Goal: Task Accomplishment & Management: Use online tool/utility

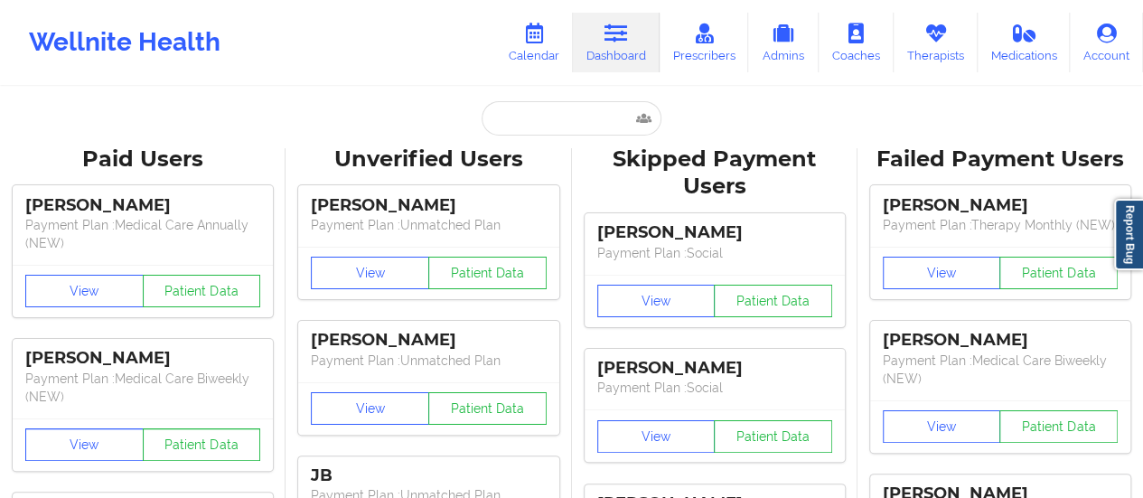
drag, startPoint x: 0, startPoint y: 0, endPoint x: 555, endPoint y: 114, distance: 566.4
click at [555, 114] on input "text" at bounding box center [571, 118] width 179 height 34
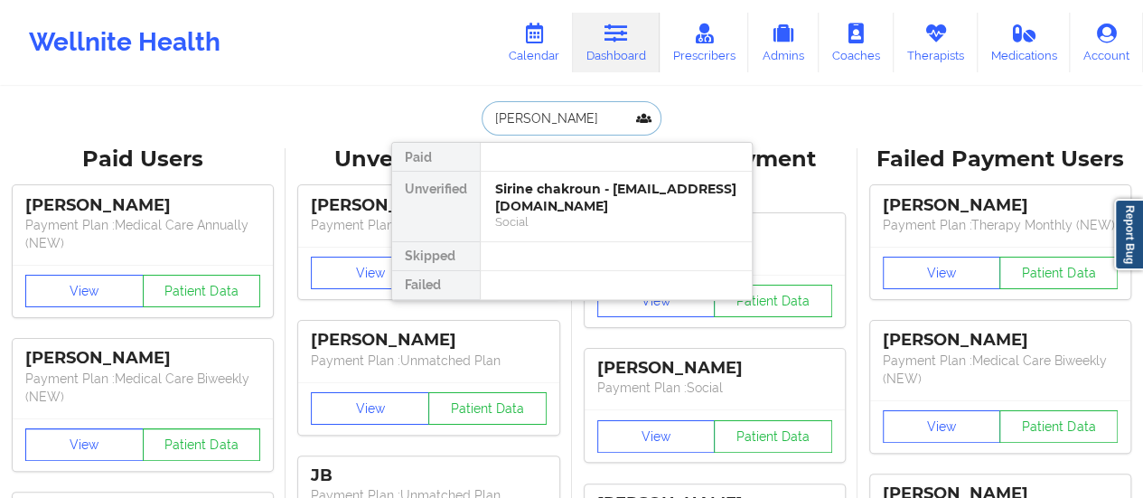
type input "[PERSON_NAME]"
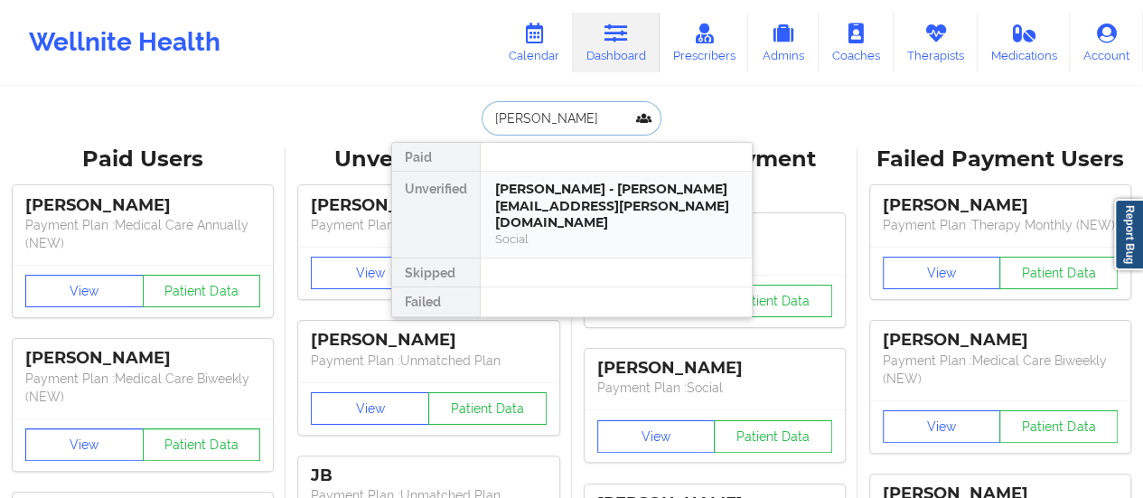
click at [560, 199] on div "[PERSON_NAME] - [PERSON_NAME][EMAIL_ADDRESS][PERSON_NAME][DOMAIN_NAME]" at bounding box center [616, 206] width 242 height 51
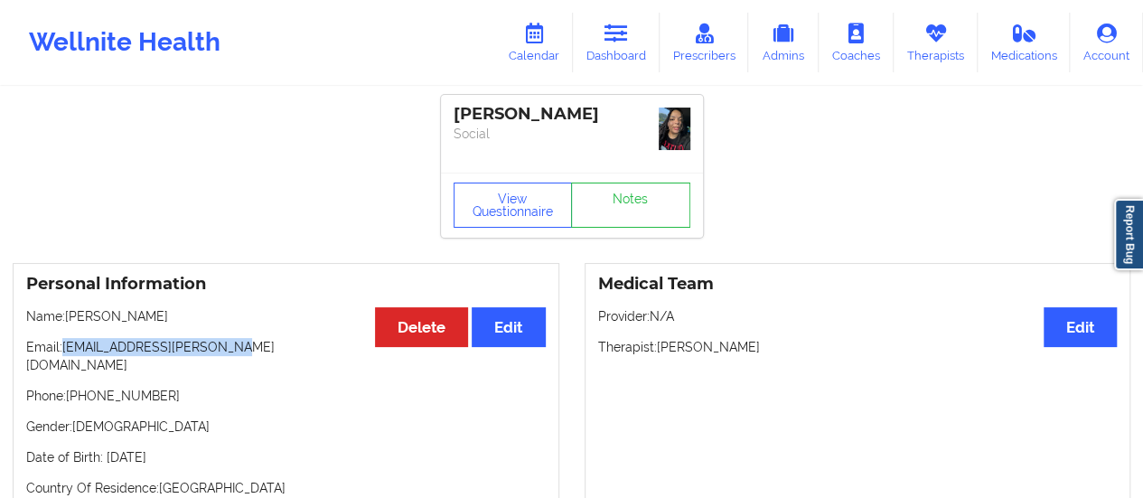
drag, startPoint x: 62, startPoint y: 347, endPoint x: 278, endPoint y: 332, distance: 216.5
click at [278, 332] on div "Personal Information Edit Delete Name: [PERSON_NAME] Email: [EMAIL_ADDRESS][PER…" at bounding box center [286, 387] width 547 height 249
copy p "[EMAIL_ADDRESS][PERSON_NAME][DOMAIN_NAME]"
click at [530, 42] on icon at bounding box center [533, 33] width 23 height 20
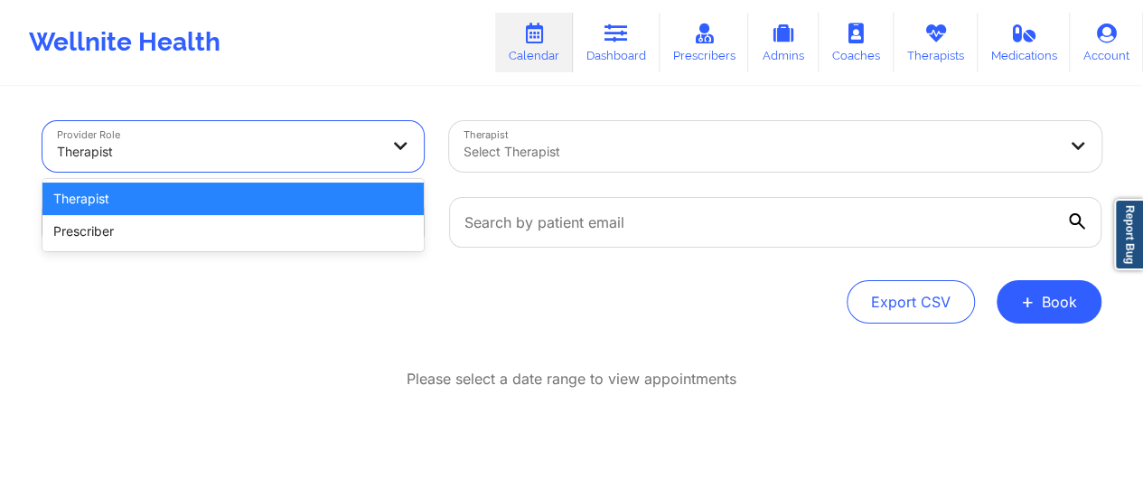
click at [301, 149] on div at bounding box center [218, 152] width 322 height 22
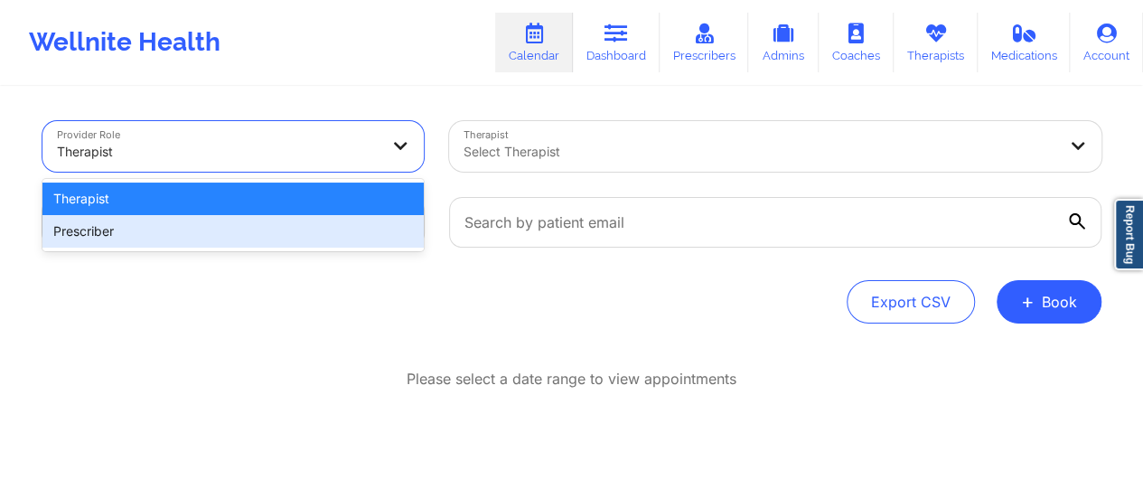
click at [258, 221] on div "Prescriber" at bounding box center [232, 231] width 381 height 33
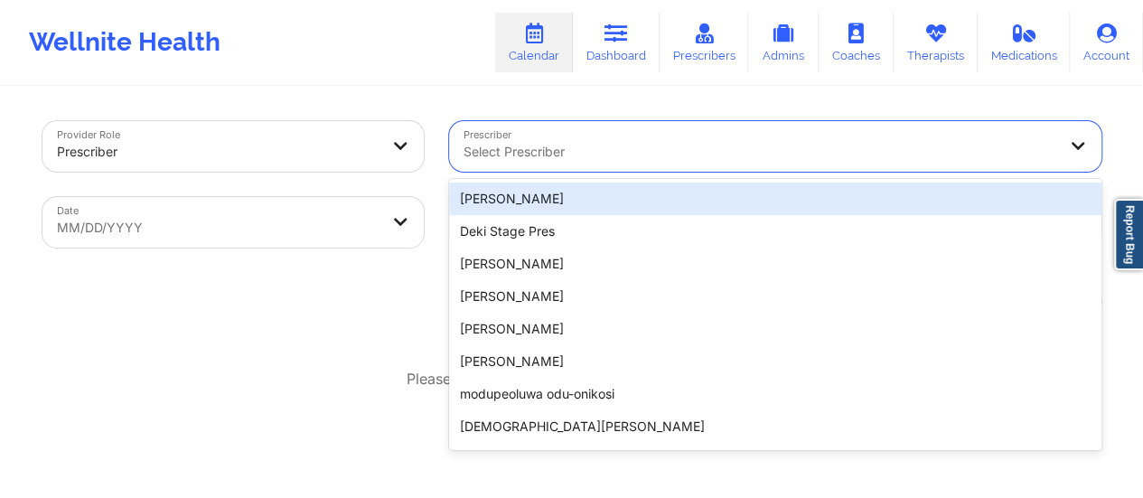
click at [497, 162] on div at bounding box center [760, 152] width 593 height 22
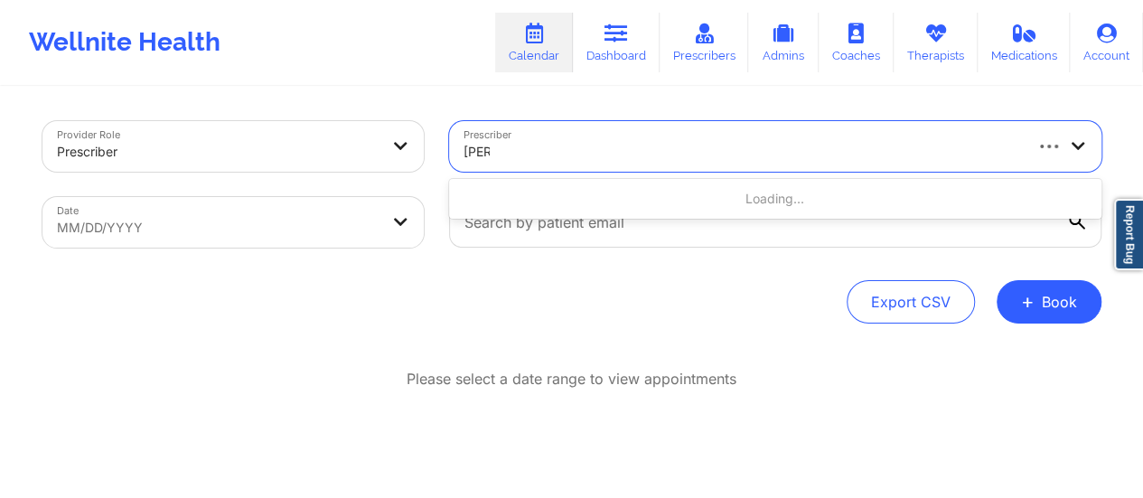
type input "[PERSON_NAME]"
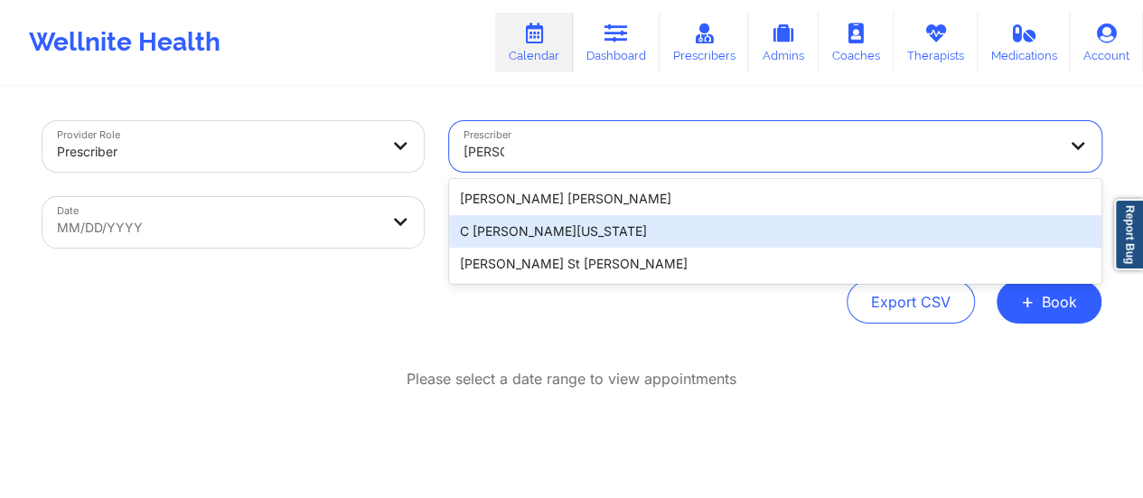
click at [577, 225] on div "C [PERSON_NAME][US_STATE]" at bounding box center [775, 231] width 652 height 33
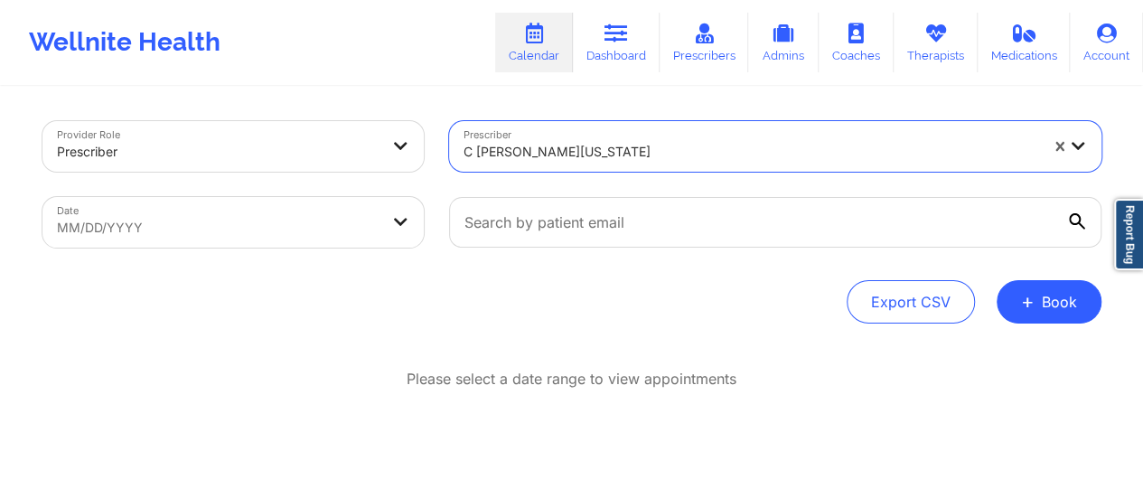
select select "2025-7"
select select "2025-8"
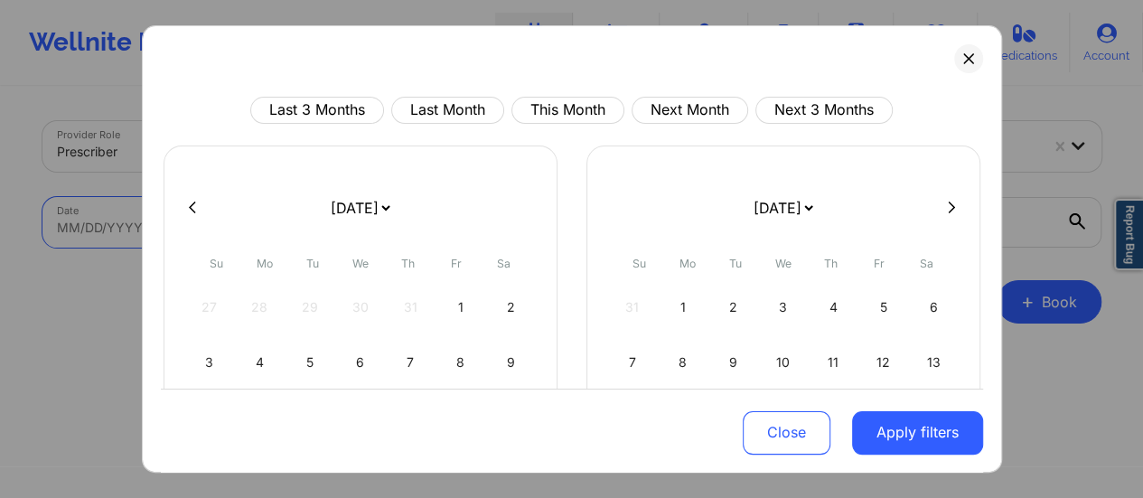
click at [338, 225] on body "Wellnite Health Calendar Dashboard Prescribers Admins Coaches Therapists Medica…" at bounding box center [571, 249] width 1143 height 498
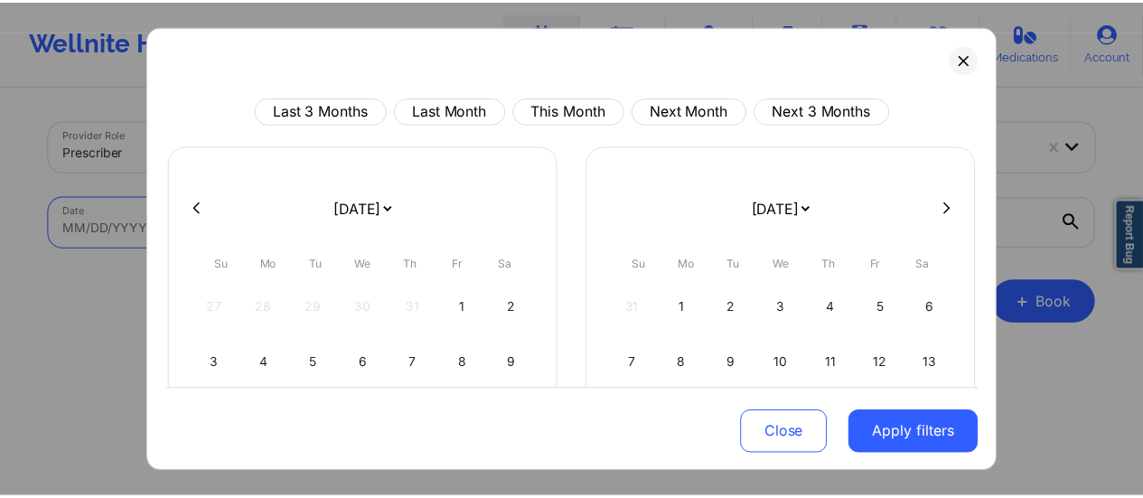
scroll to position [25, 0]
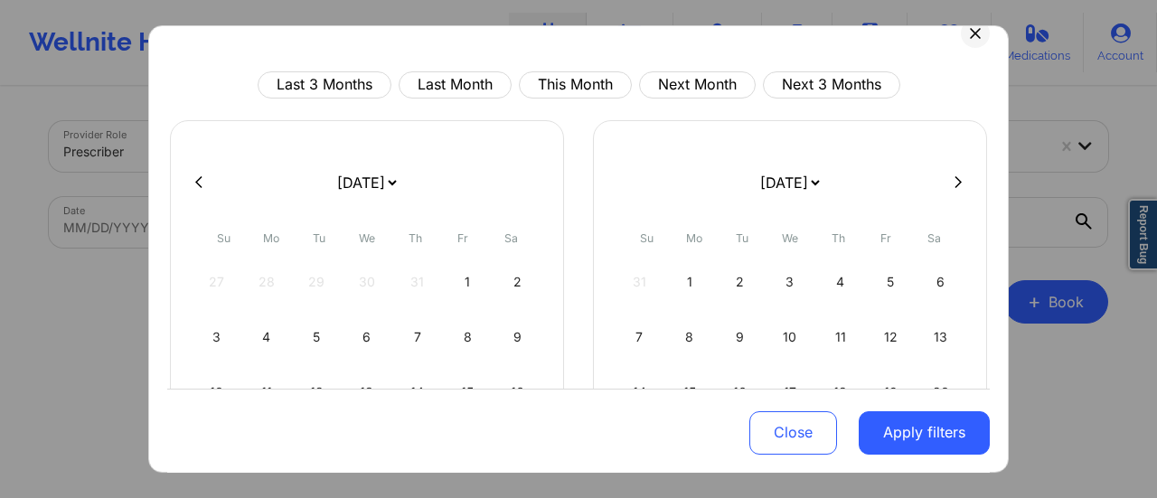
click at [399, 179] on select "[DATE] [DATE] [DATE] [DATE] [DATE] [DATE] [DATE] [DATE] [DATE] [DATE] [DATE] [D…" at bounding box center [366, 182] width 66 height 51
select select "2025-9"
select select "2025-10"
click at [361, 277] on div "1" at bounding box center [367, 282] width 46 height 51
select select "2025-9"
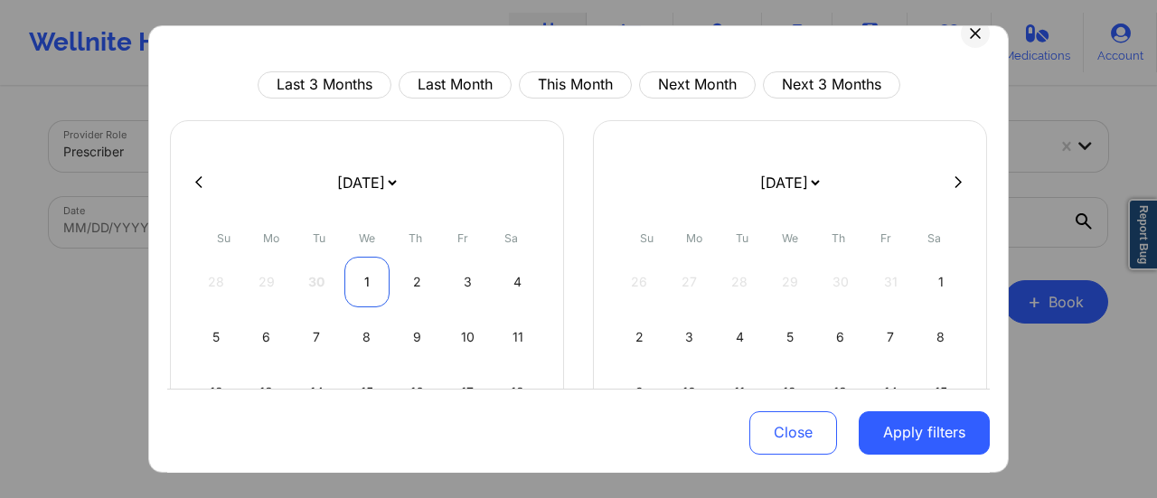
select select "2025-10"
select select "2025-9"
select select "2025-10"
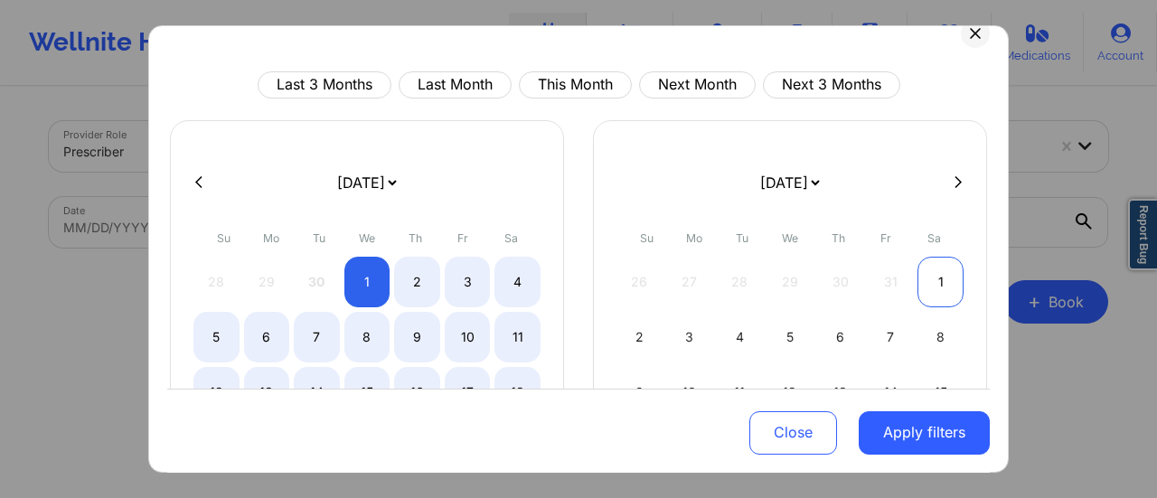
click at [923, 277] on div "1" at bounding box center [940, 282] width 46 height 51
select select "2025-9"
select select "2025-10"
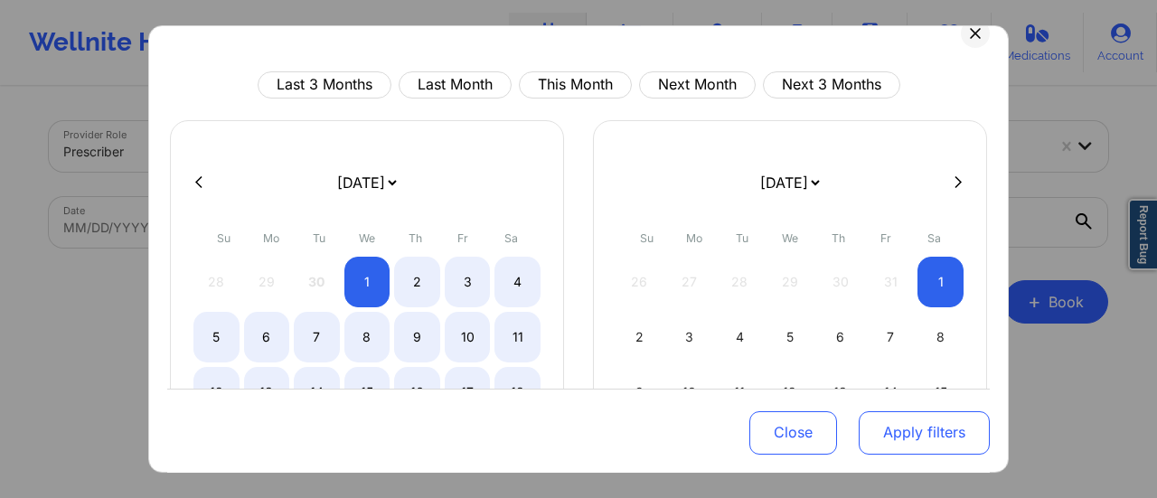
click at [925, 442] on button "Apply filters" at bounding box center [924, 431] width 131 height 43
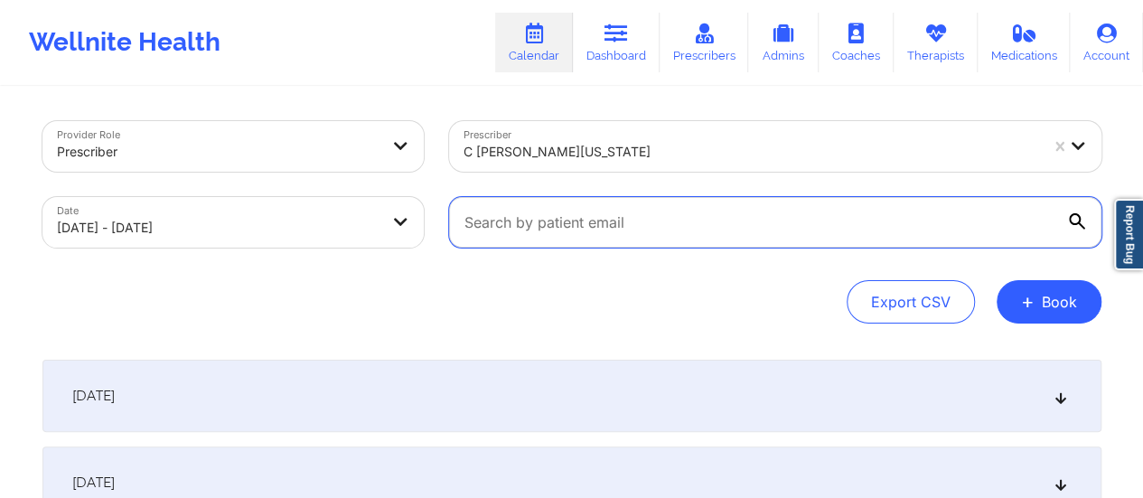
click at [707, 220] on input "text" at bounding box center [775, 222] width 652 height 51
paste input "[EMAIL_ADDRESS][PERSON_NAME][DOMAIN_NAME]"
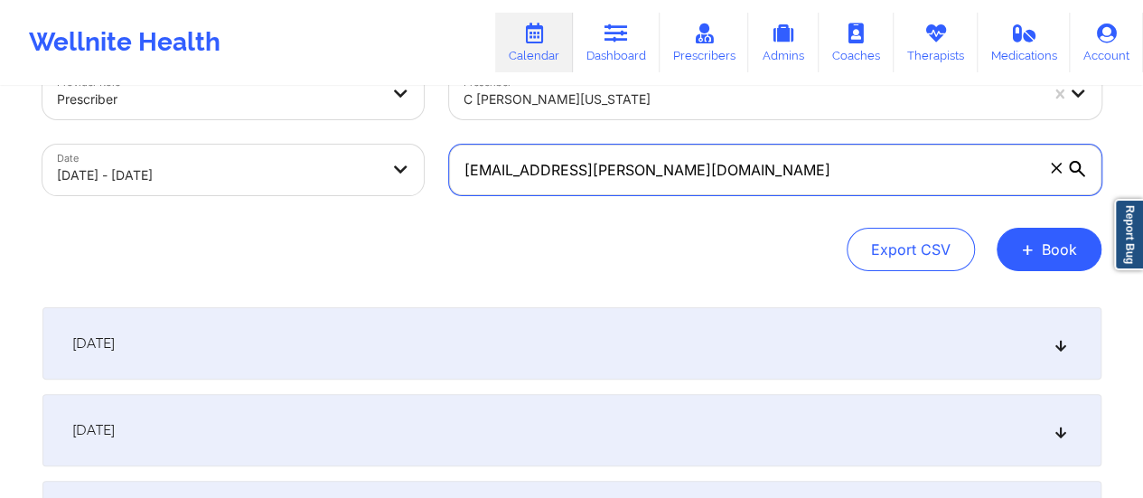
scroll to position [50, 0]
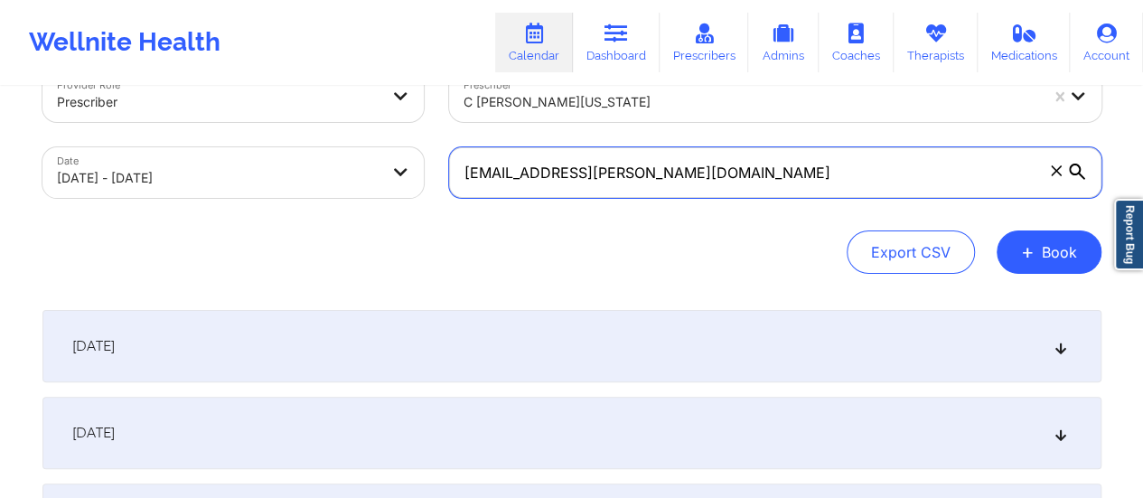
type input "[EMAIL_ADDRESS][PERSON_NAME][DOMAIN_NAME]"
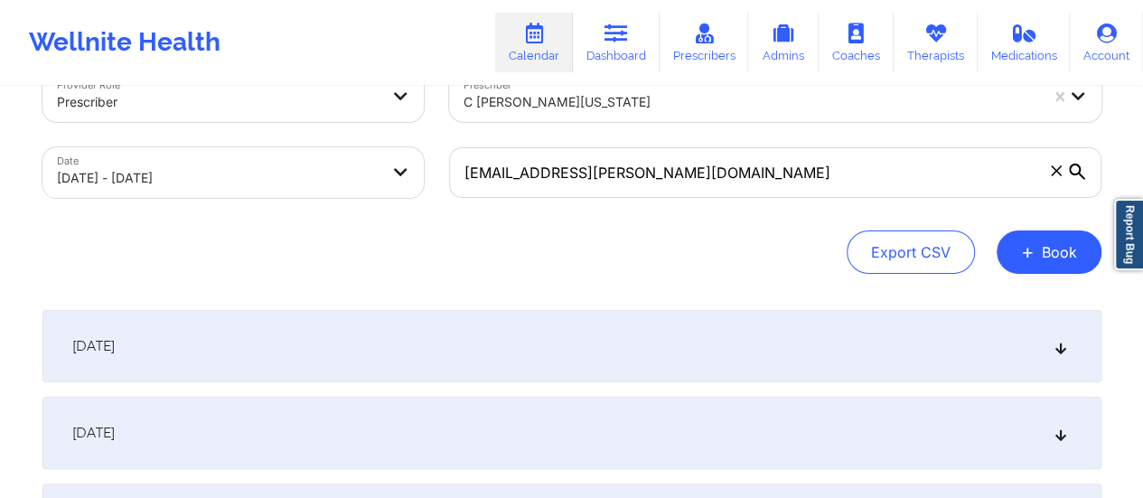
click at [690, 346] on div "[DATE]" at bounding box center [571, 346] width 1059 height 72
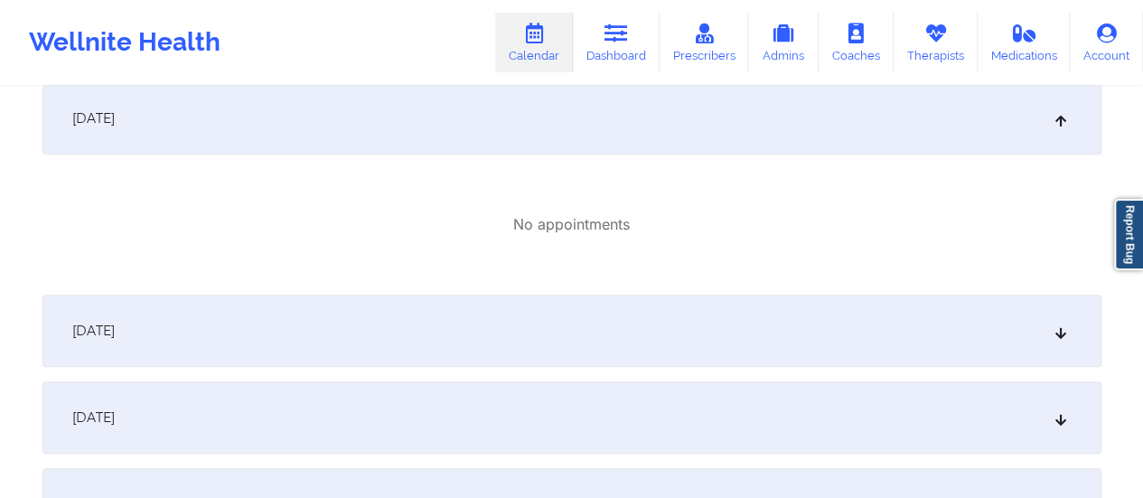
scroll to position [297, 0]
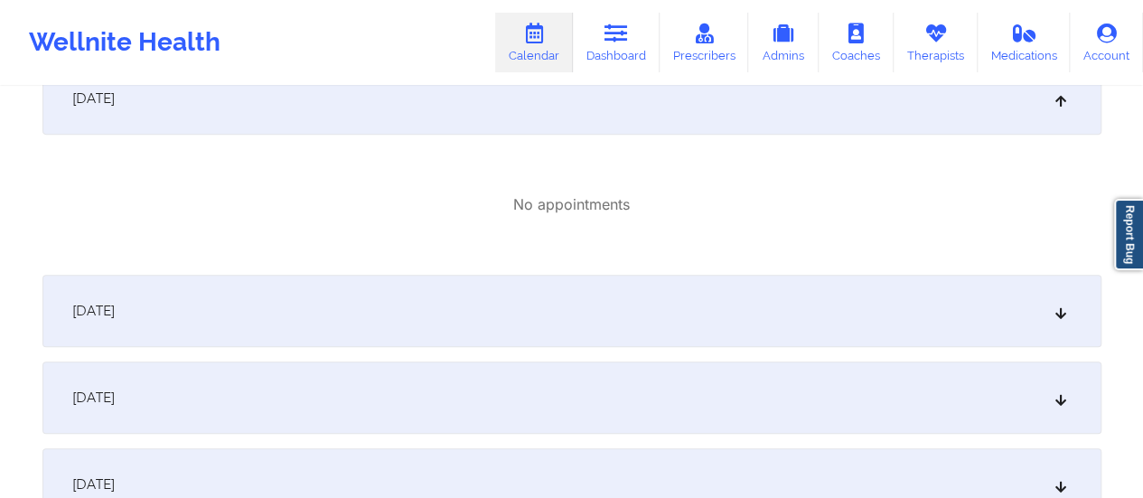
click at [619, 293] on div "[DATE]" at bounding box center [571, 311] width 1059 height 72
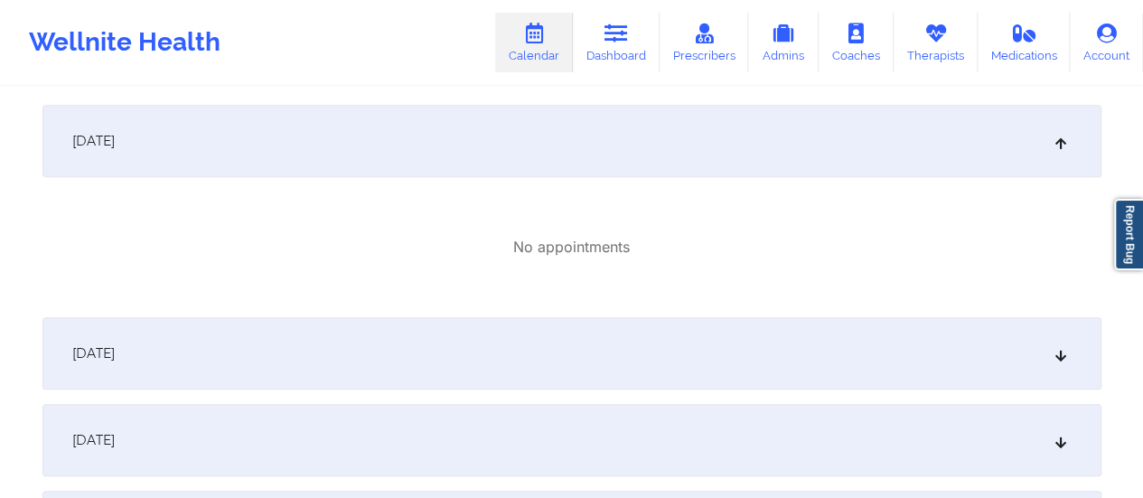
click at [568, 335] on div "[DATE]" at bounding box center [571, 353] width 1059 height 72
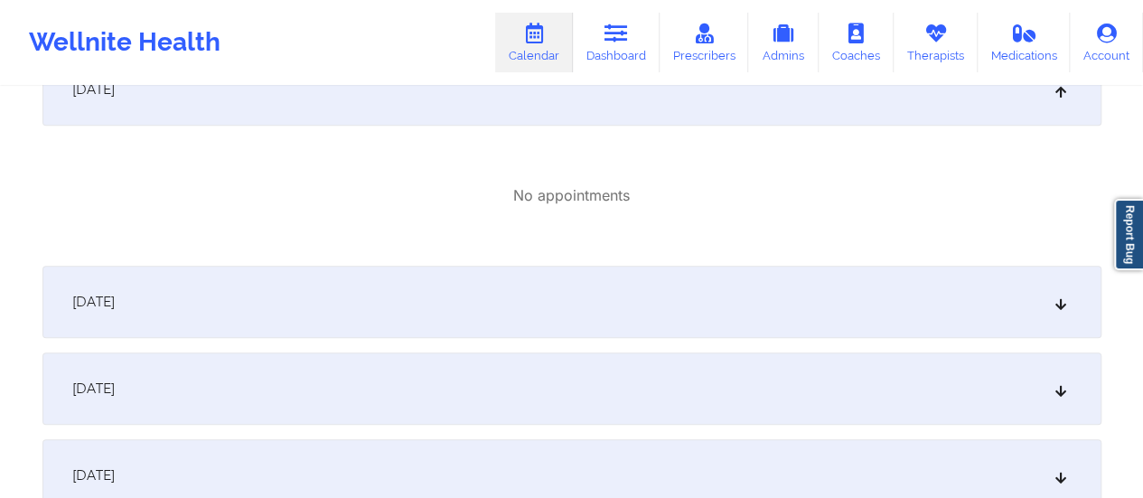
scroll to position [733, 0]
click at [495, 315] on div "[DATE]" at bounding box center [571, 300] width 1059 height 72
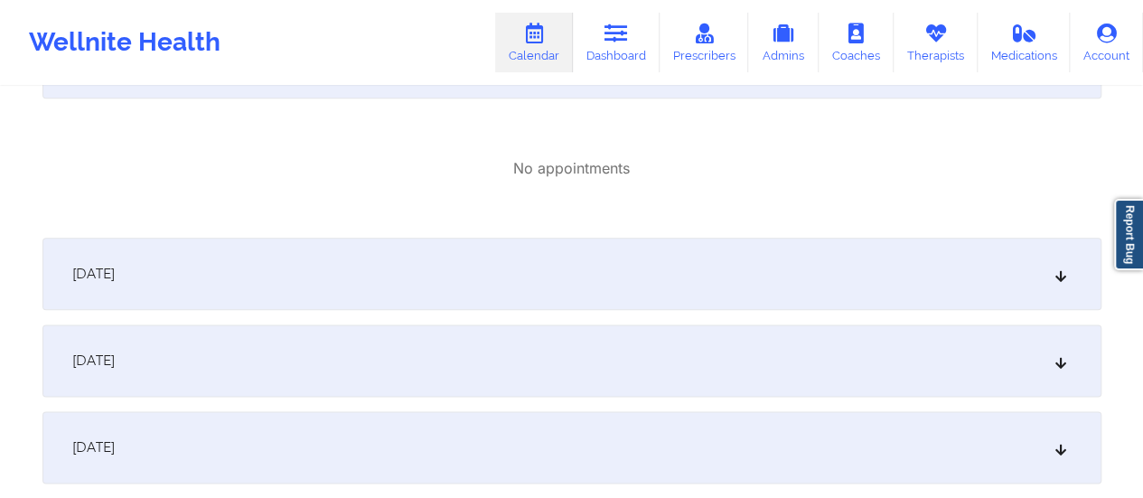
click at [530, 267] on div "[DATE]" at bounding box center [571, 274] width 1059 height 72
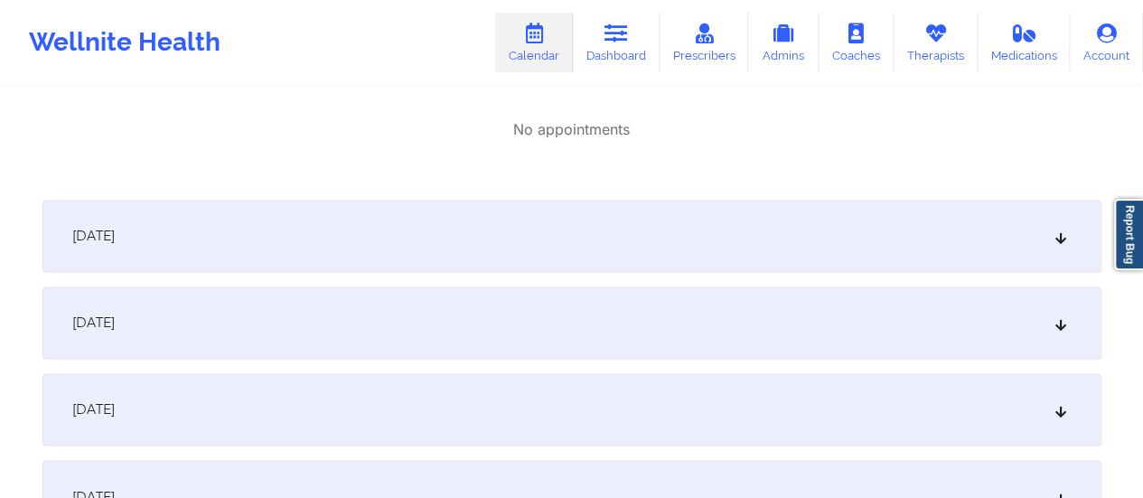
scroll to position [1216, 0]
click at [528, 221] on div "[DATE]" at bounding box center [571, 240] width 1059 height 72
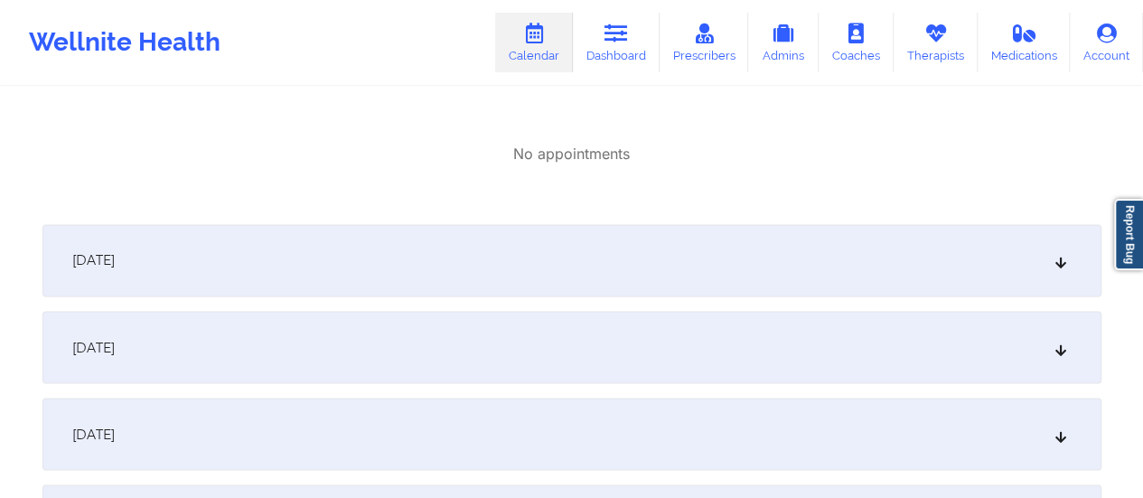
scroll to position [1410, 0]
click at [472, 269] on div "[DATE]" at bounding box center [571, 259] width 1059 height 72
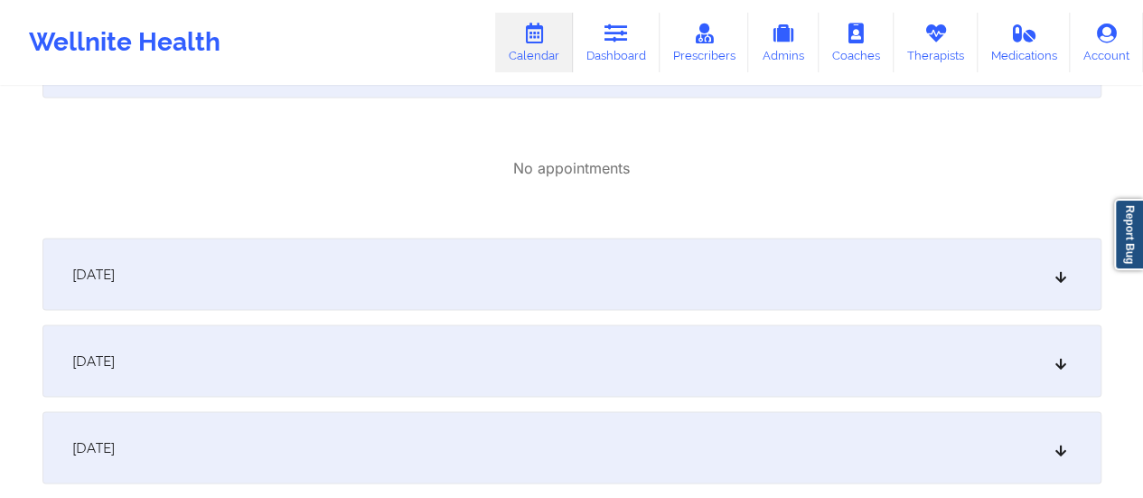
scroll to position [1610, 0]
click at [439, 269] on div "[DATE]" at bounding box center [571, 271] width 1059 height 72
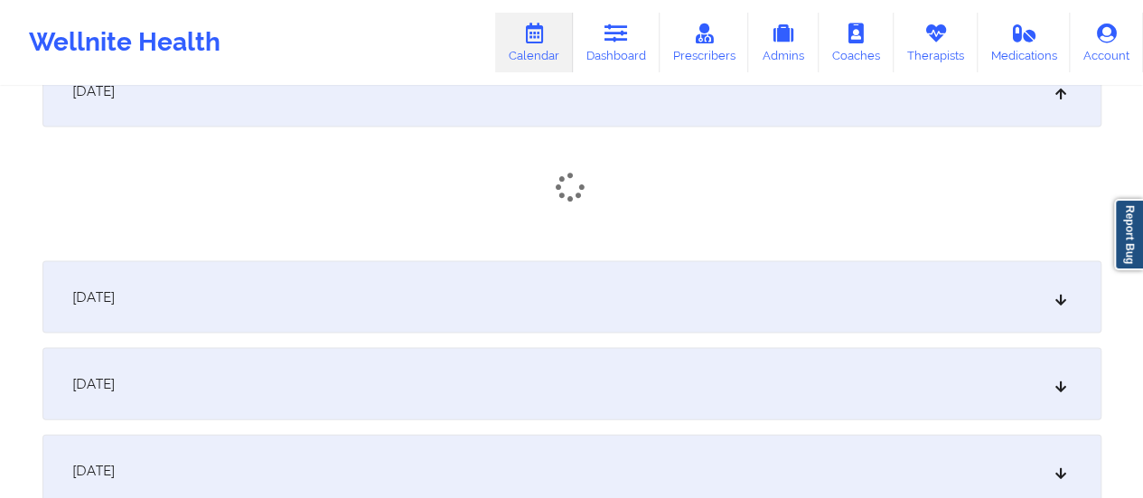
scroll to position [1795, 0]
click at [398, 285] on div "[DATE]" at bounding box center [571, 299] width 1059 height 72
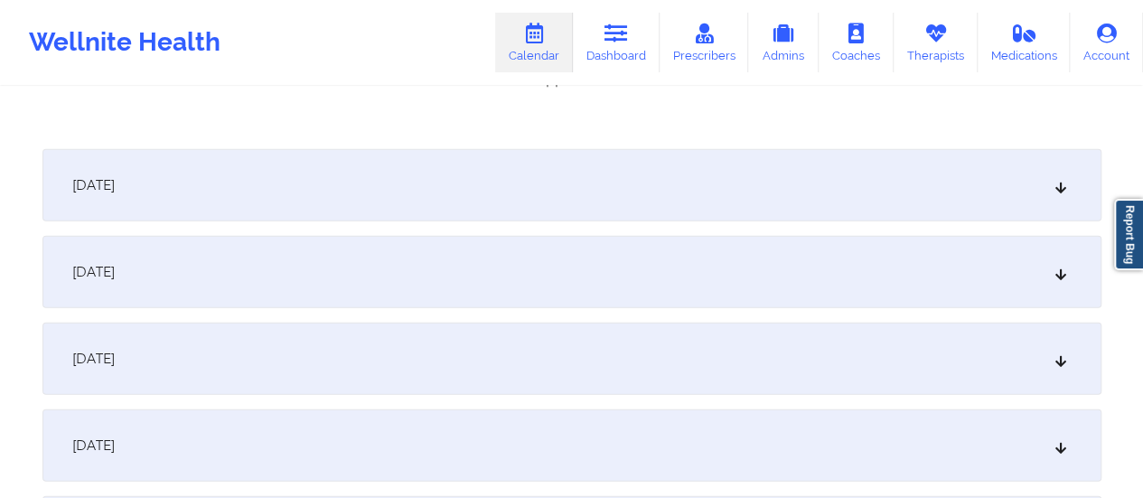
scroll to position [2123, 0]
click at [417, 211] on div "[DATE]" at bounding box center [571, 183] width 1059 height 72
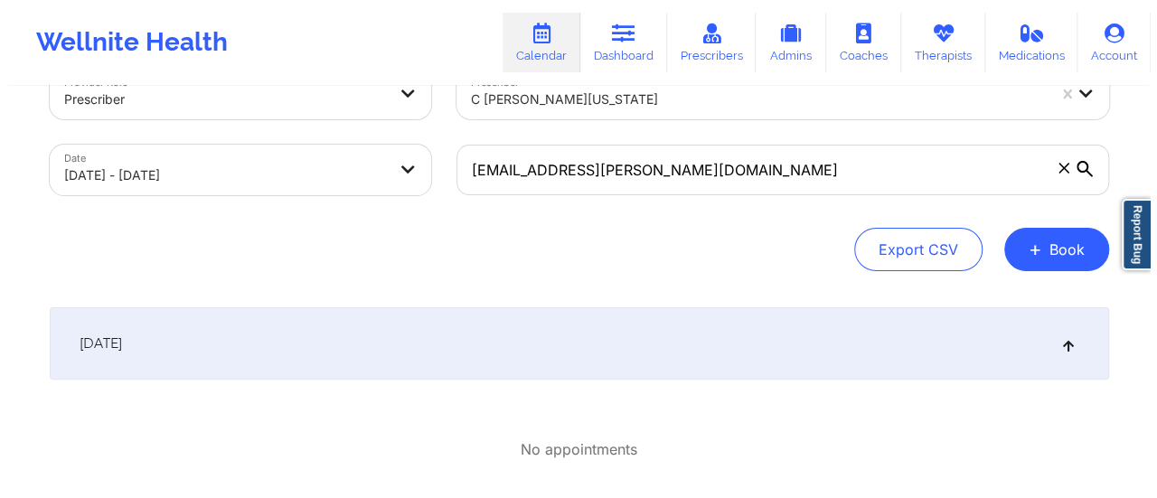
scroll to position [0, 0]
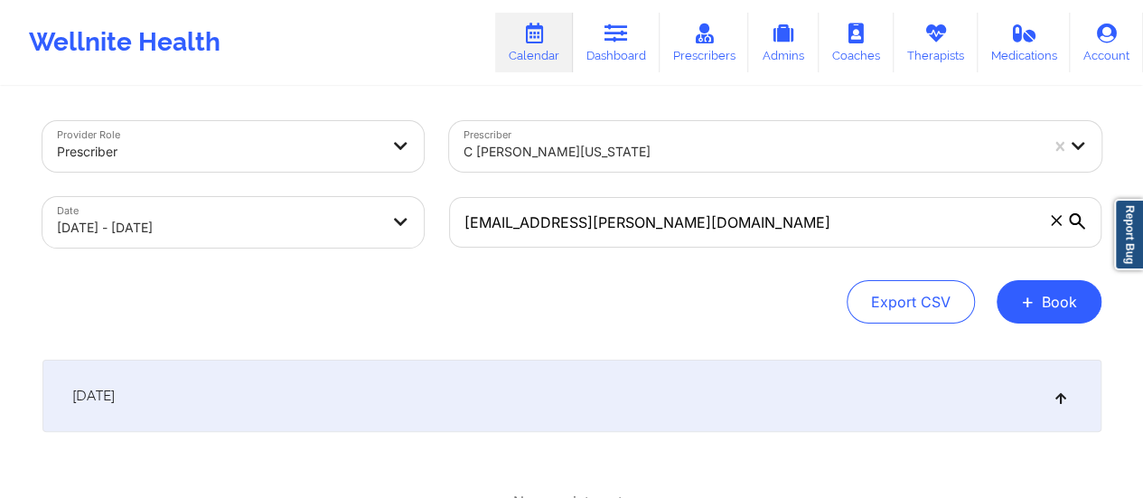
select select "2025-9"
select select "2025-10"
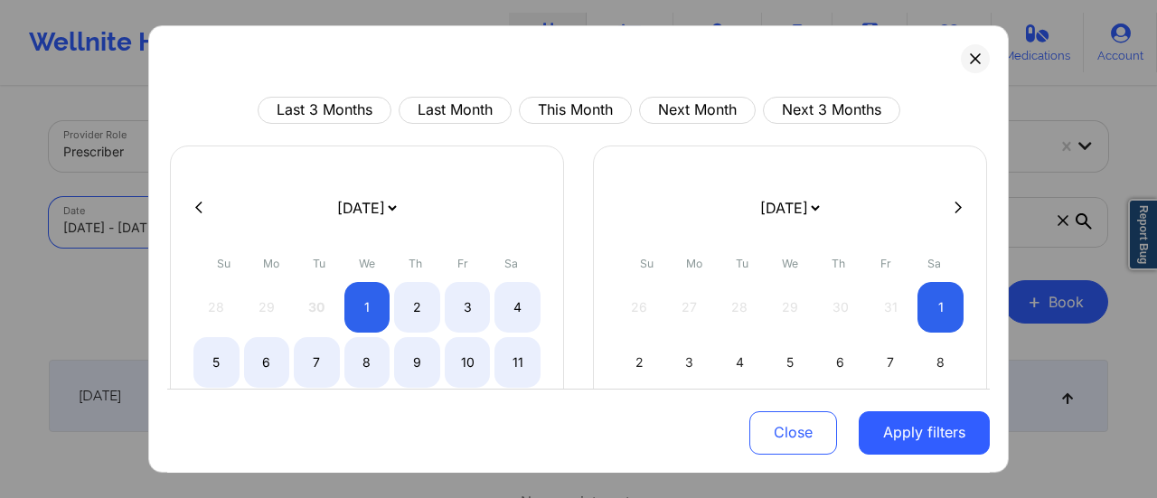
click at [328, 228] on body "Wellnite Health Calendar Dashboard Prescribers Admins Coaches Therapists Medica…" at bounding box center [578, 249] width 1157 height 498
click at [971, 61] on button at bounding box center [975, 58] width 29 height 29
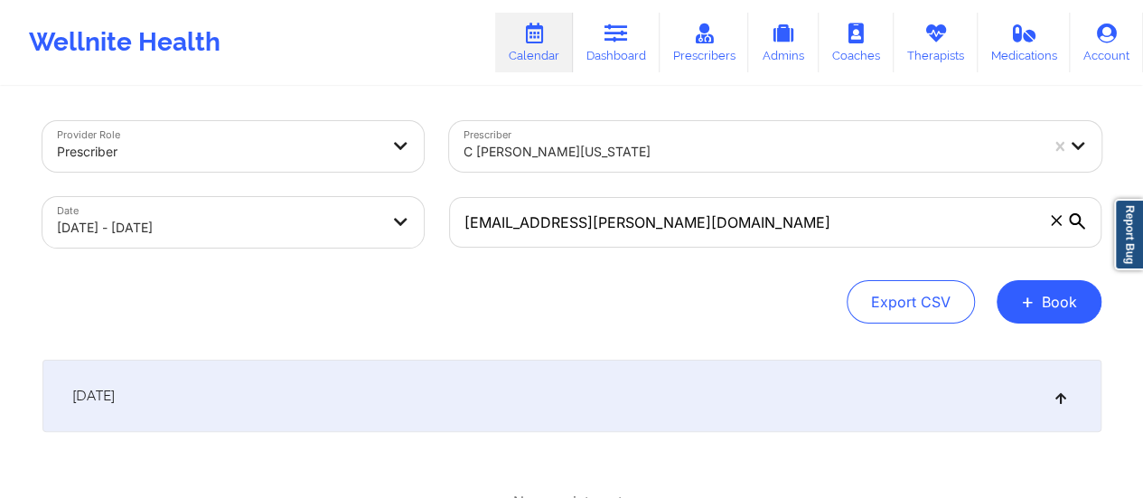
click at [400, 294] on div "Export CSV + Book" at bounding box center [571, 301] width 1059 height 43
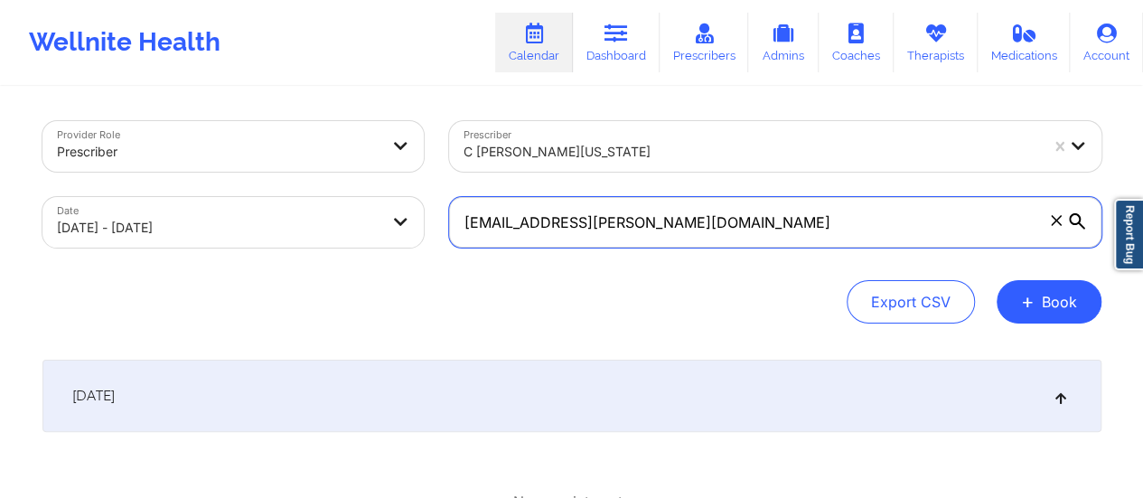
click at [667, 226] on input "[EMAIL_ADDRESS][PERSON_NAME][DOMAIN_NAME]" at bounding box center [775, 222] width 652 height 51
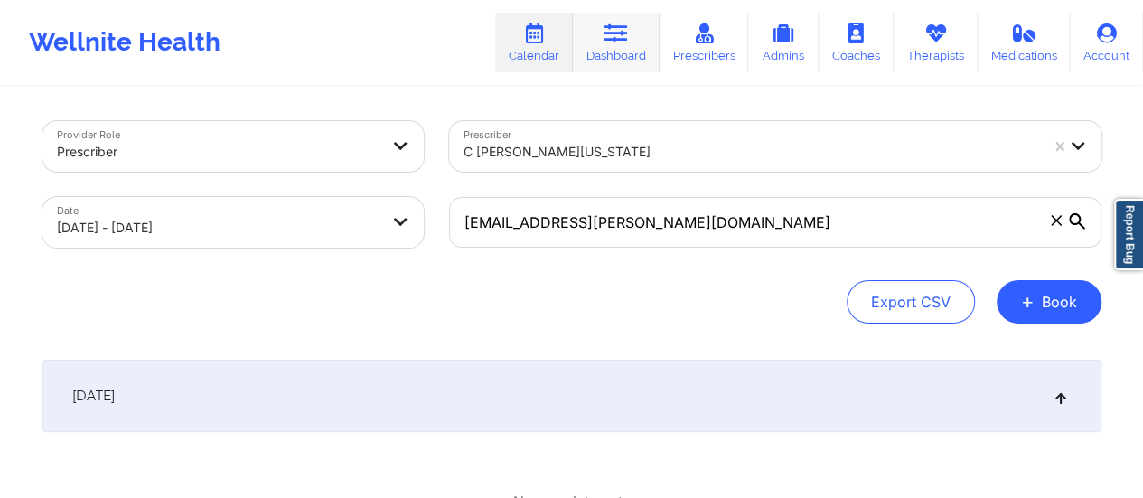
click at [620, 19] on link "Dashboard" at bounding box center [616, 43] width 87 height 60
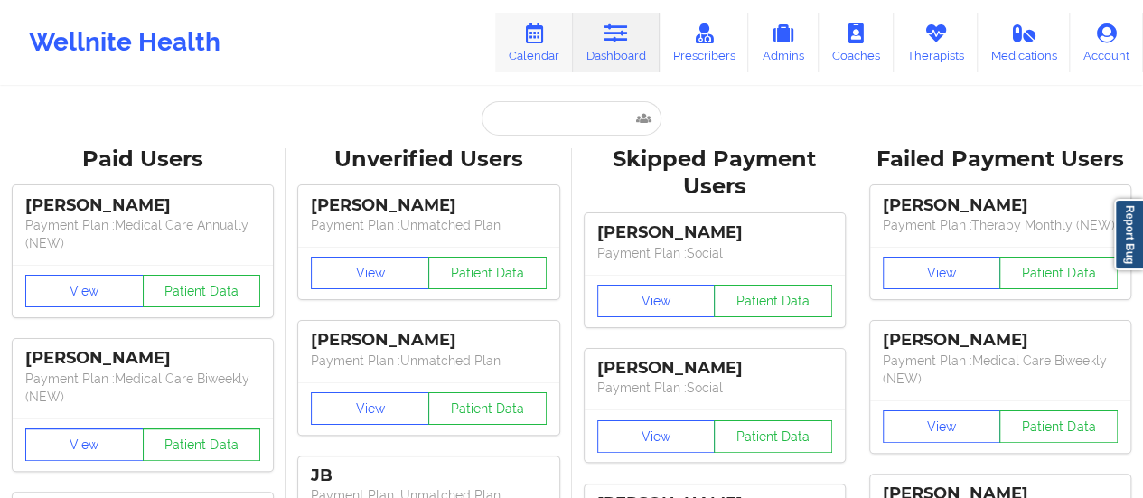
click at [517, 56] on link "Calendar" at bounding box center [534, 43] width 78 height 60
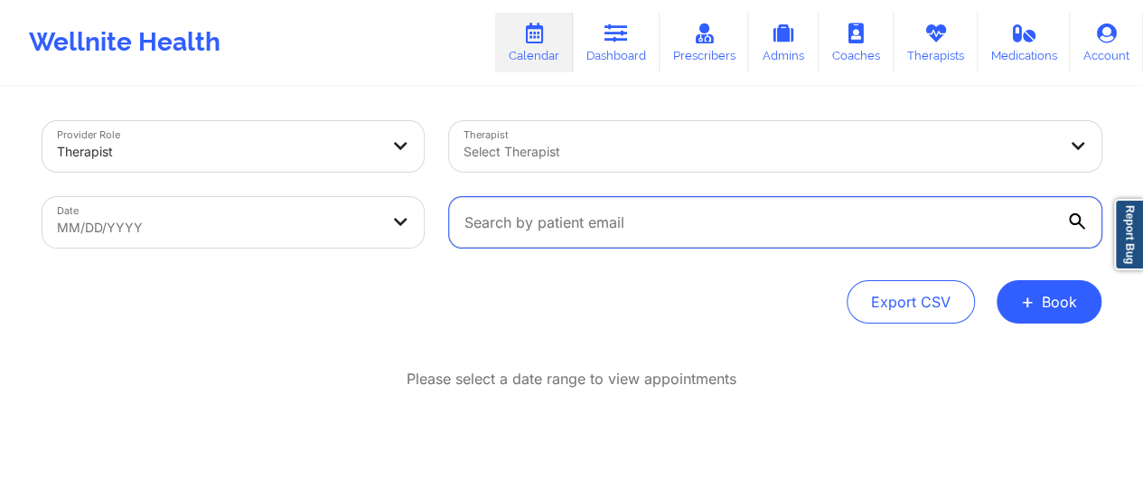
click at [552, 207] on input "text" at bounding box center [775, 222] width 652 height 51
paste input "[EMAIL_ADDRESS][PERSON_NAME][DOMAIN_NAME]"
type input "[EMAIL_ADDRESS][PERSON_NAME][DOMAIN_NAME]"
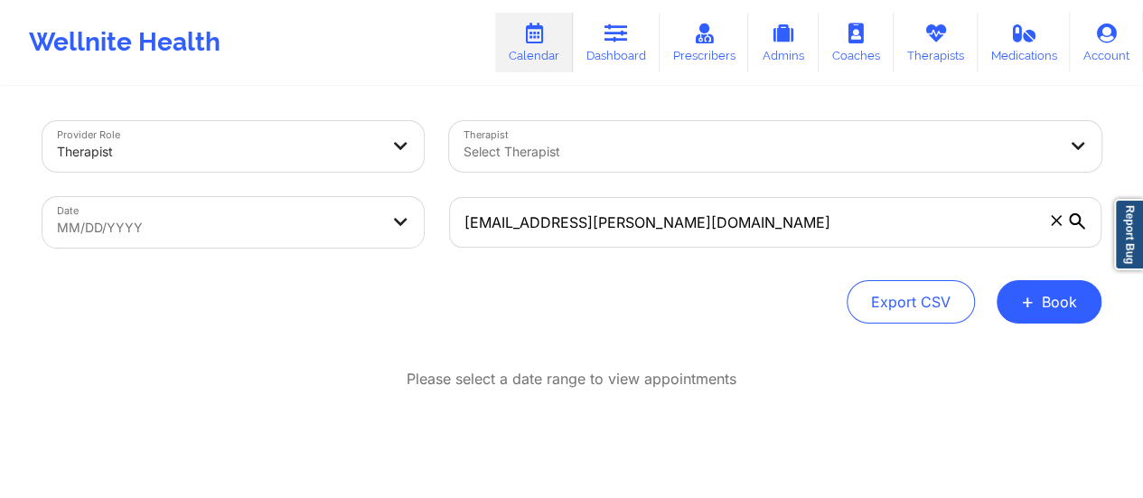
click at [388, 140] on div at bounding box center [401, 146] width 43 height 51
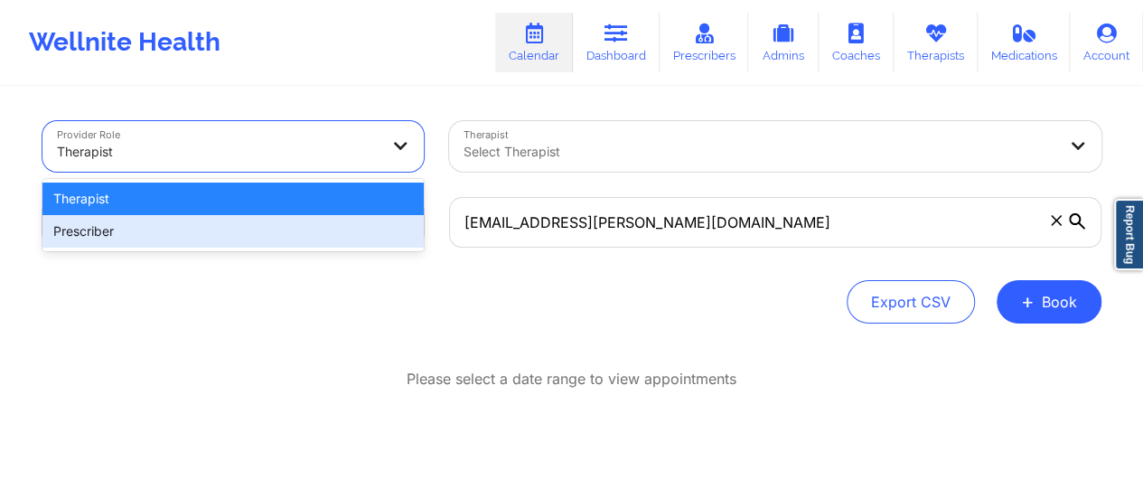
click at [302, 229] on div "Prescriber" at bounding box center [232, 231] width 381 height 33
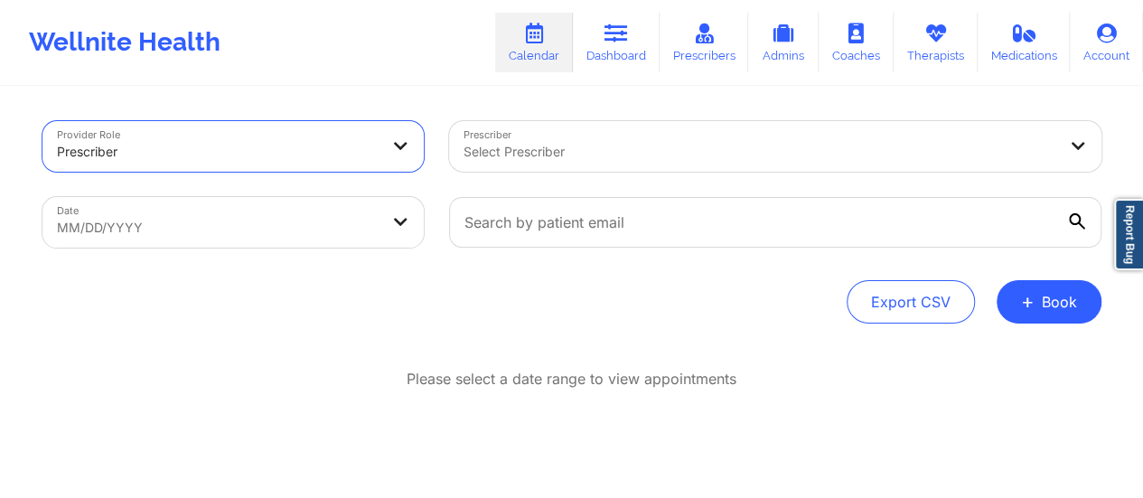
select select "2025-7"
select select "2025-8"
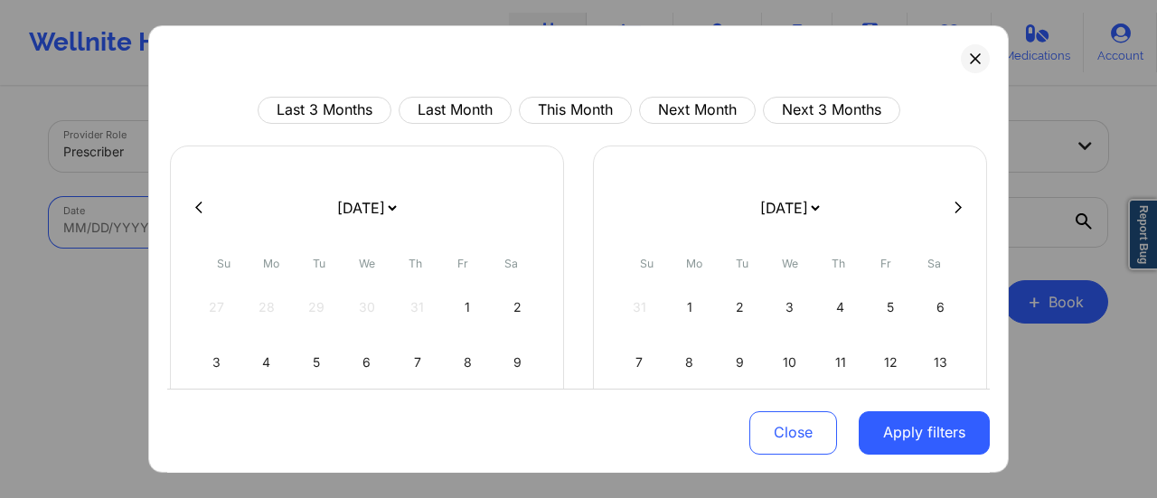
click at [332, 220] on body "Wellnite Health Calendar Dashboard Prescribers Admins Coaches Therapists Medica…" at bounding box center [578, 249] width 1157 height 498
click at [399, 214] on select "[DATE] [DATE] [DATE] [DATE] [DATE] [DATE] [DATE] [DATE] [DATE] [DATE] [DATE] [D…" at bounding box center [366, 208] width 66 height 51
select select "2025-9"
select select "2025-10"
click at [359, 308] on div "1" at bounding box center [367, 307] width 46 height 51
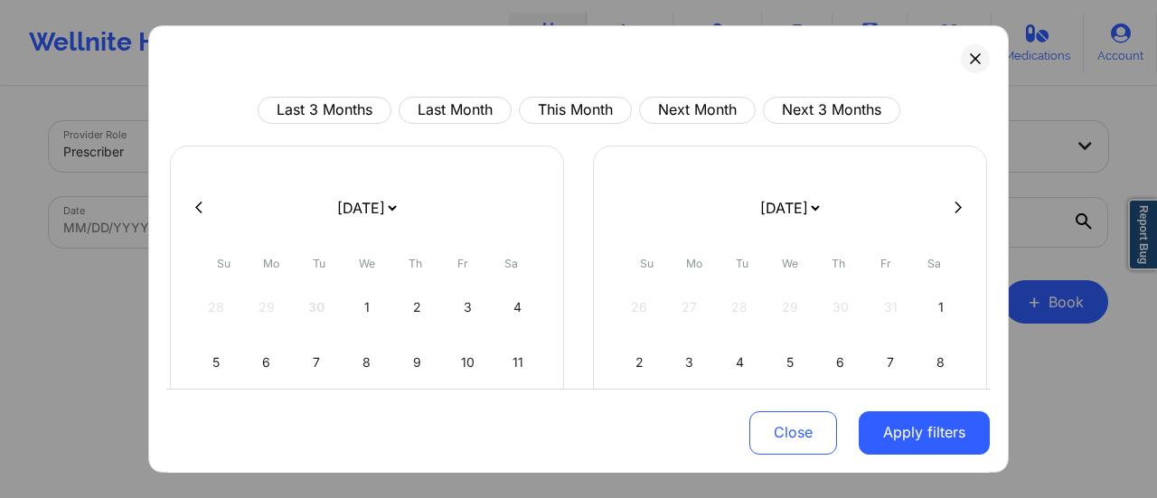
select select "2025-9"
select select "2025-10"
click at [822, 206] on select "[DATE] [DATE] [DATE] [DATE] [DATE] [DATE] [DATE] [DATE] [DATE] [DATE] [DATE] [D…" at bounding box center [789, 208] width 66 height 51
click at [822, 218] on select "[DATE] [DATE] [DATE] [DATE] [DATE] [DATE] [DATE] [DATE] [DATE] [DATE] [DATE] [D…" at bounding box center [789, 208] width 66 height 51
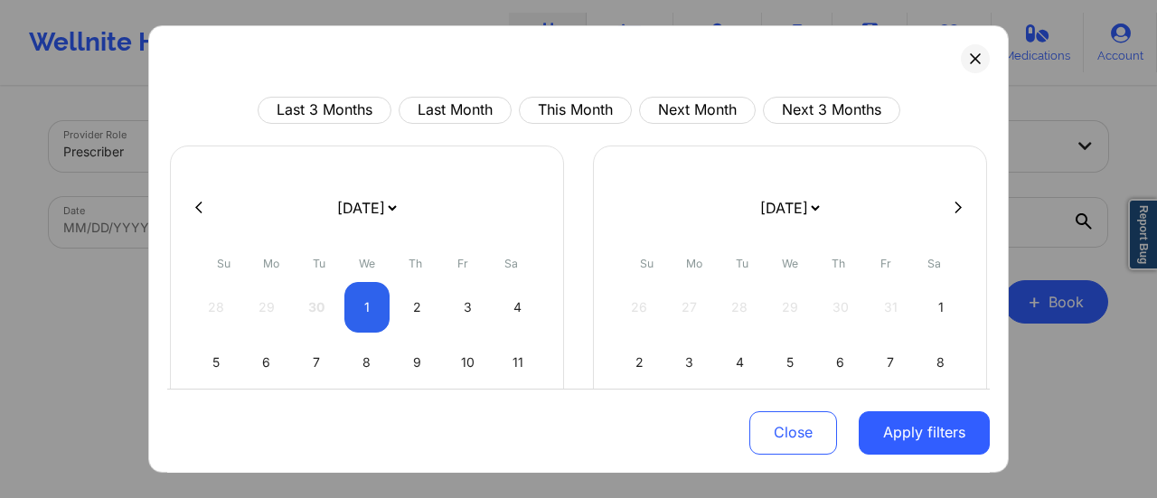
click at [822, 218] on select "[DATE] [DATE] [DATE] [DATE] [DATE] [DATE] [DATE] [DATE] [DATE] [DATE] [DATE] [D…" at bounding box center [789, 208] width 66 height 51
select select "2025-9"
select select "2025-10"
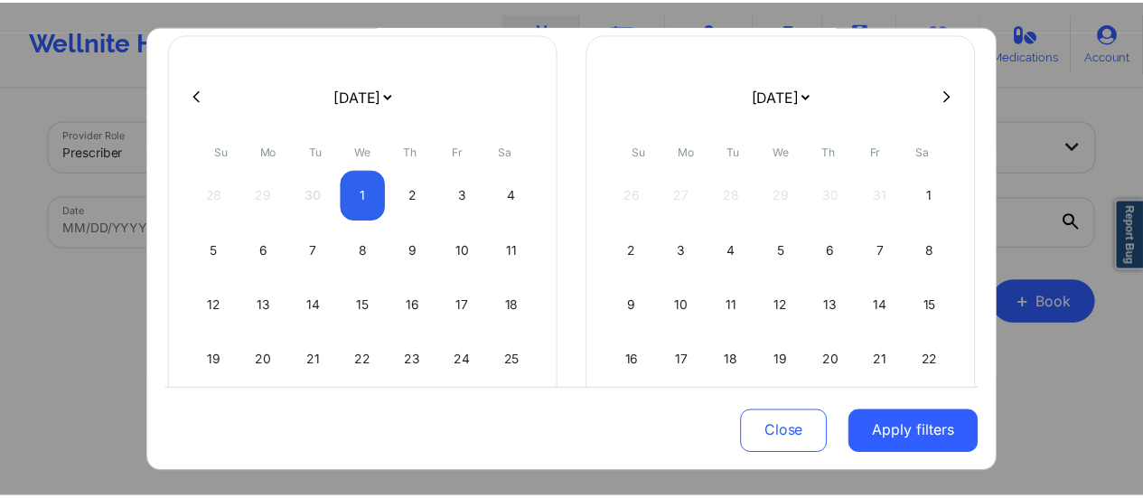
scroll to position [115, 0]
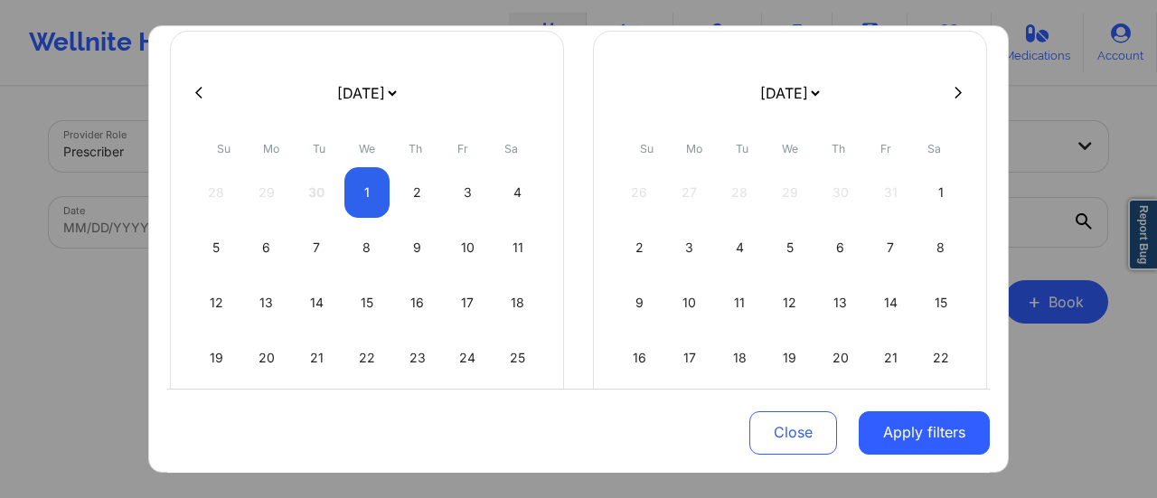
select select "2025-9"
select select "2025-10"
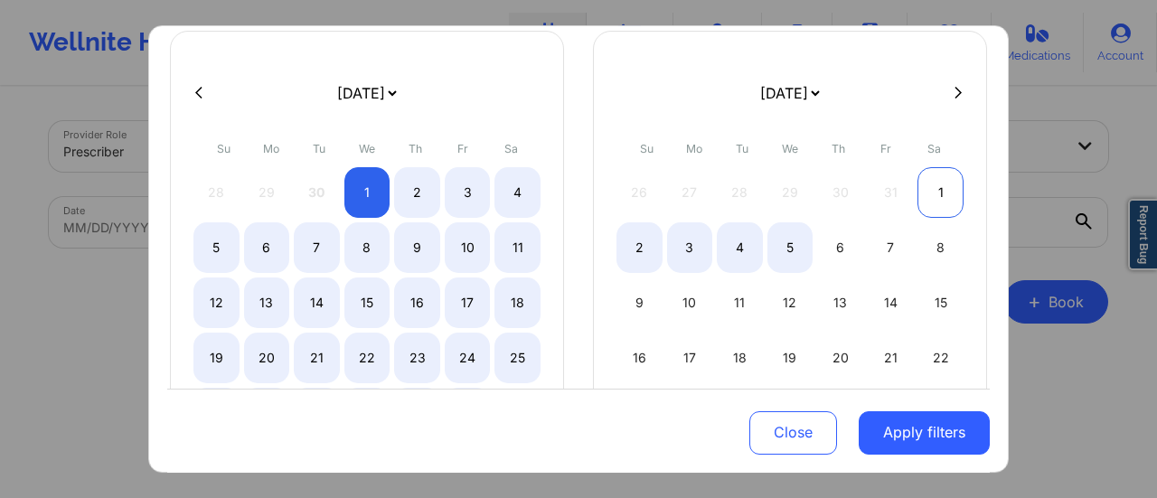
select select "2025-9"
select select "2025-10"
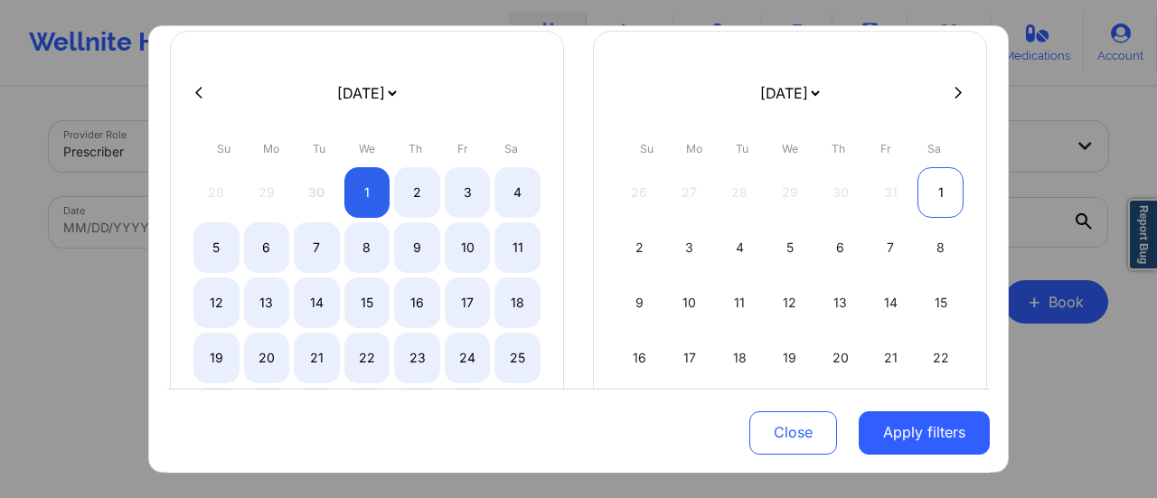
click at [929, 193] on div "1" at bounding box center [940, 192] width 46 height 51
select select "2025-9"
select select "2025-10"
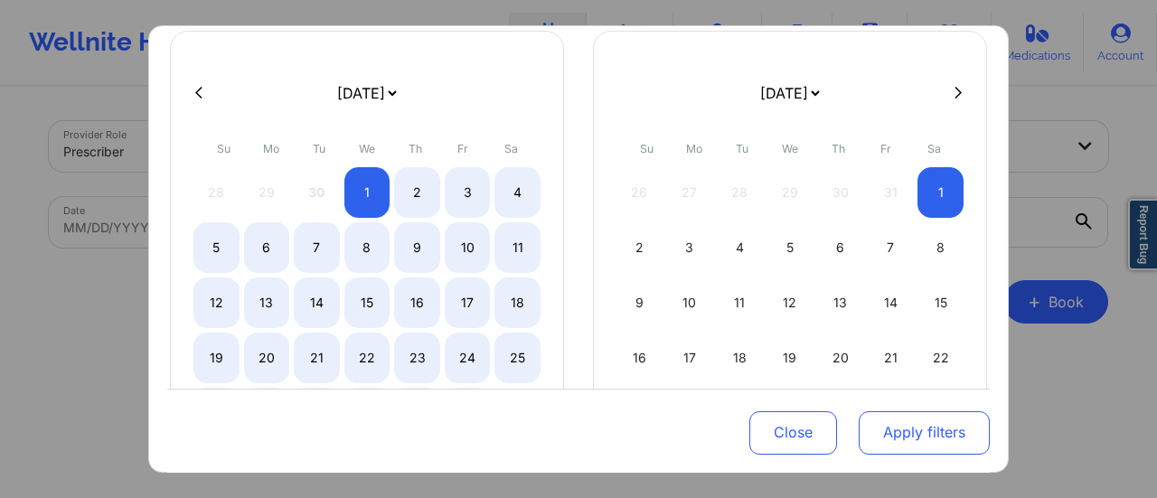
click at [913, 436] on button "Apply filters" at bounding box center [924, 431] width 131 height 43
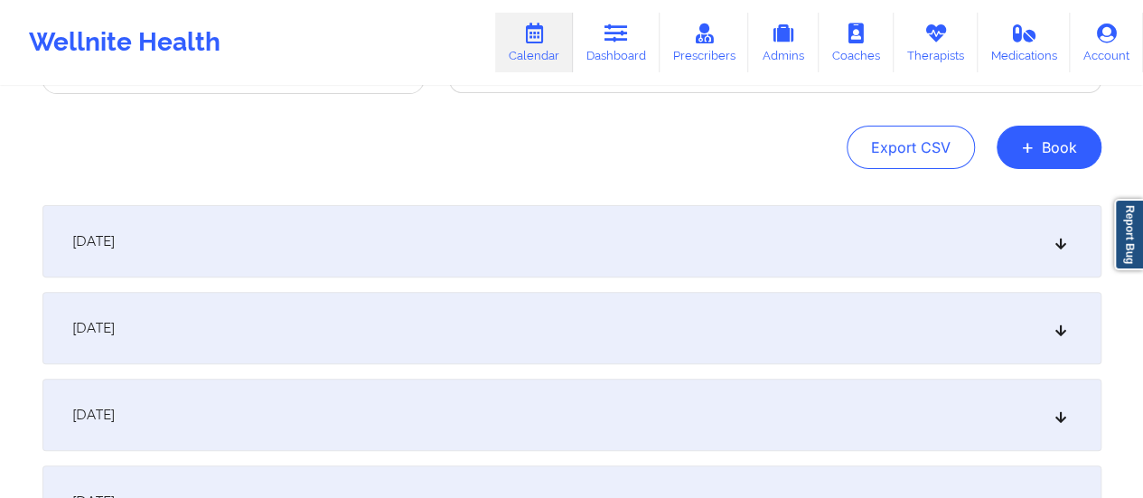
scroll to position [155, 0]
click at [549, 267] on div "[DATE]" at bounding box center [571, 240] width 1059 height 72
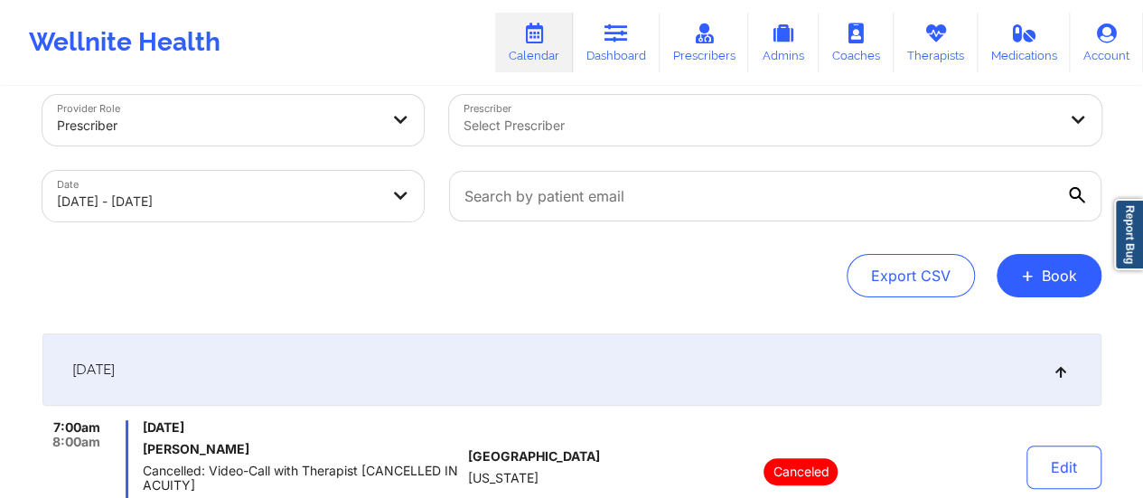
scroll to position [0, 0]
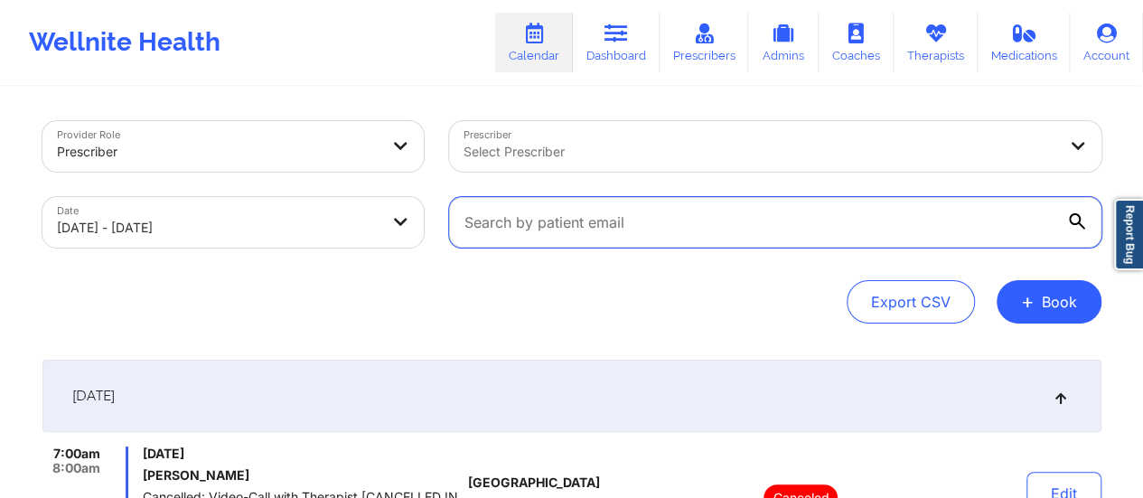
click at [584, 227] on input "text" at bounding box center [775, 222] width 652 height 51
paste input "[EMAIL_ADDRESS][PERSON_NAME][DOMAIN_NAME]"
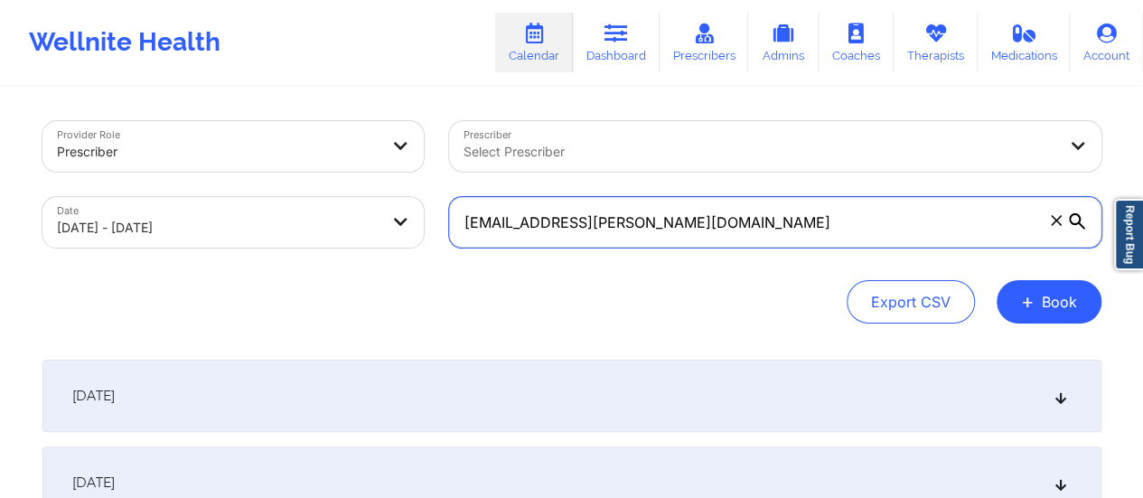
type input "[EMAIL_ADDRESS][PERSON_NAME][DOMAIN_NAME]"
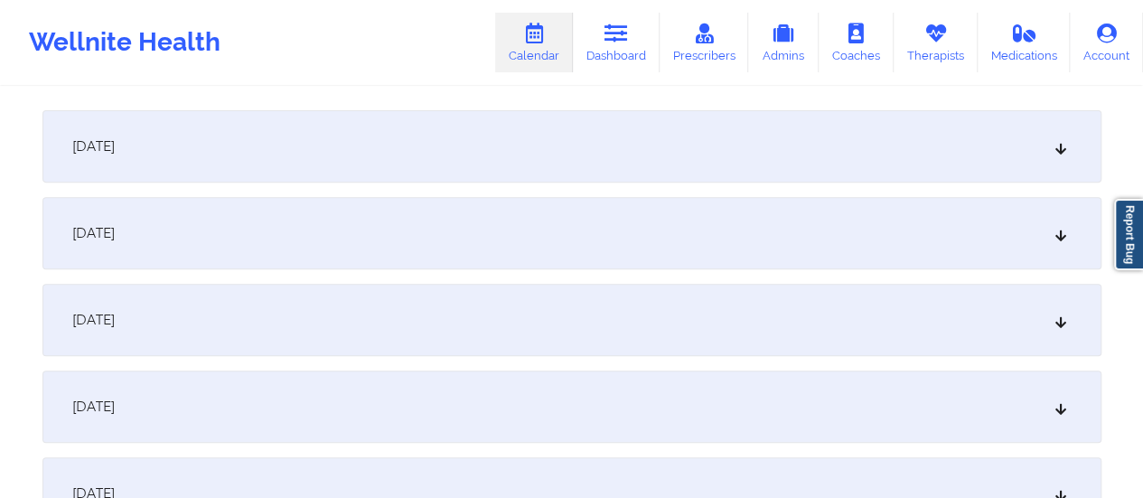
scroll to position [251, 0]
click at [517, 135] on div "[DATE]" at bounding box center [571, 144] width 1059 height 72
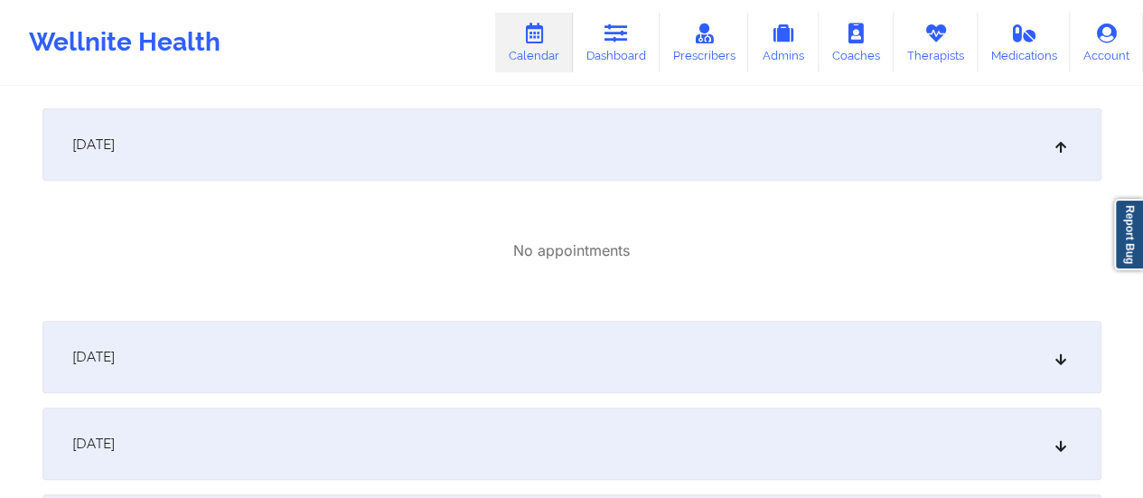
scroll to position [0, 0]
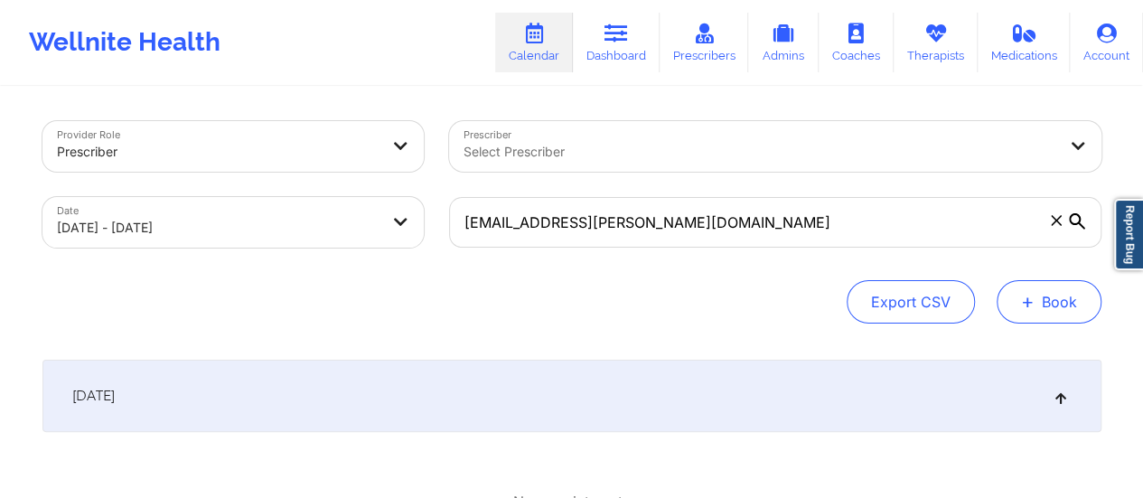
click at [1053, 318] on button "+ Book" at bounding box center [1049, 301] width 105 height 43
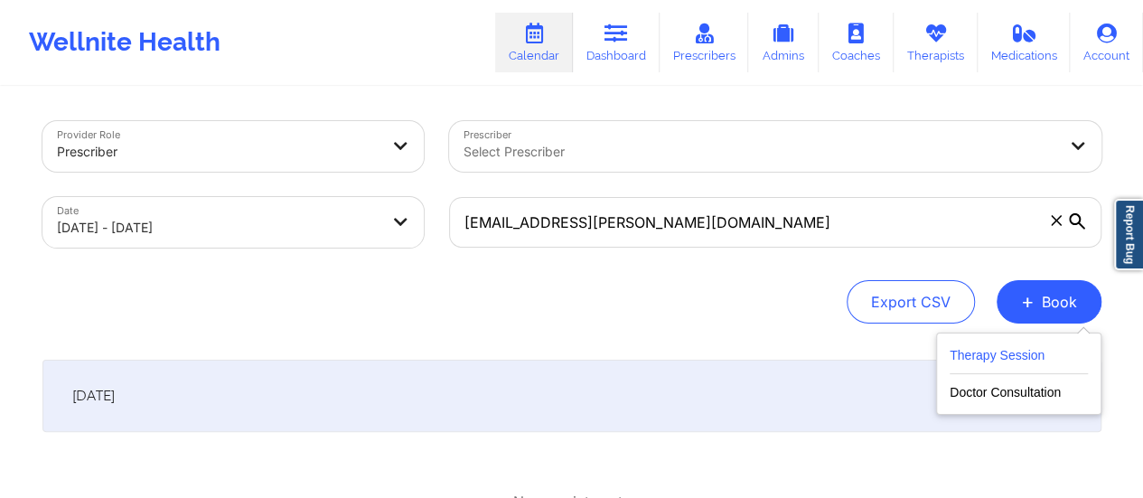
drag, startPoint x: 1005, startPoint y: 342, endPoint x: 1005, endPoint y: 353, distance: 11.7
click at [1005, 353] on div "Therapy Session Doctor Consultation" at bounding box center [1018, 374] width 165 height 82
click at [1005, 353] on button "Therapy Session" at bounding box center [1019, 359] width 138 height 30
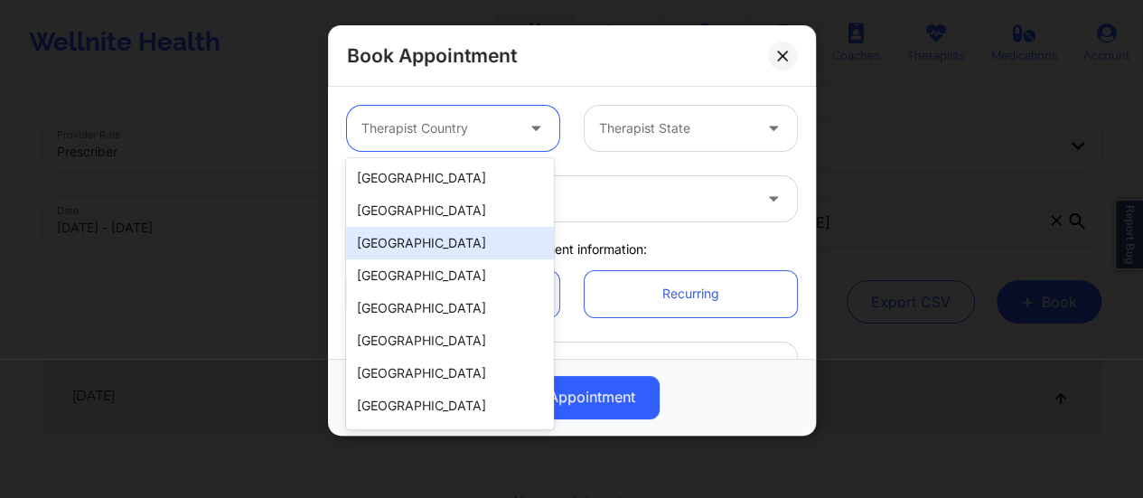
drag, startPoint x: 468, startPoint y: 123, endPoint x: 446, endPoint y: 192, distance: 72.0
click at [446, 192] on body "Wellnite Health Calendar Dashboard Prescribers Admins Coaches Therapists Medica…" at bounding box center [571, 249] width 1143 height 498
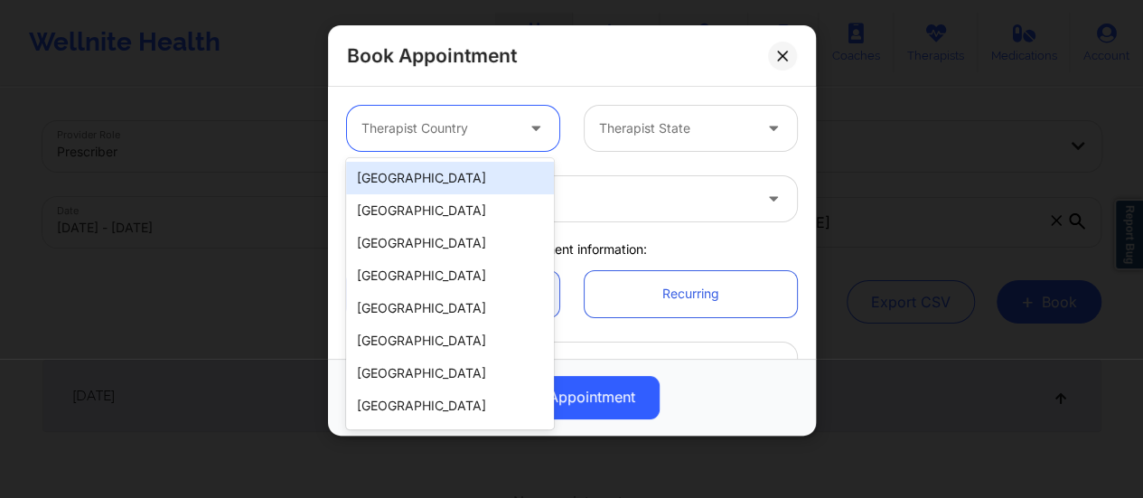
click at [446, 192] on div "[GEOGRAPHIC_DATA]" at bounding box center [450, 178] width 208 height 33
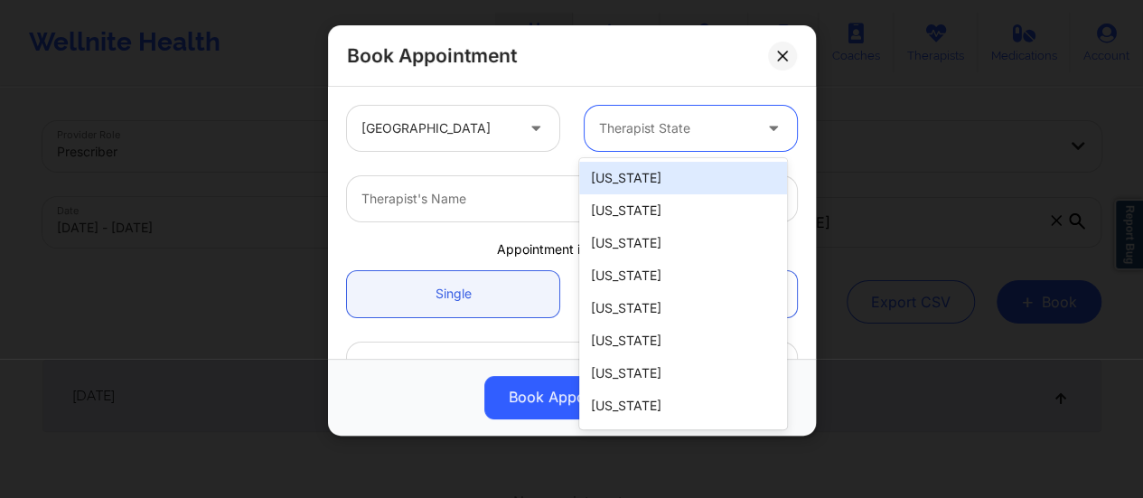
click at [626, 144] on div "Therapist State" at bounding box center [669, 128] width 169 height 45
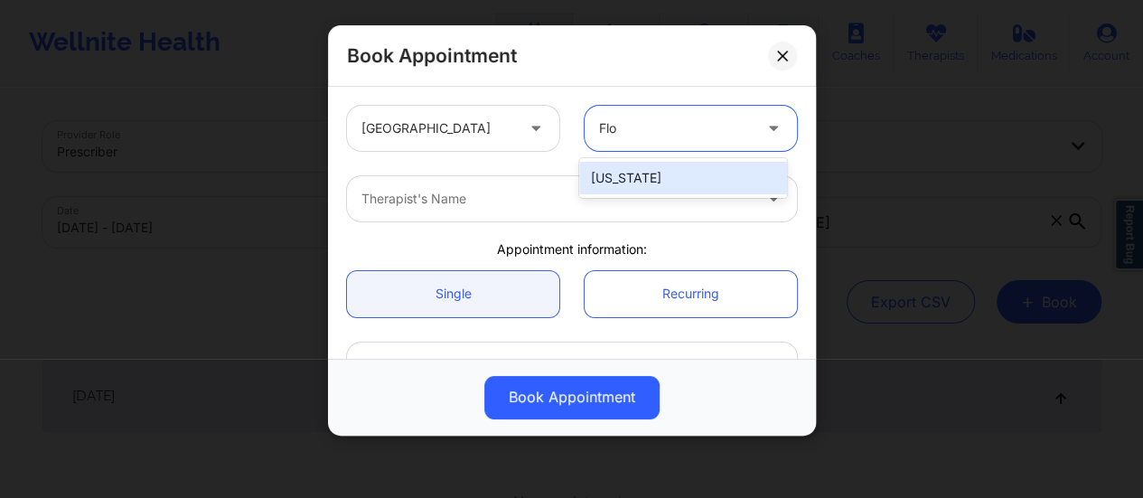
type input "[PERSON_NAME]"
click at [652, 169] on div "[US_STATE]" at bounding box center [683, 178] width 208 height 33
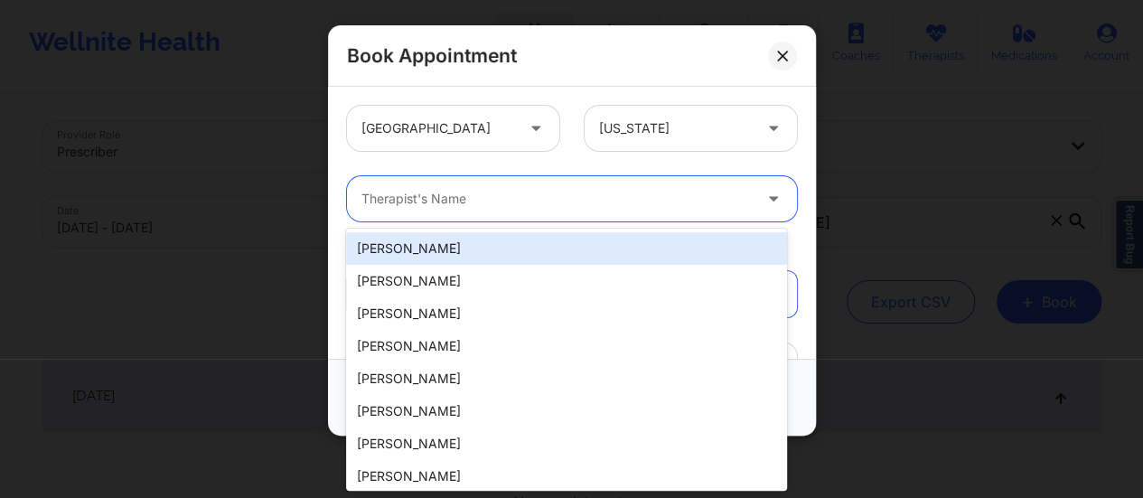
click at [573, 198] on div at bounding box center [556, 199] width 390 height 22
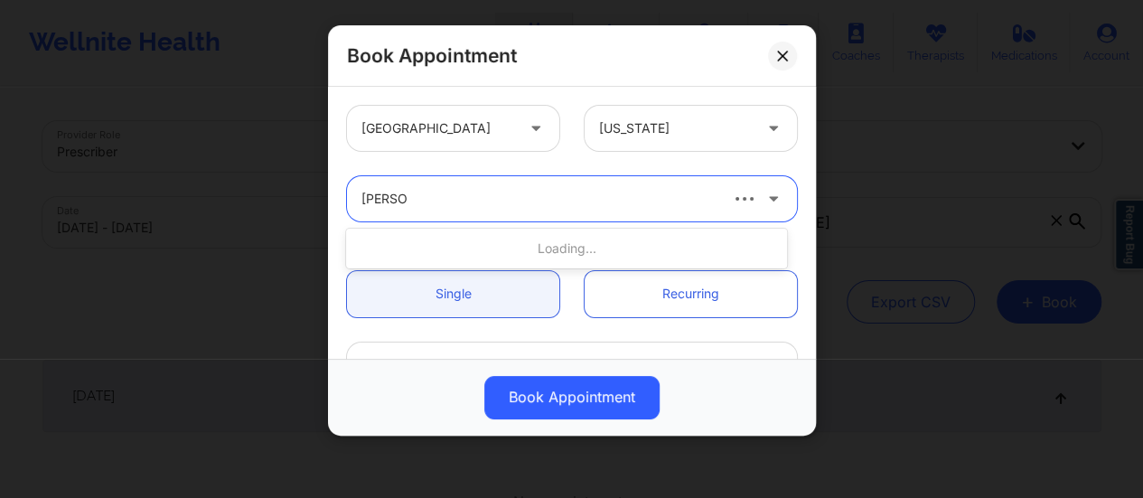
type input "[PERSON_NAME]"
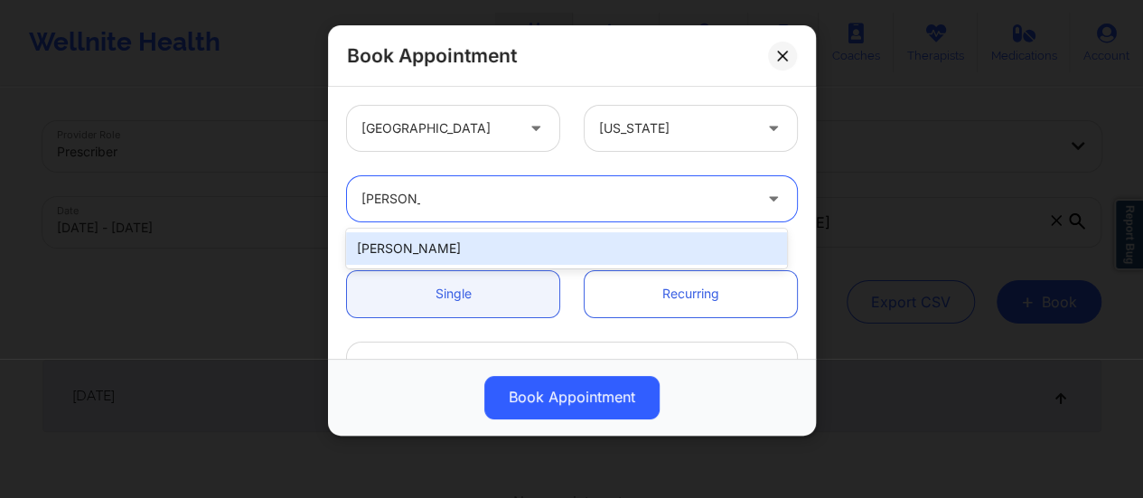
click at [577, 243] on div "[PERSON_NAME]" at bounding box center [566, 248] width 441 height 33
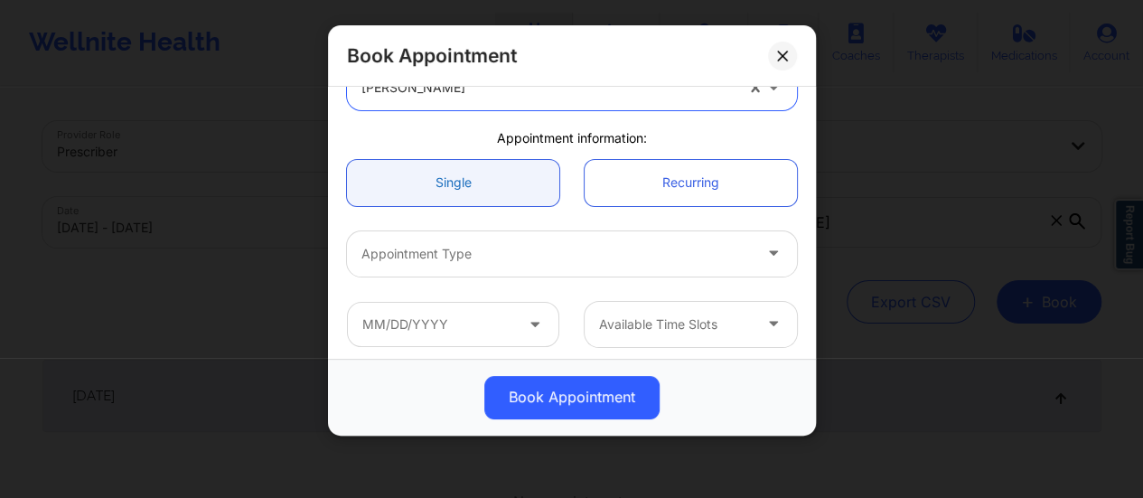
scroll to position [112, 0]
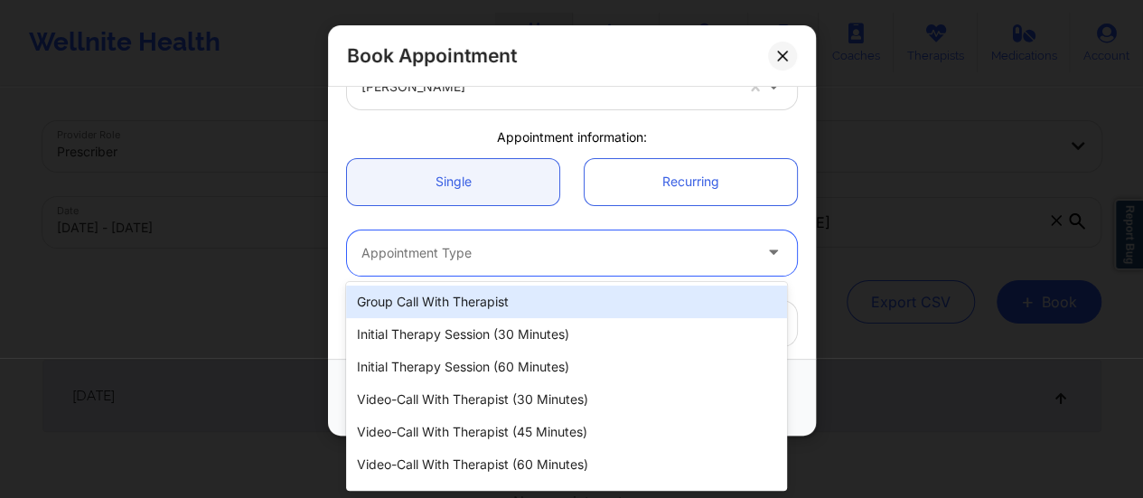
click at [483, 266] on div "Appointment Type" at bounding box center [550, 252] width 407 height 45
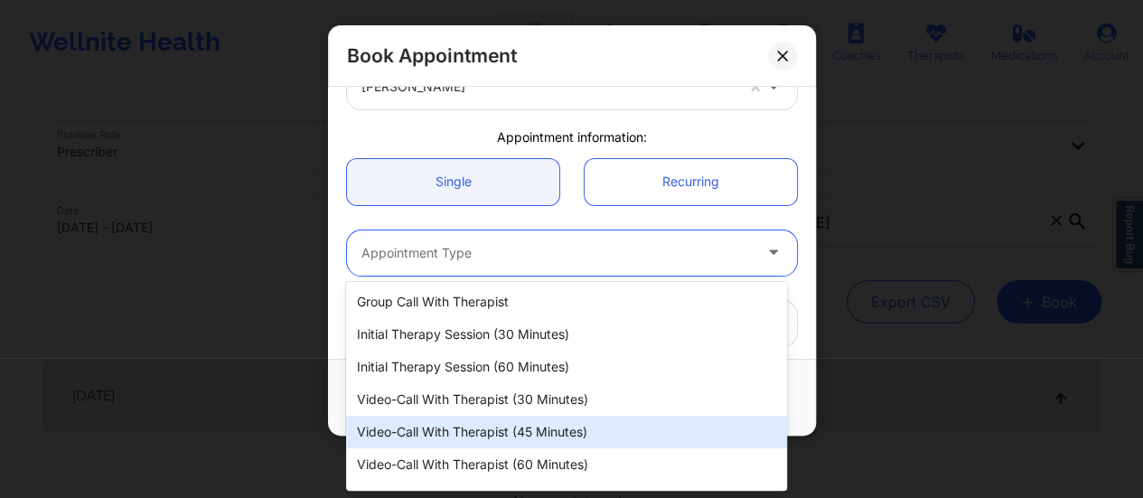
scroll to position [26, 0]
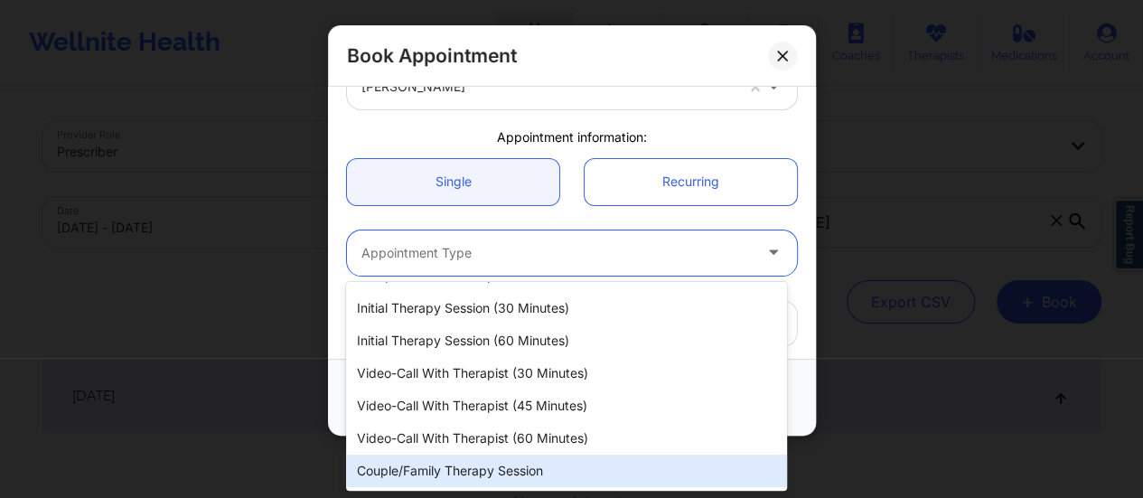
click at [483, 471] on div "Couple/Family Therapy Session" at bounding box center [566, 471] width 441 height 33
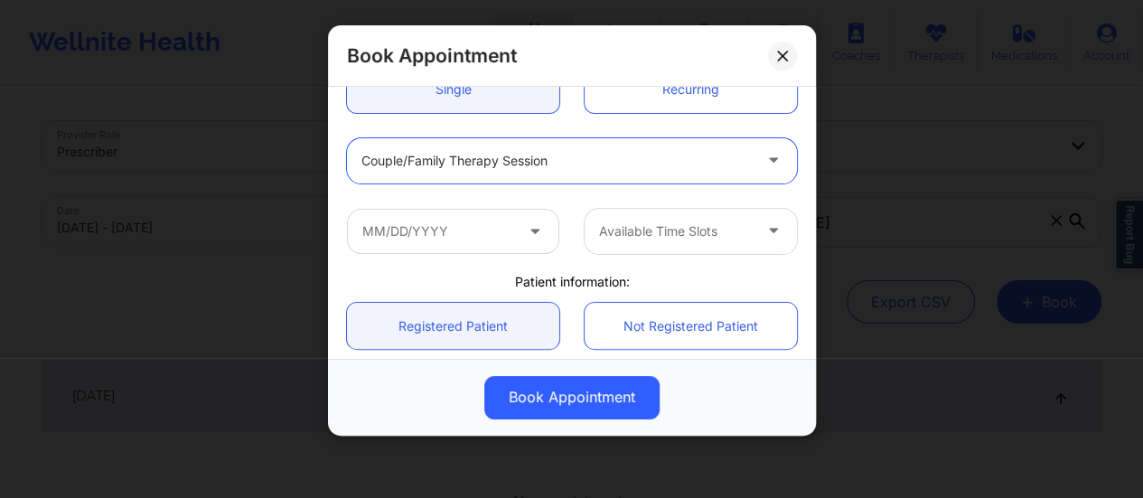
scroll to position [213, 0]
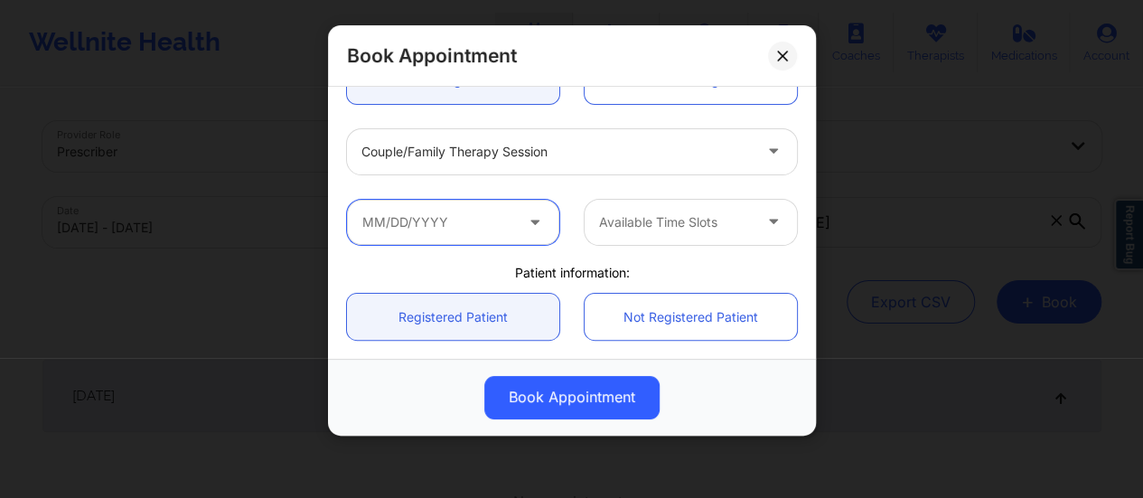
click at [502, 221] on input "text" at bounding box center [453, 222] width 212 height 45
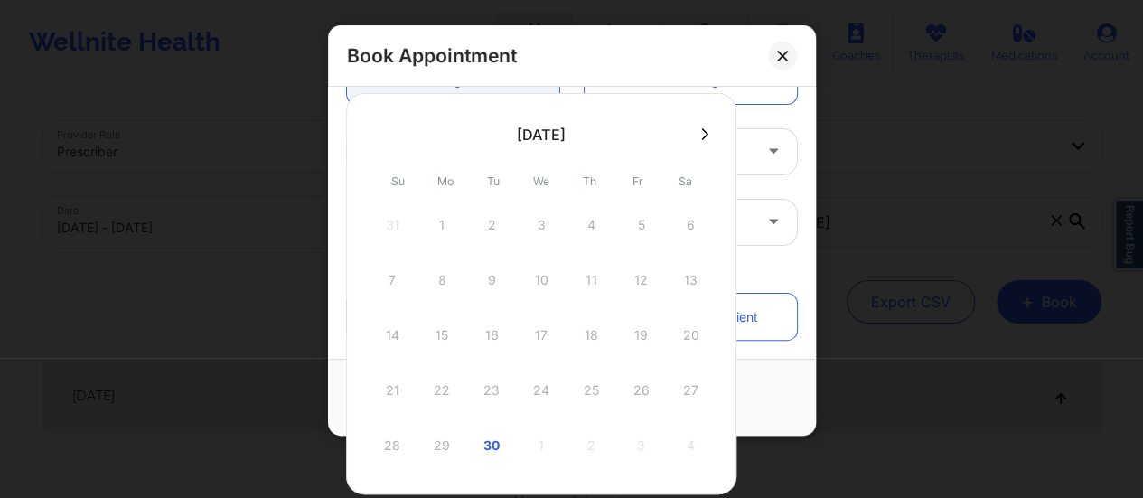
click at [709, 130] on button at bounding box center [705, 134] width 18 height 15
click at [537, 224] on div "1" at bounding box center [541, 225] width 45 height 51
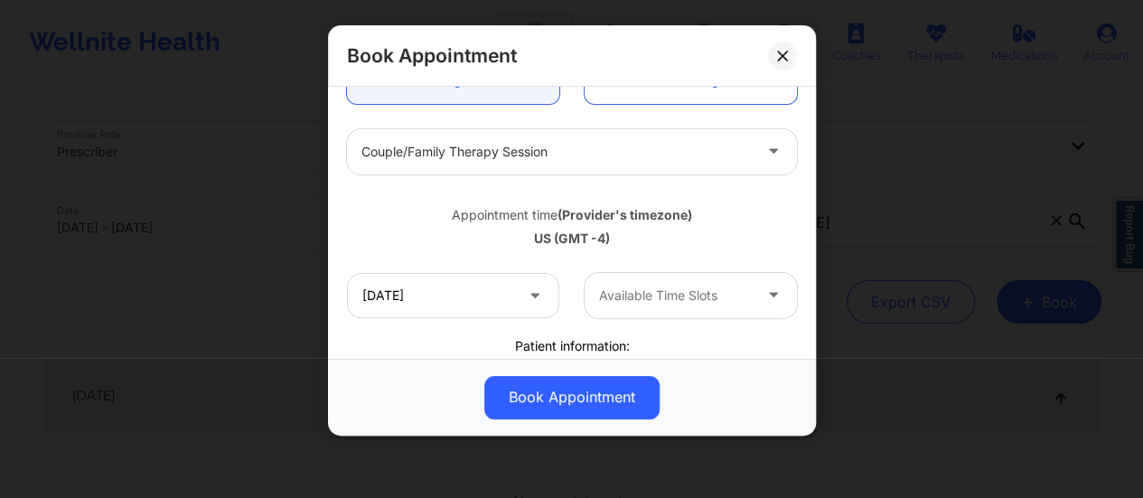
type input "[DATE]"
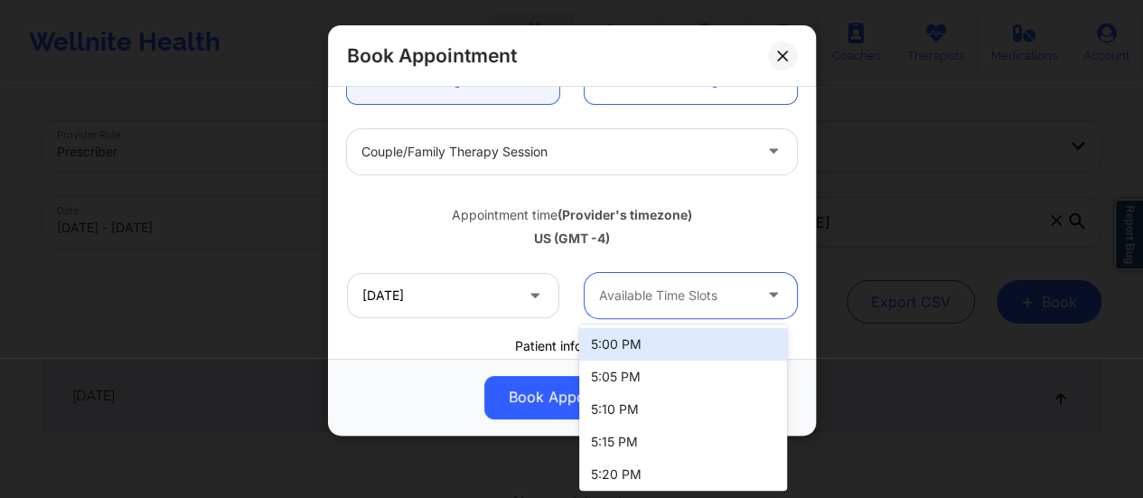
click at [680, 289] on div at bounding box center [675, 296] width 153 height 22
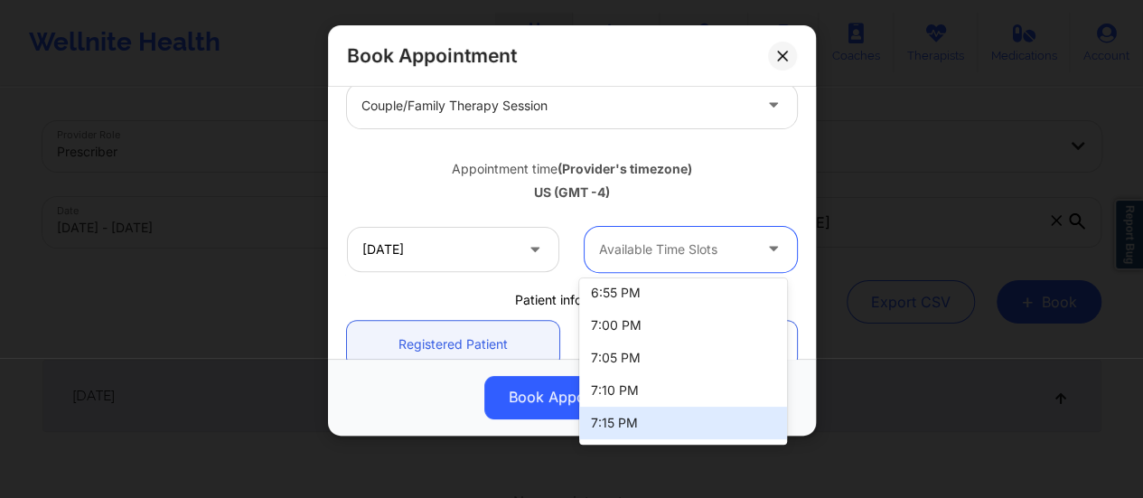
scroll to position [749, 0]
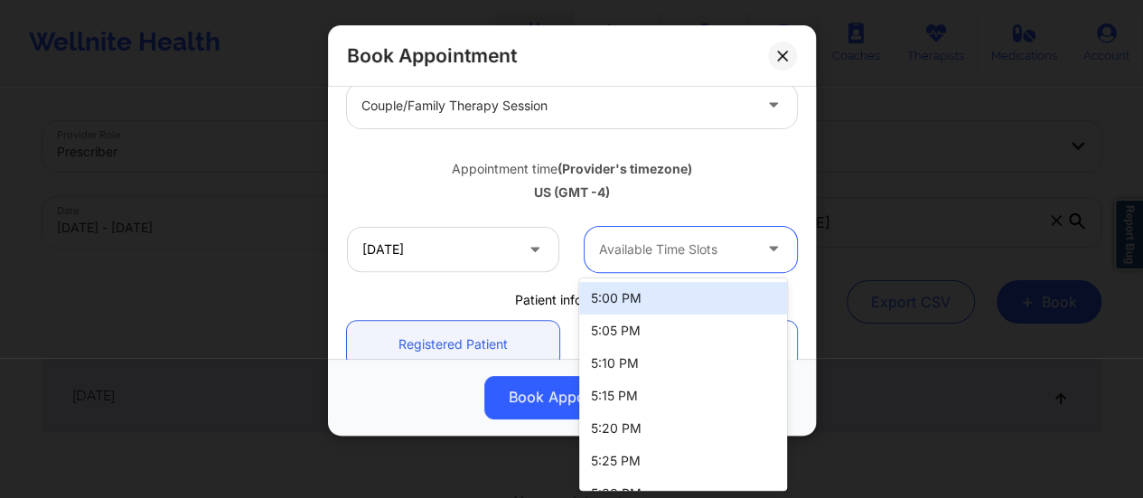
click at [674, 252] on div at bounding box center [675, 250] width 153 height 22
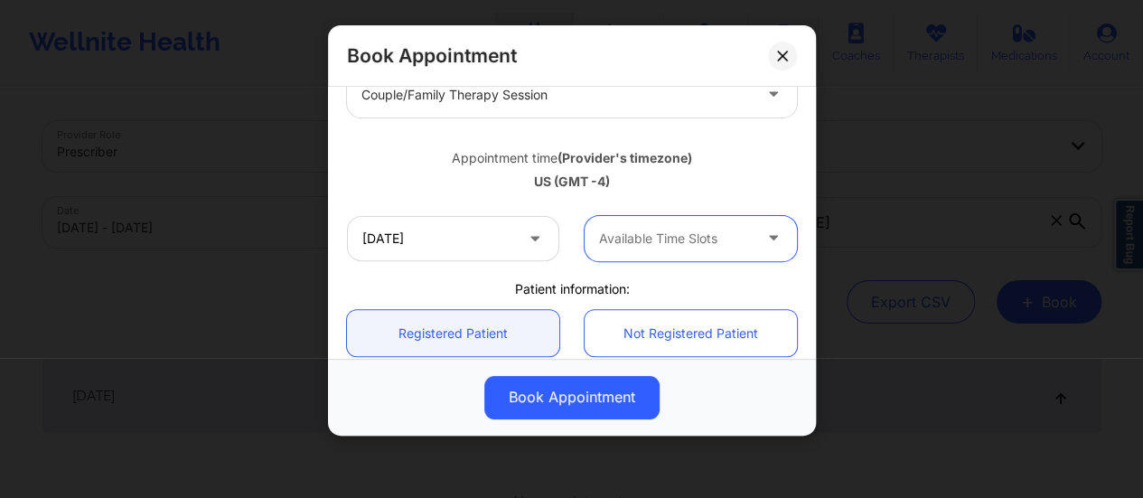
scroll to position [286, 0]
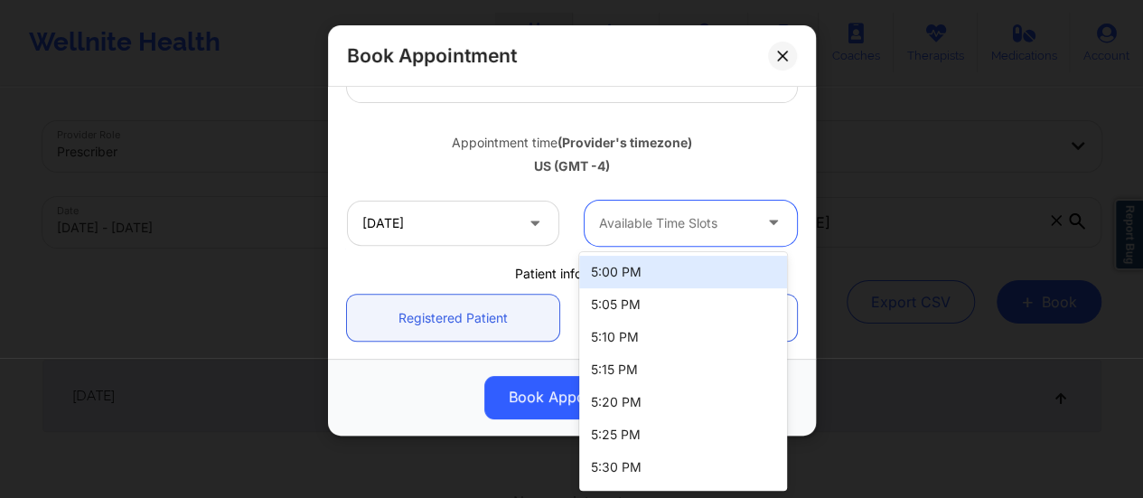
click at [689, 216] on div at bounding box center [675, 223] width 153 height 22
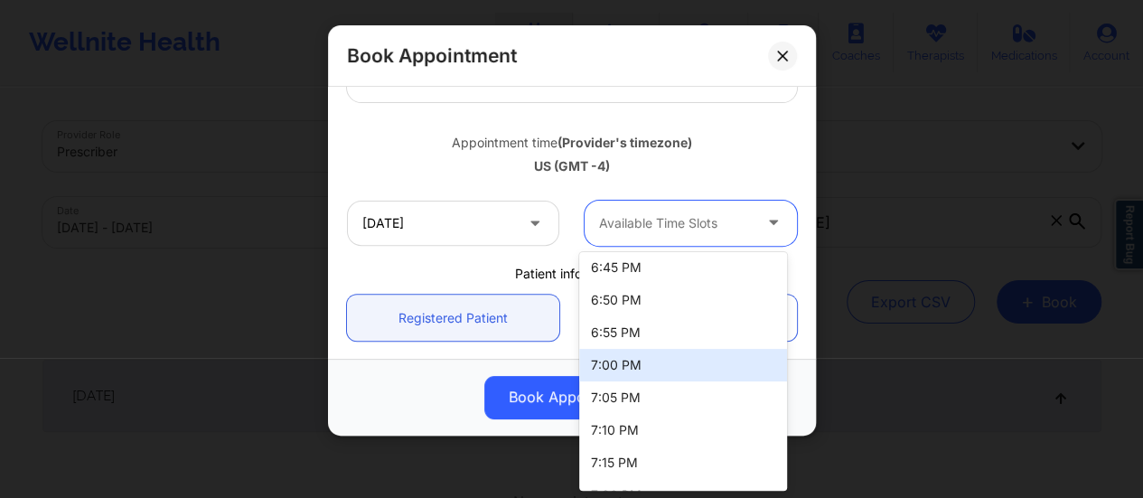
click at [647, 352] on div "7:00 PM" at bounding box center [683, 365] width 208 height 33
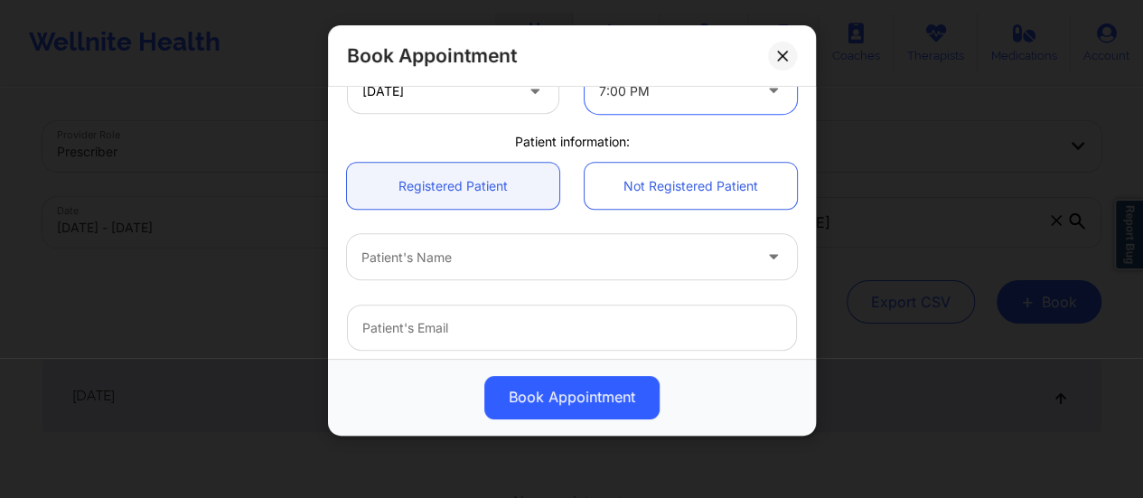
scroll to position [418, 0]
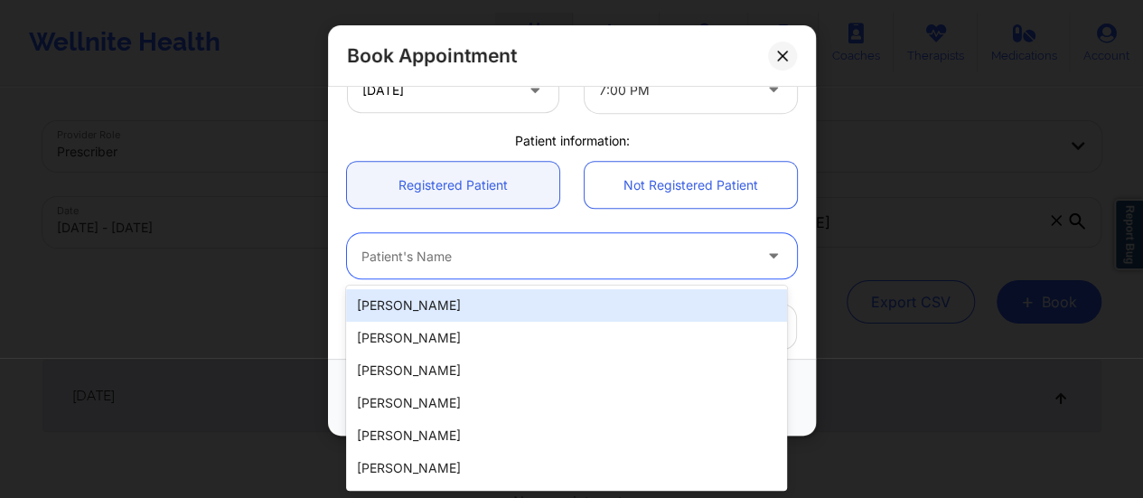
click at [561, 243] on div "Patient's Name" at bounding box center [550, 255] width 407 height 45
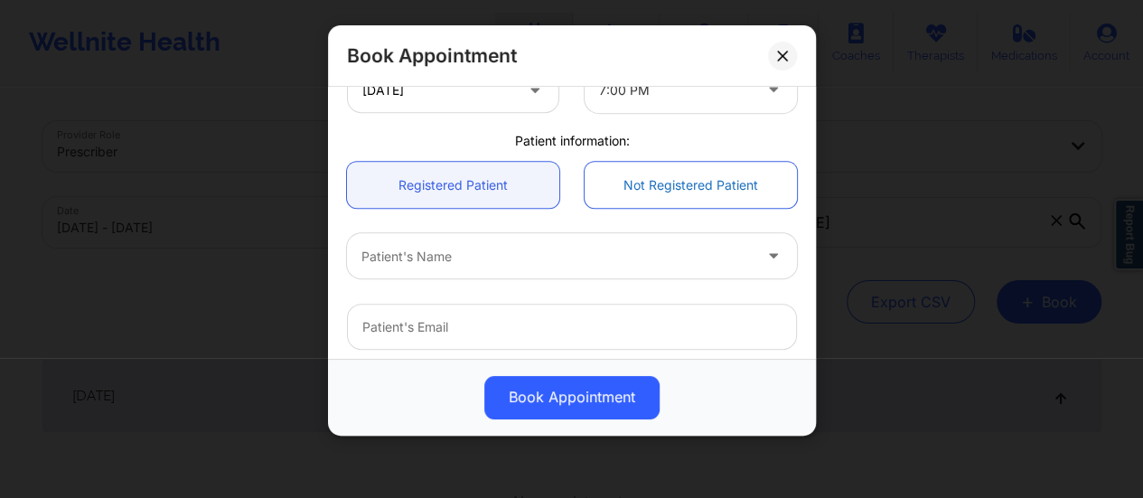
click at [651, 190] on link "Not Registered Patient" at bounding box center [691, 185] width 212 height 46
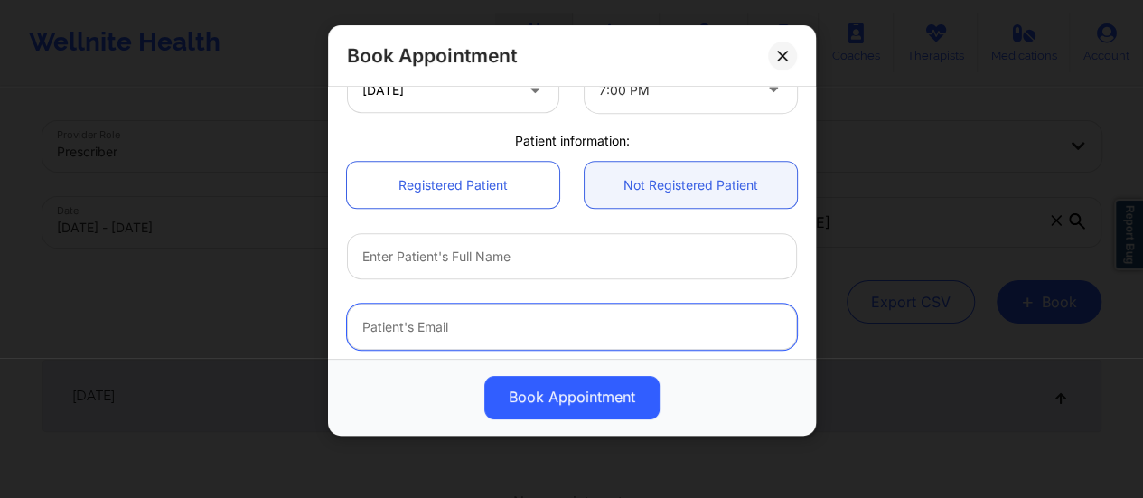
click at [477, 330] on input "email" at bounding box center [572, 327] width 450 height 46
paste input "[EMAIL_ADDRESS][DOMAIN_NAME]"
type input "[EMAIL_ADDRESS][DOMAIN_NAME]"
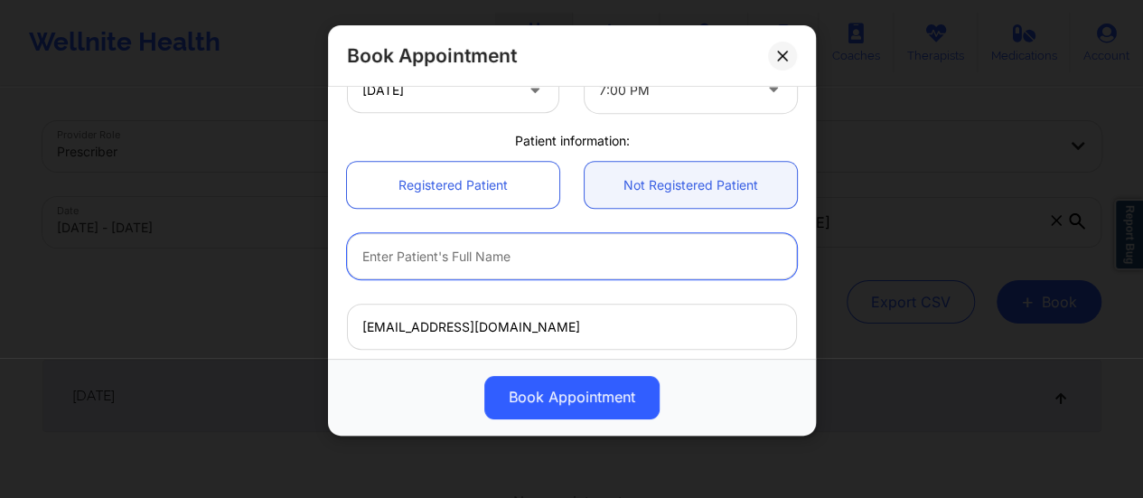
click at [438, 251] on input "text" at bounding box center [572, 256] width 450 height 46
type input "[PERSON_NAME]"
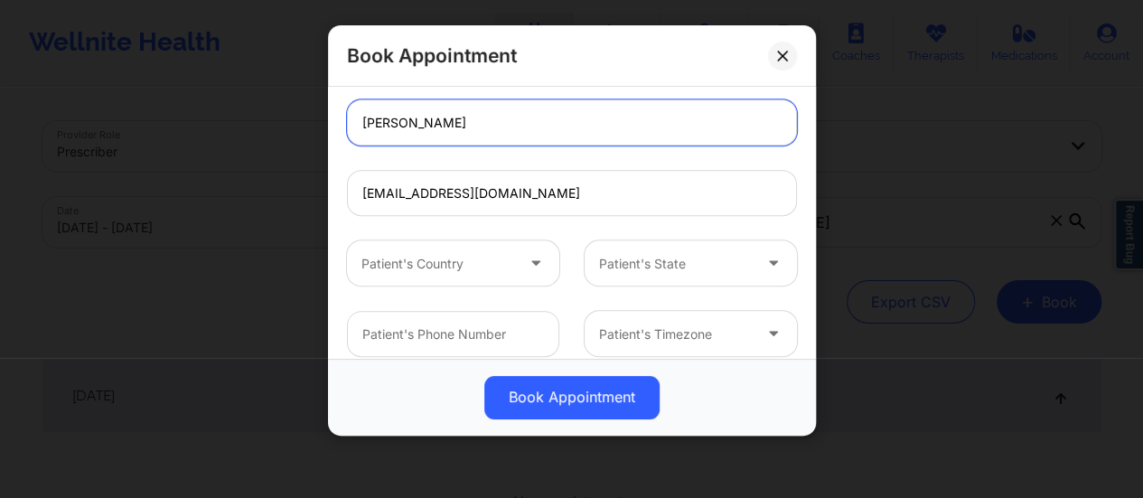
scroll to position [556, 0]
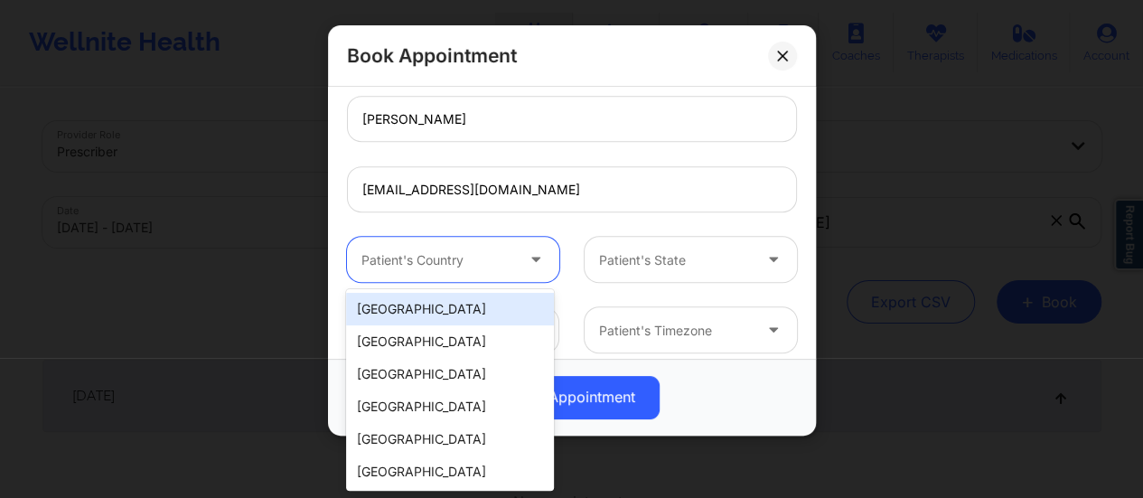
click at [493, 276] on div "Patient's Country" at bounding box center [431, 259] width 169 height 45
click at [438, 297] on div "[GEOGRAPHIC_DATA]" at bounding box center [450, 309] width 208 height 33
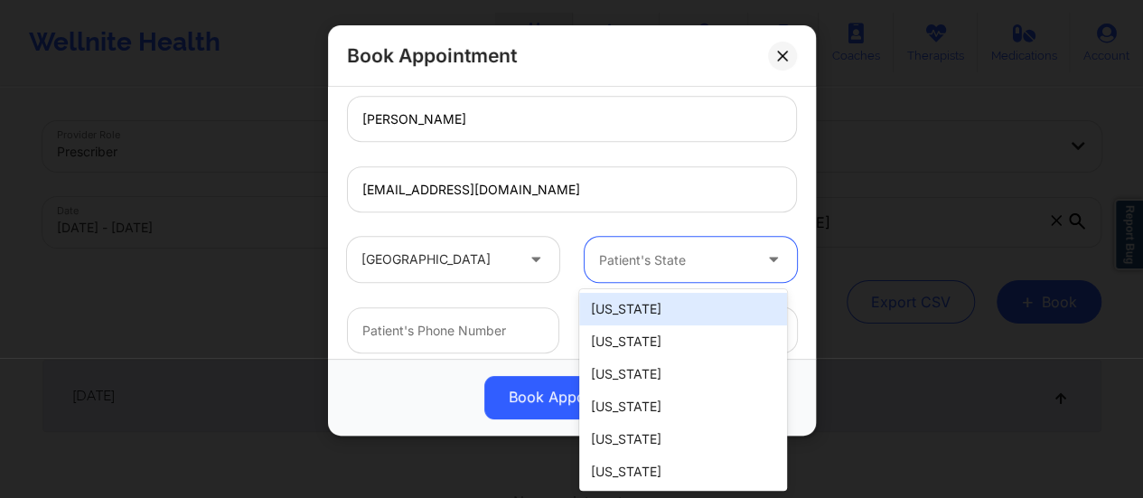
click at [643, 267] on div at bounding box center [675, 260] width 153 height 22
type input "New"
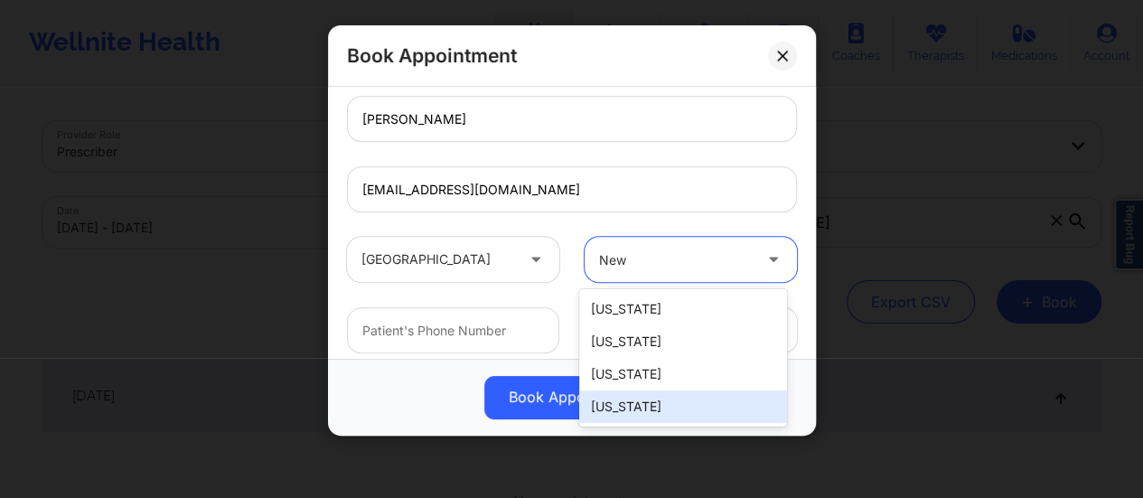
click at [638, 402] on div "[US_STATE]" at bounding box center [683, 406] width 208 height 33
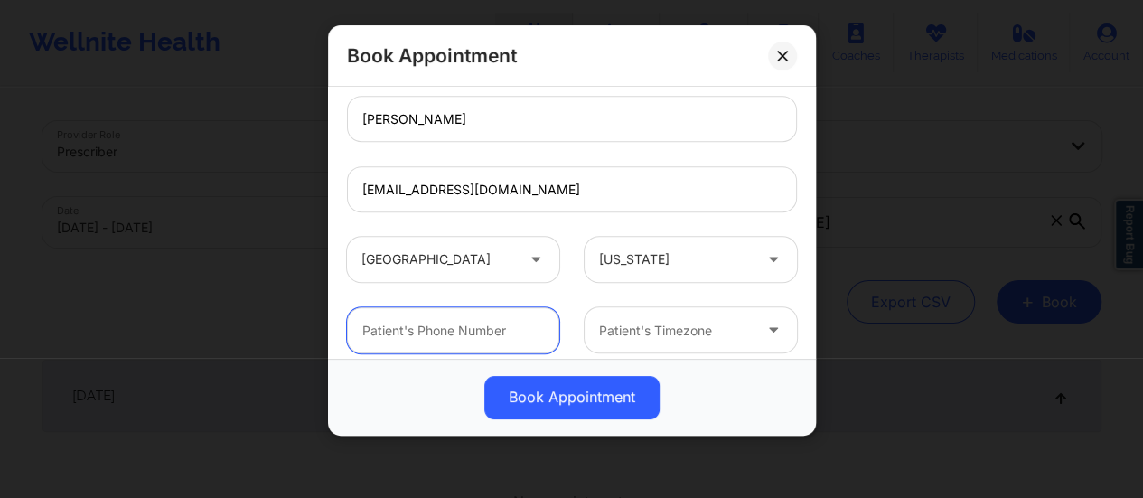
click at [504, 337] on input "text" at bounding box center [453, 330] width 212 height 46
paste input "[PHONE_NUMBER]"
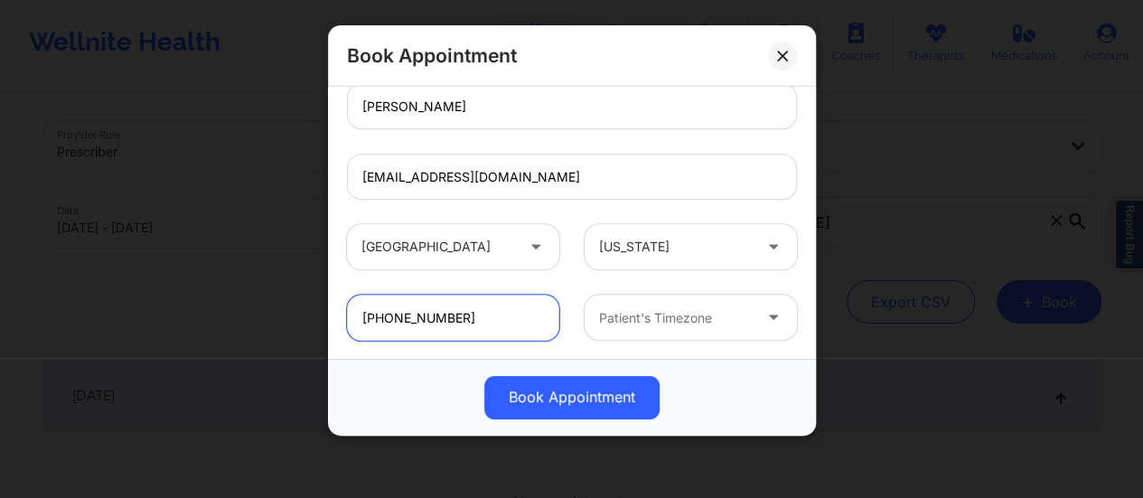
type input "[PHONE_NUMBER]"
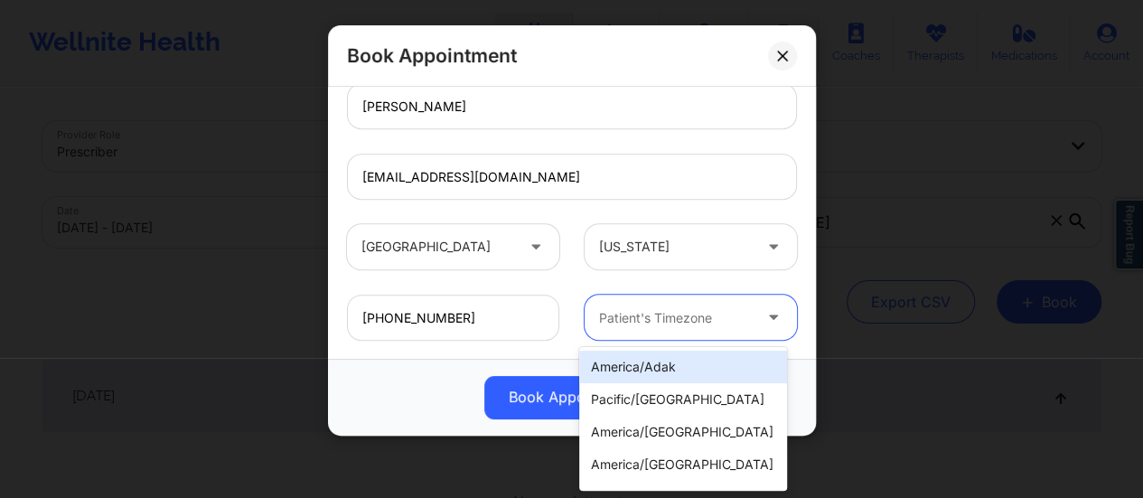
click at [654, 324] on div at bounding box center [675, 318] width 153 height 22
type input "New"
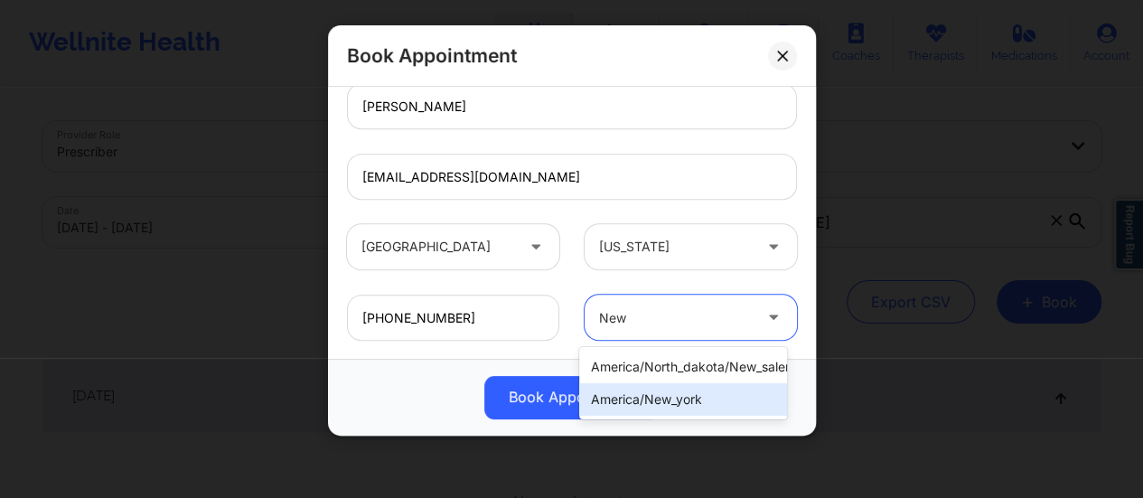
click at [718, 403] on div "america/new_york" at bounding box center [683, 399] width 208 height 33
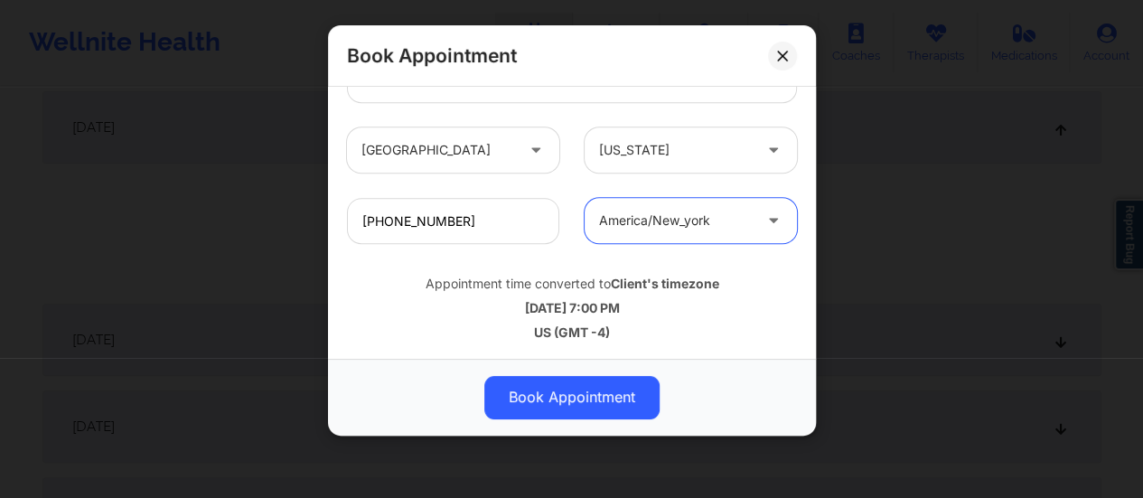
scroll to position [295, 0]
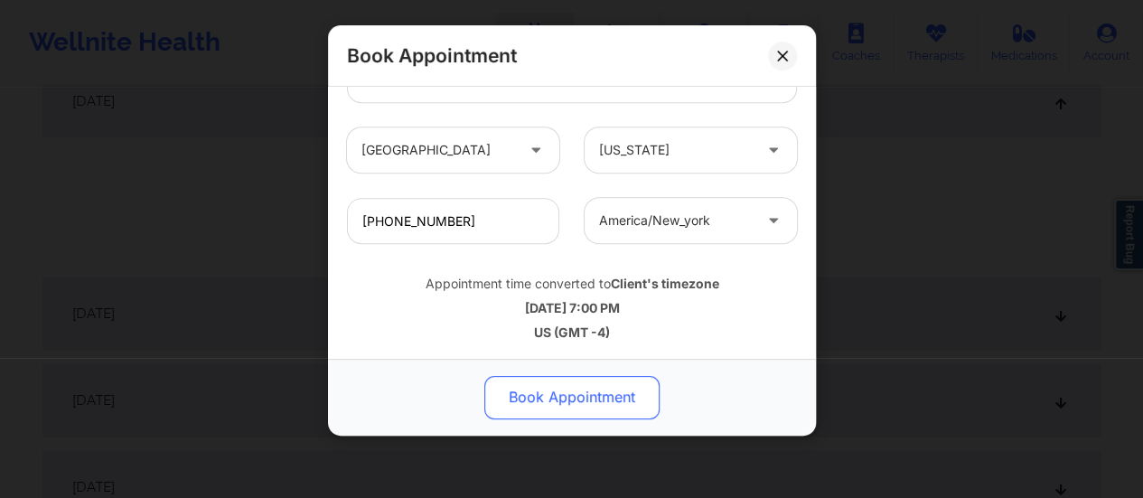
click at [587, 389] on button "Book Appointment" at bounding box center [571, 397] width 175 height 43
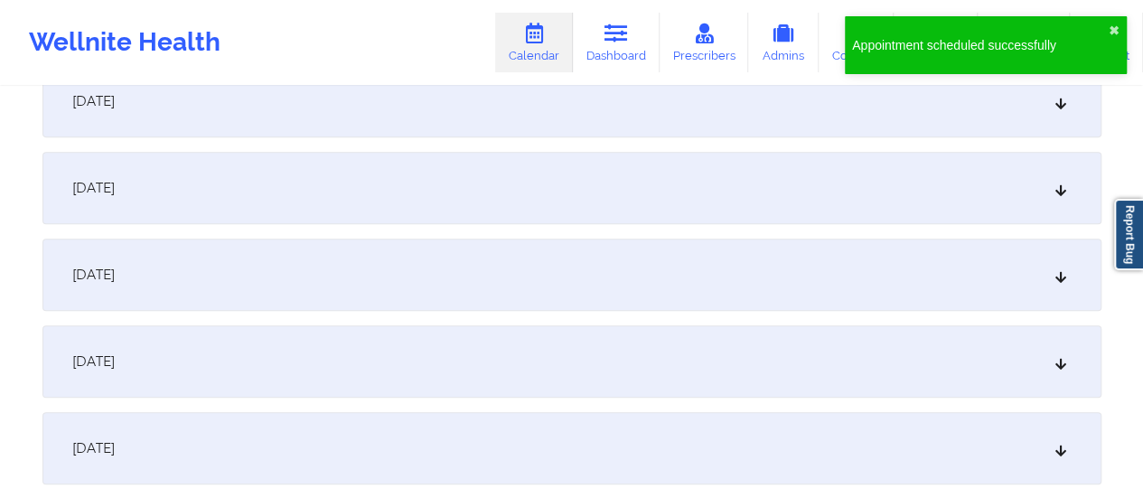
scroll to position [0, 0]
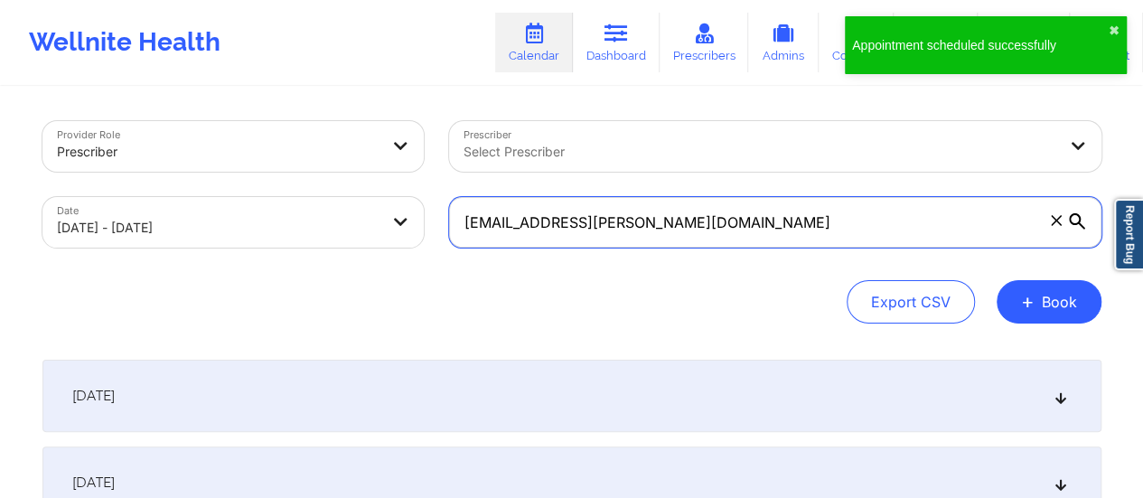
click at [692, 224] on input "[EMAIL_ADDRESS][PERSON_NAME][DOMAIN_NAME]" at bounding box center [775, 222] width 652 height 51
paste input "rl3264@ao"
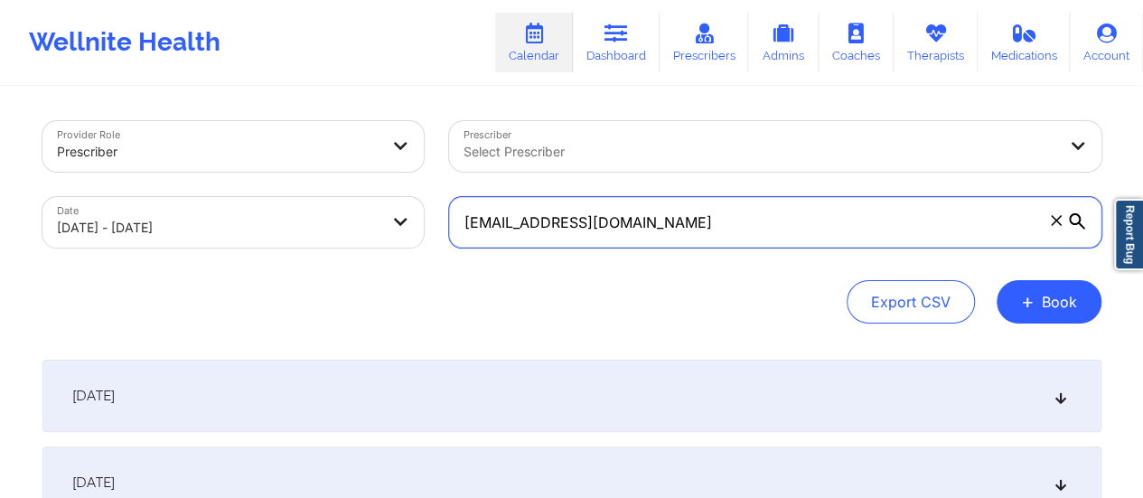
type input "[EMAIL_ADDRESS][DOMAIN_NAME]"
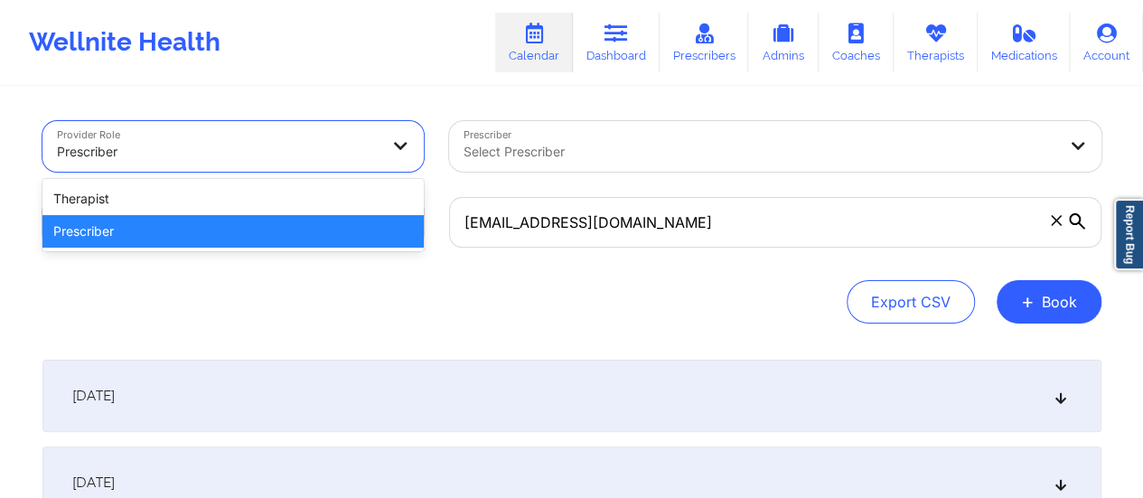
click at [227, 141] on div at bounding box center [218, 152] width 322 height 22
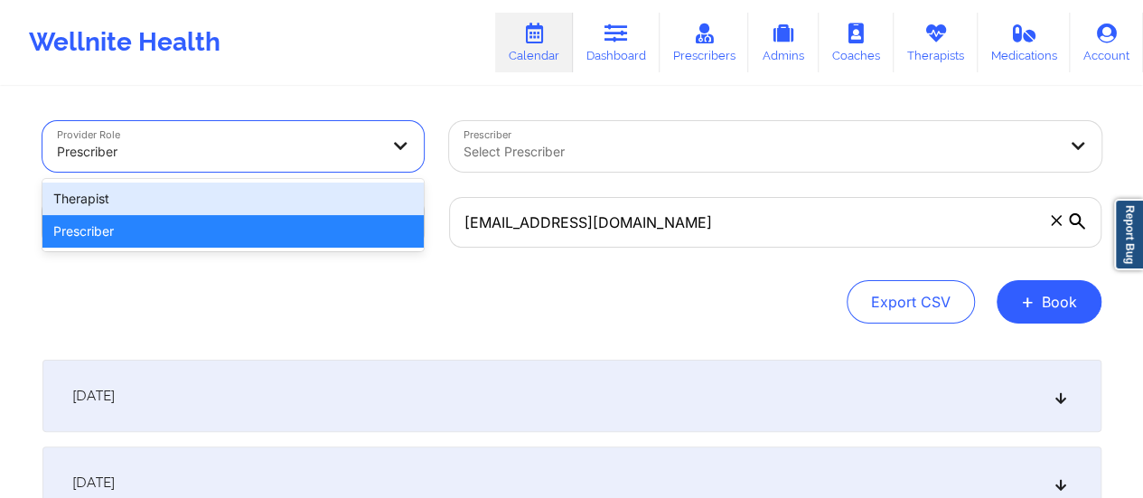
click at [179, 194] on div "Therapist" at bounding box center [232, 199] width 381 height 33
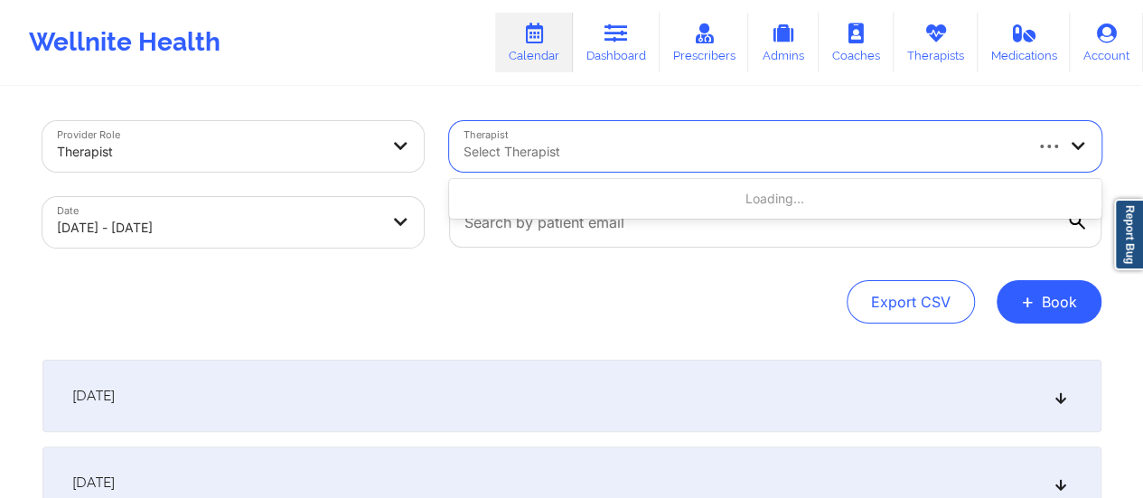
click at [470, 162] on div at bounding box center [742, 152] width 557 height 22
type input "[PERSON_NAME]"
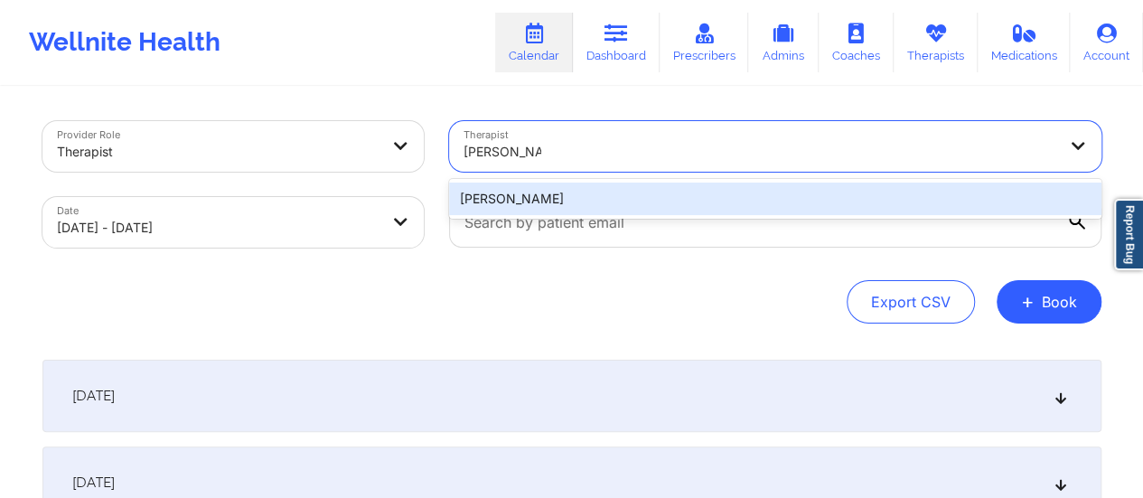
click at [587, 209] on div "[PERSON_NAME]" at bounding box center [775, 199] width 652 height 33
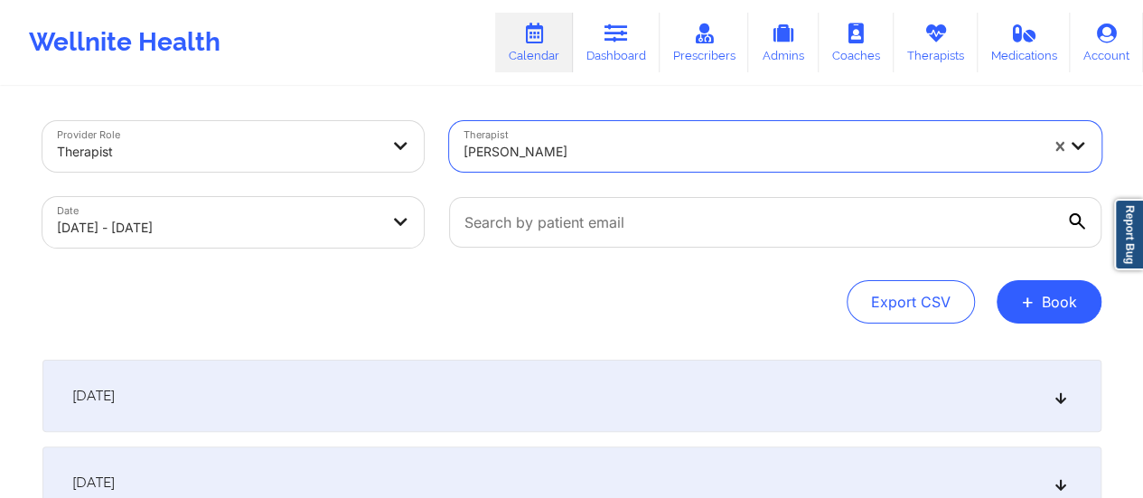
select select "2025-9"
select select "2025-10"
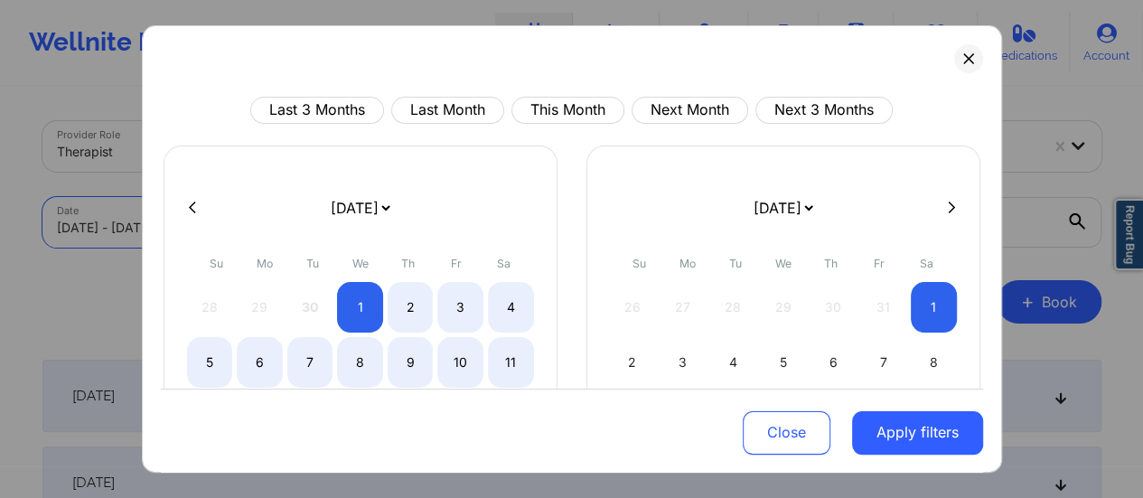
click at [298, 230] on body "Wellnite Health Calendar Dashboard Prescribers Admins Coaches Therapists Medica…" at bounding box center [571, 249] width 1143 height 498
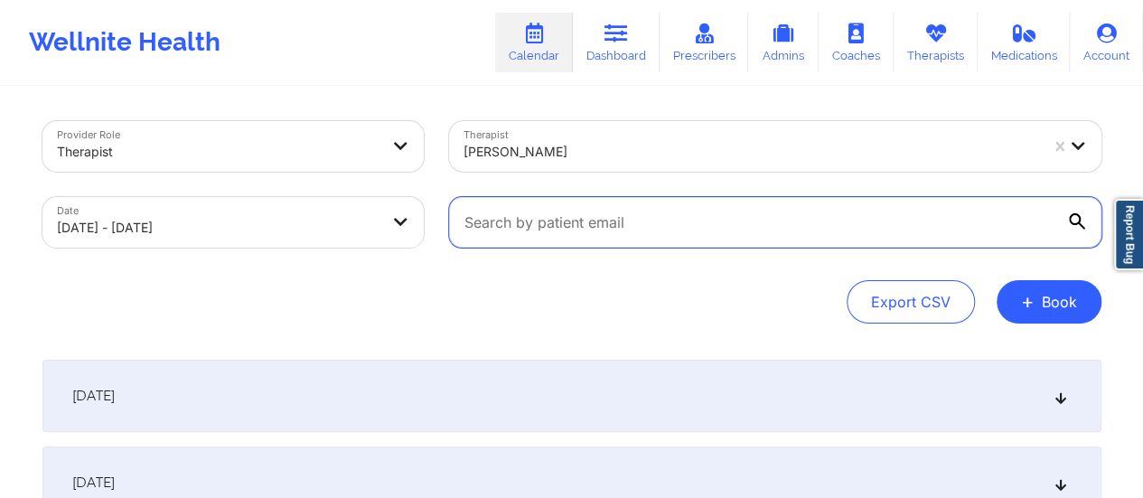
click at [714, 236] on input "text" at bounding box center [775, 222] width 652 height 51
paste input "[EMAIL_ADDRESS][DOMAIN_NAME]"
type input "[EMAIL_ADDRESS][DOMAIN_NAME]"
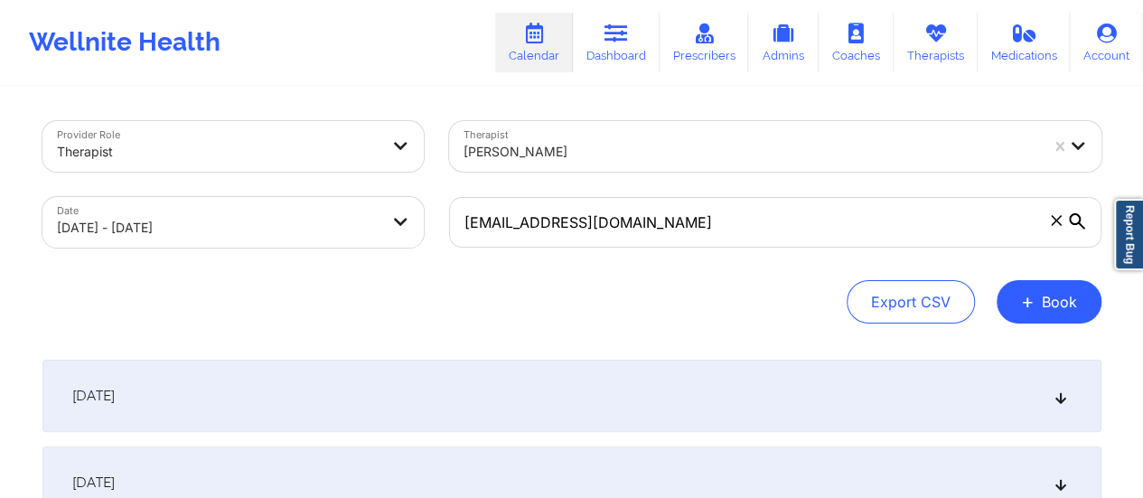
click at [481, 360] on div "[DATE]" at bounding box center [571, 396] width 1059 height 72
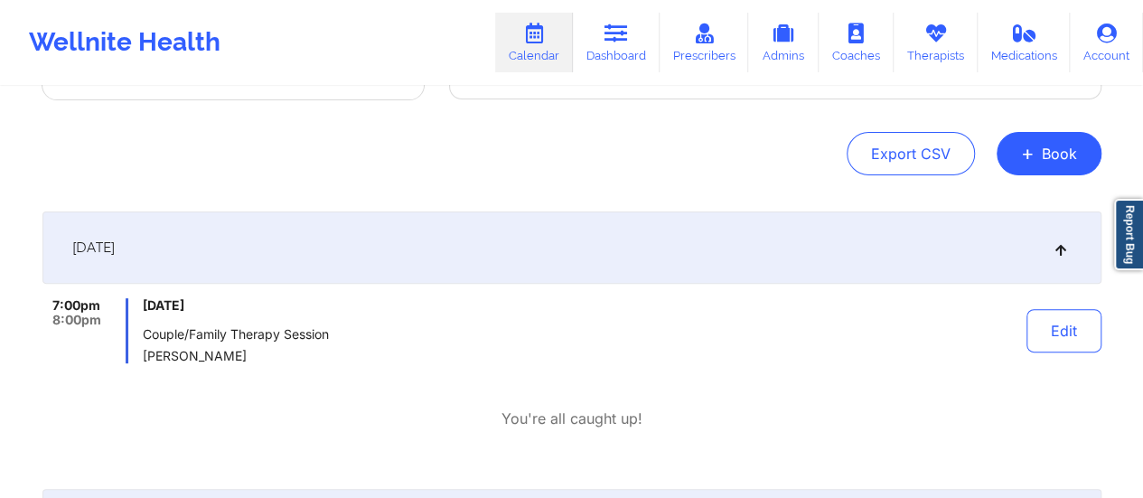
scroll to position [150, 0]
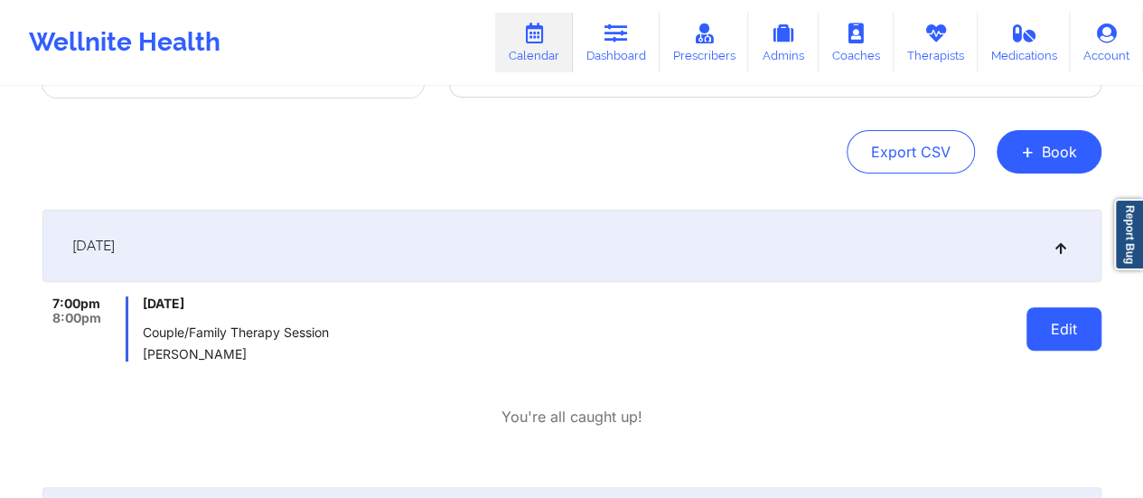
click at [1047, 325] on button "Edit" at bounding box center [1064, 328] width 75 height 43
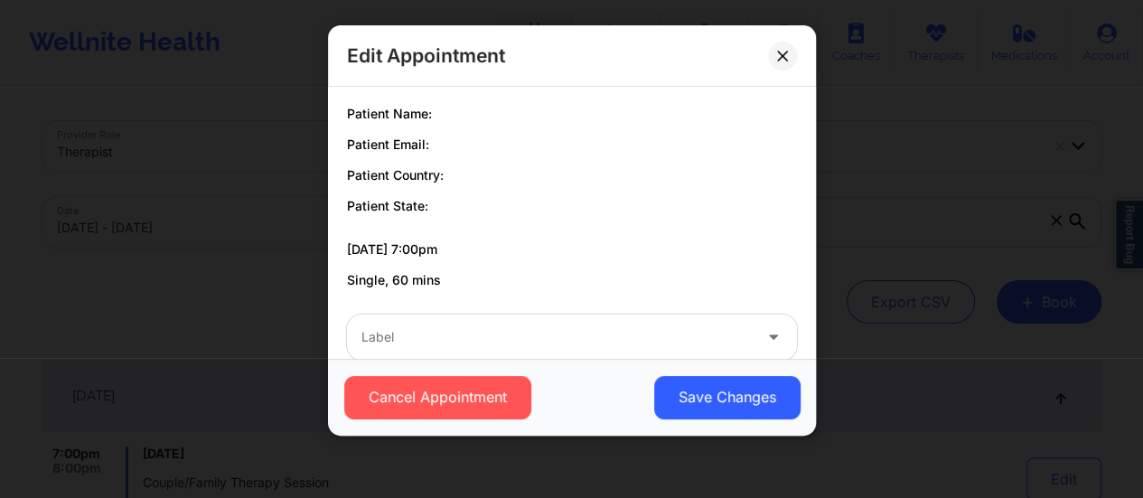
scroll to position [0, 0]
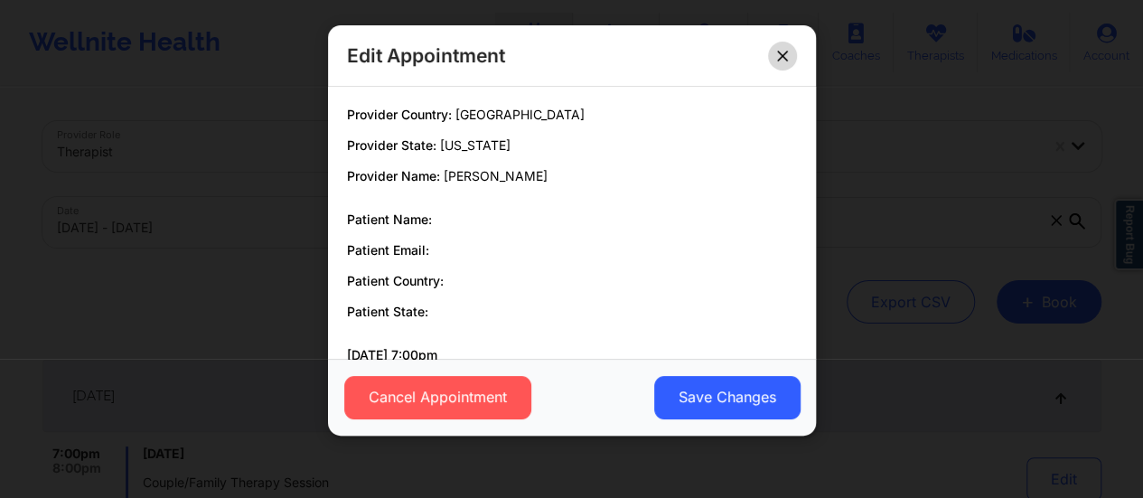
click at [783, 54] on icon at bounding box center [782, 56] width 10 height 10
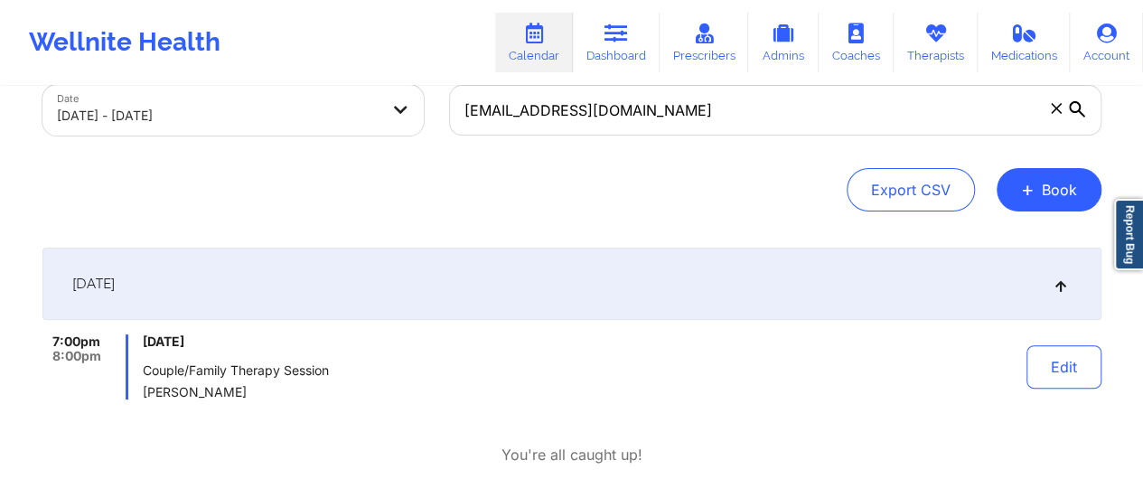
scroll to position [87, 0]
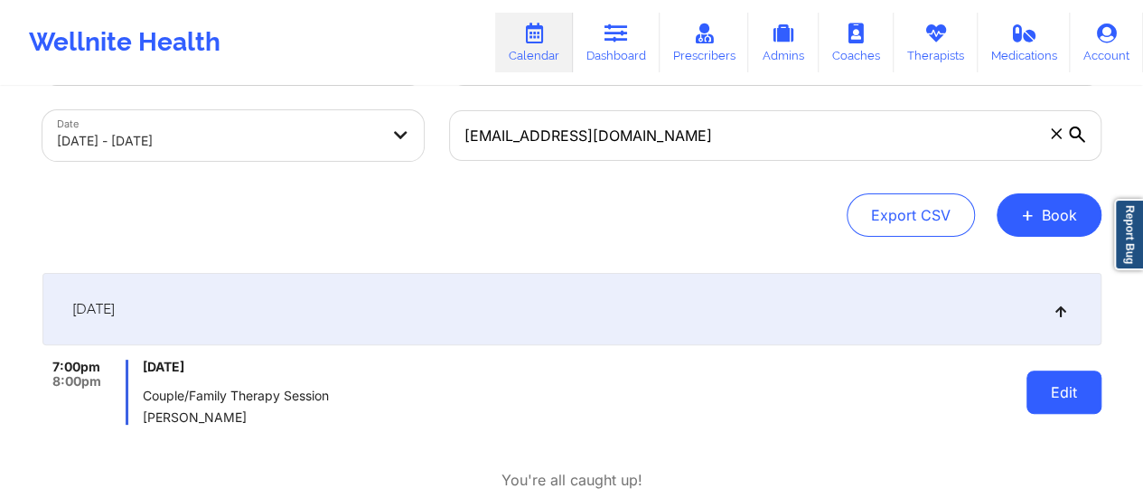
click at [1043, 379] on button "Edit" at bounding box center [1064, 392] width 75 height 43
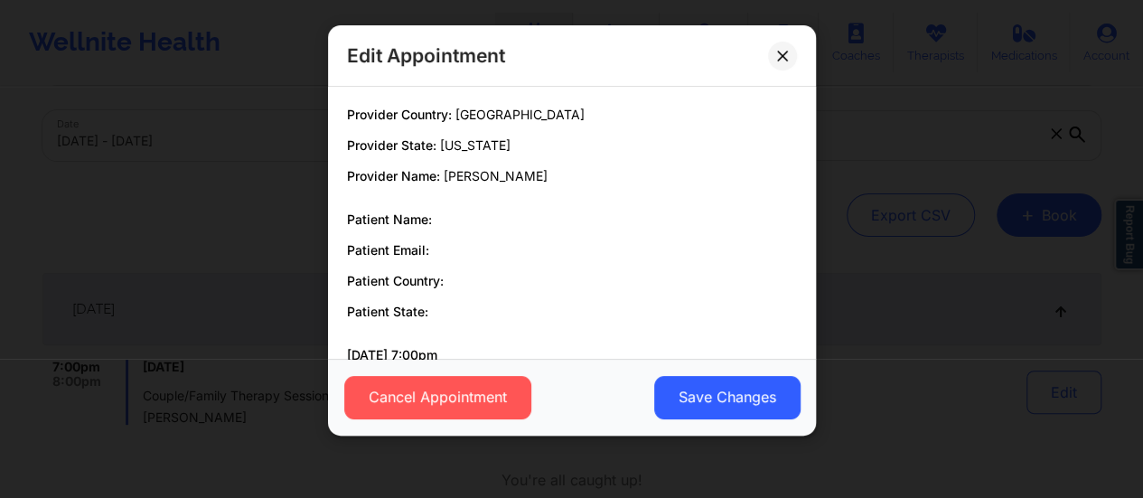
scroll to position [137, 0]
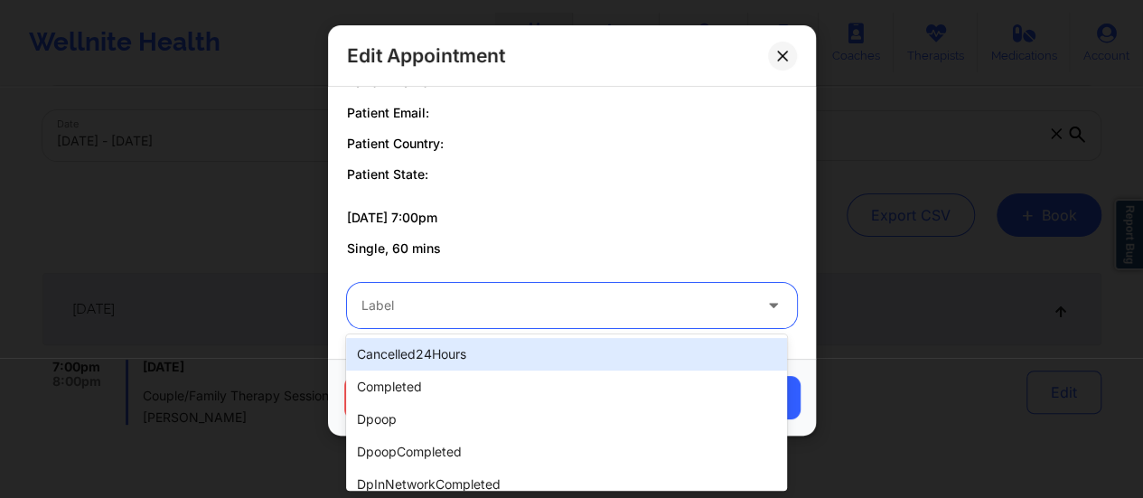
click at [593, 310] on div at bounding box center [556, 306] width 390 height 22
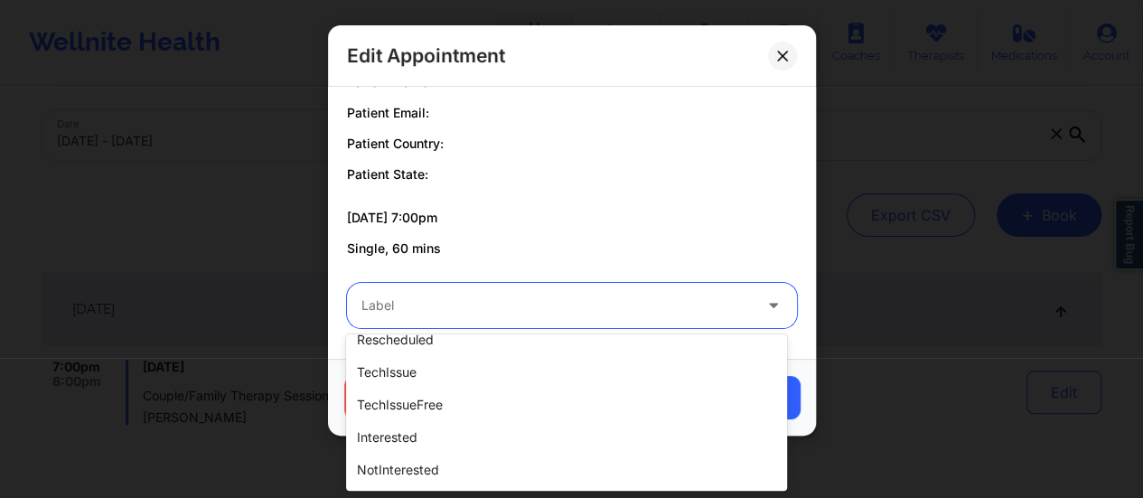
scroll to position [566, 0]
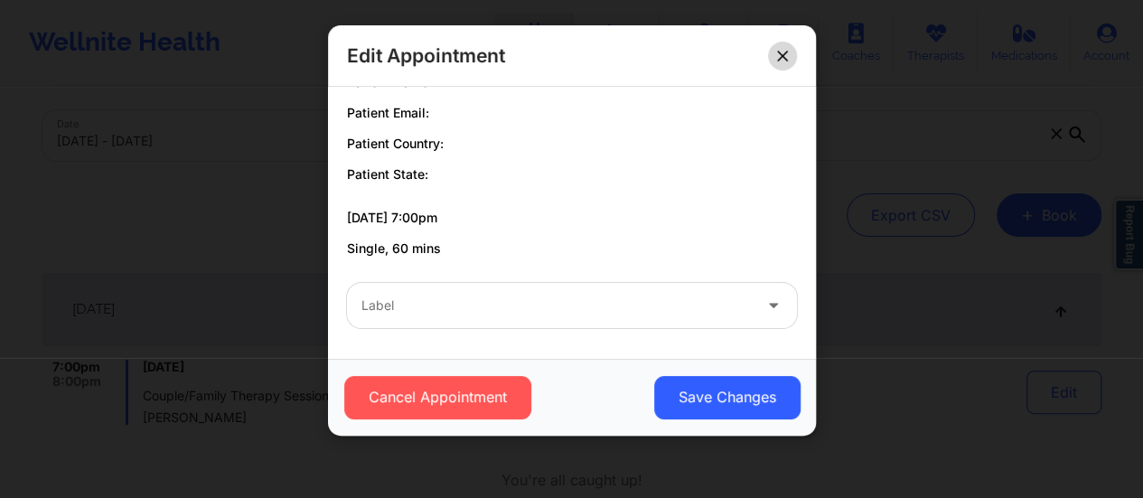
click at [773, 45] on button at bounding box center [782, 56] width 29 height 29
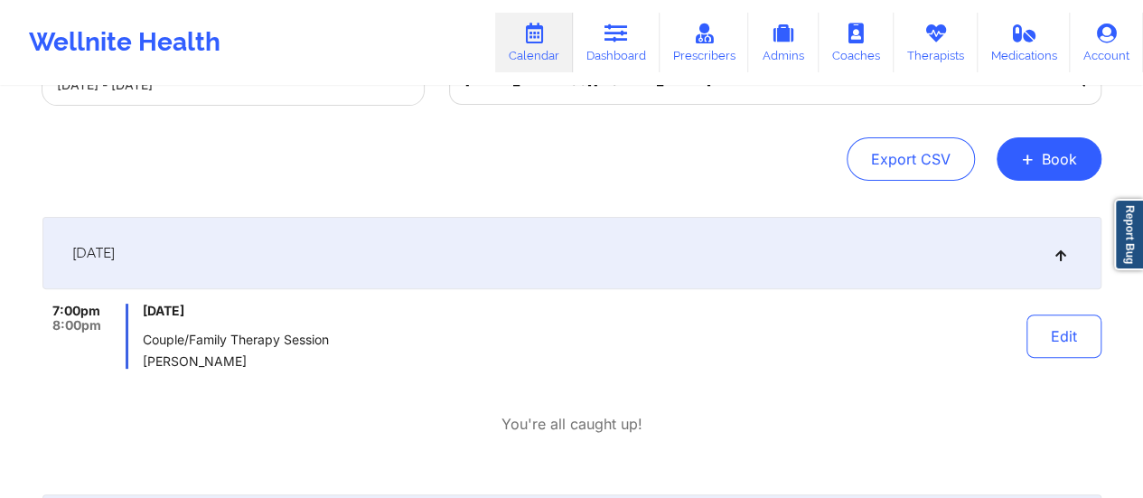
scroll to position [142, 0]
click at [1056, 323] on button "Edit" at bounding box center [1064, 336] width 75 height 43
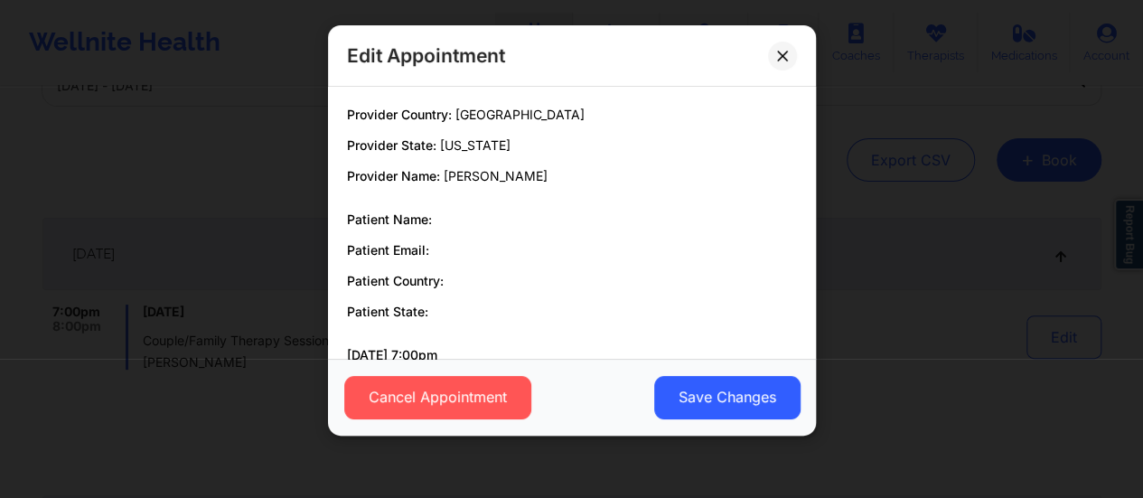
scroll to position [137, 0]
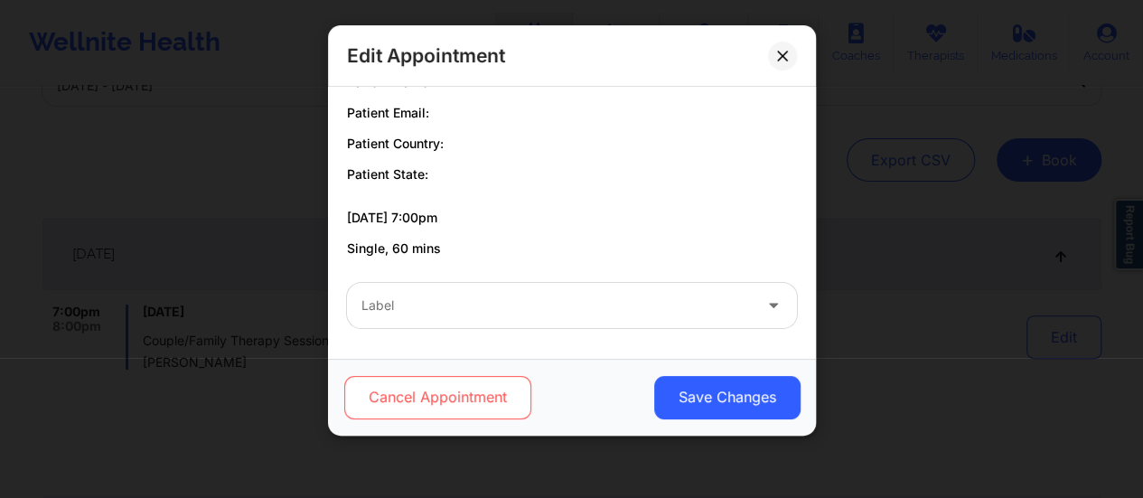
click at [474, 393] on button "Cancel Appointment" at bounding box center [436, 397] width 187 height 43
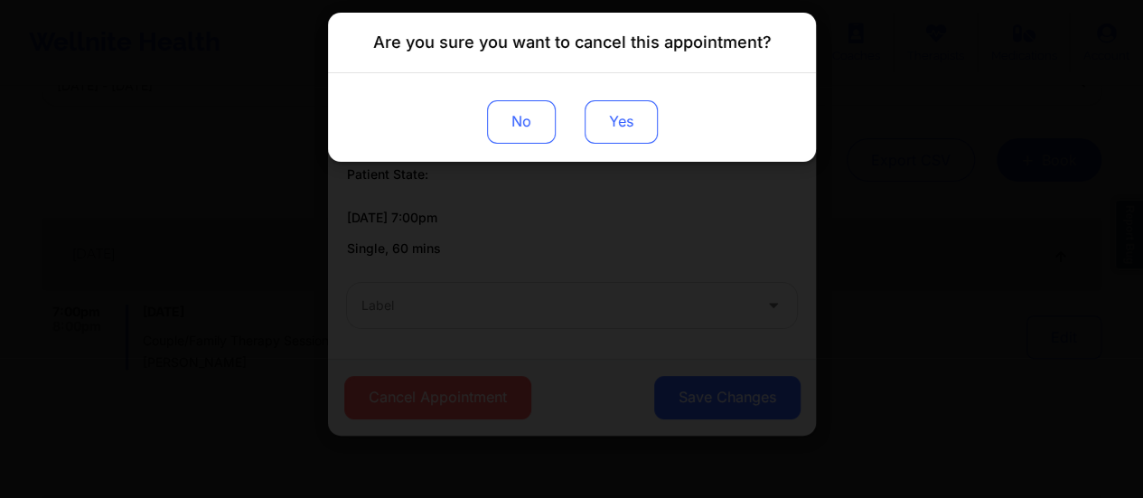
click at [612, 124] on button "Yes" at bounding box center [620, 121] width 73 height 43
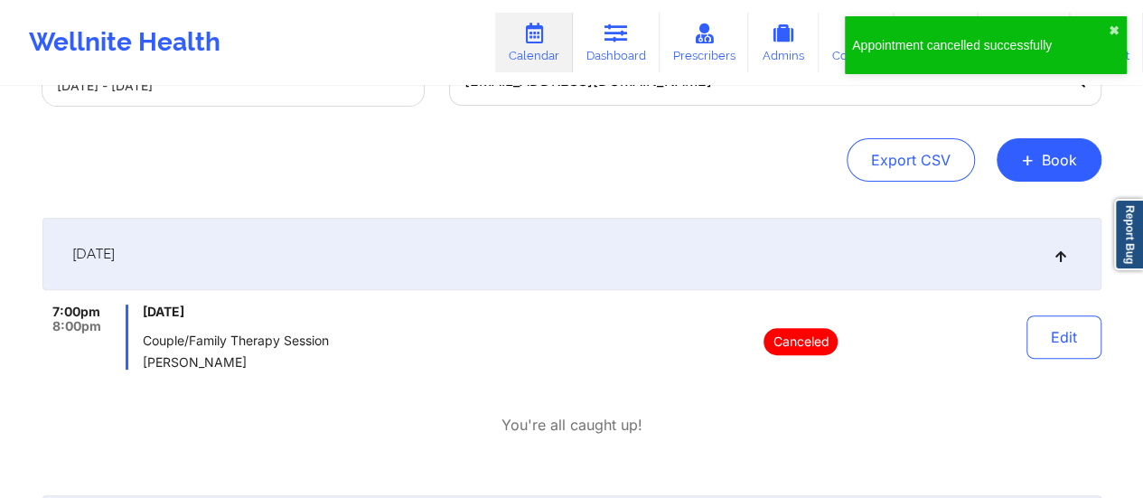
scroll to position [0, 0]
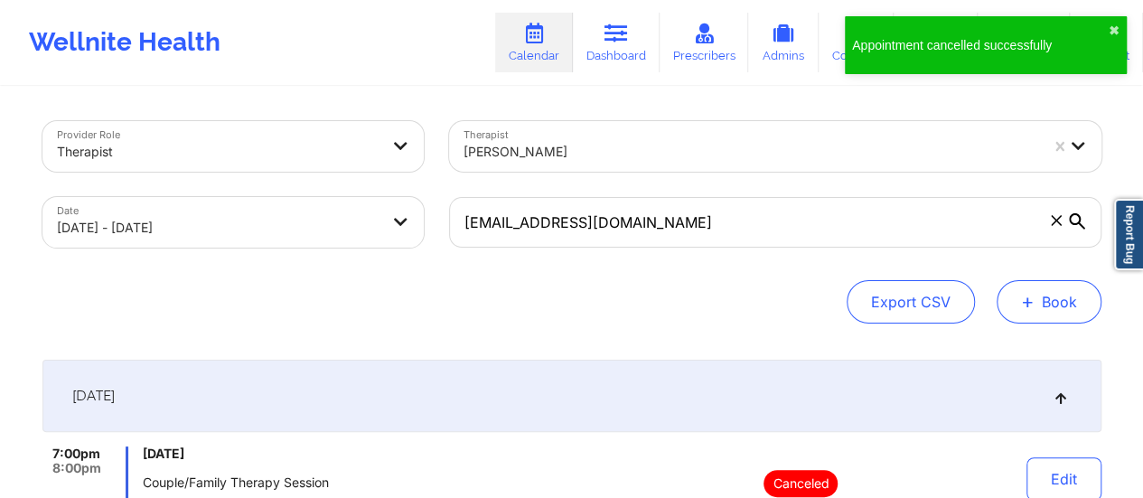
click at [1041, 294] on button "+ Book" at bounding box center [1049, 301] width 105 height 43
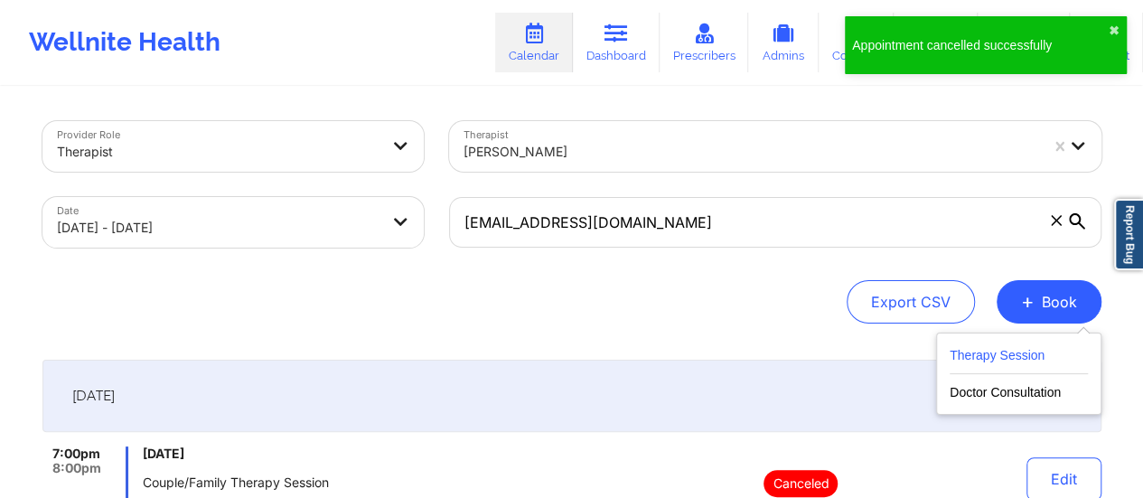
click at [974, 347] on button "Therapy Session" at bounding box center [1019, 359] width 138 height 30
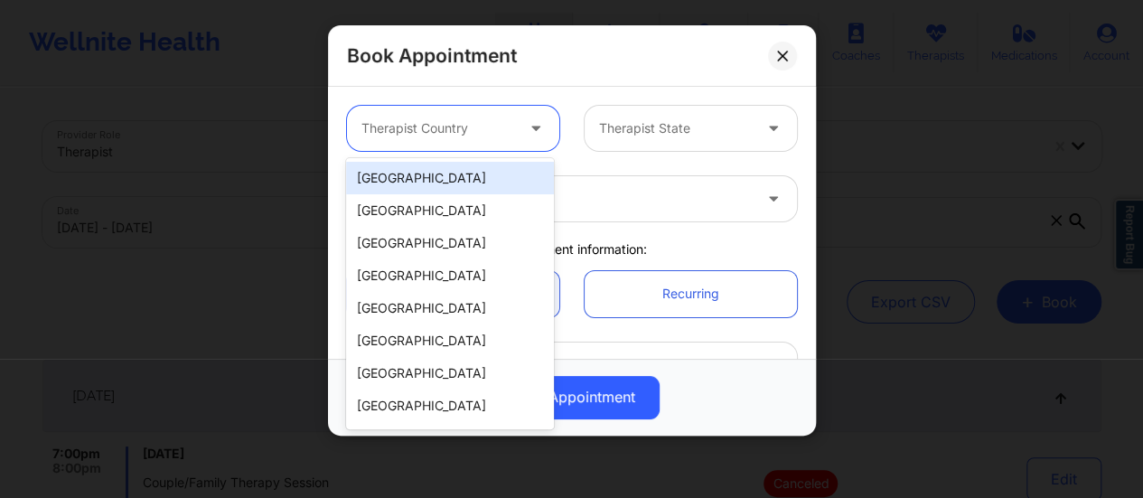
click at [482, 127] on div at bounding box center [437, 128] width 153 height 22
click at [447, 173] on div "[GEOGRAPHIC_DATA]" at bounding box center [450, 178] width 208 height 33
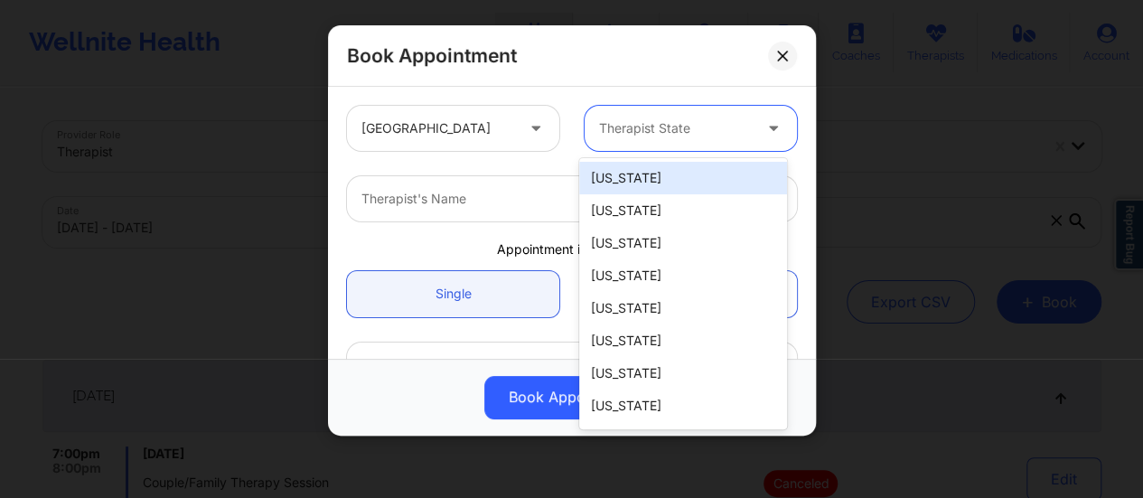
drag, startPoint x: 626, startPoint y: 136, endPoint x: 647, endPoint y: 164, distance: 34.2
click at [647, 164] on body "Wellnite Health Calendar Dashboard Prescribers Admins Coaches Therapists Medica…" at bounding box center [571, 249] width 1143 height 498
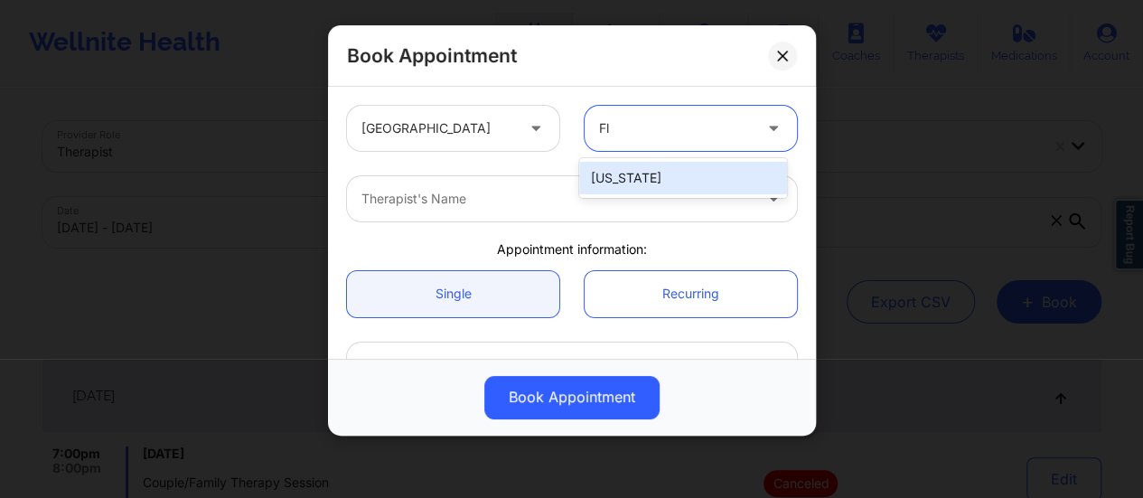
type input "Flo"
click at [636, 179] on div "[US_STATE]" at bounding box center [683, 178] width 208 height 33
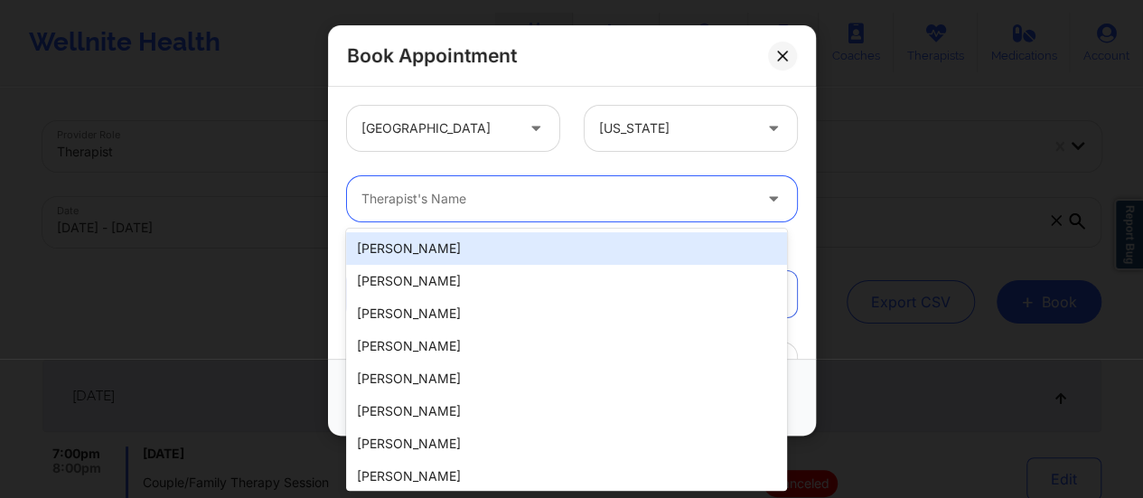
click at [571, 200] on div at bounding box center [556, 199] width 390 height 22
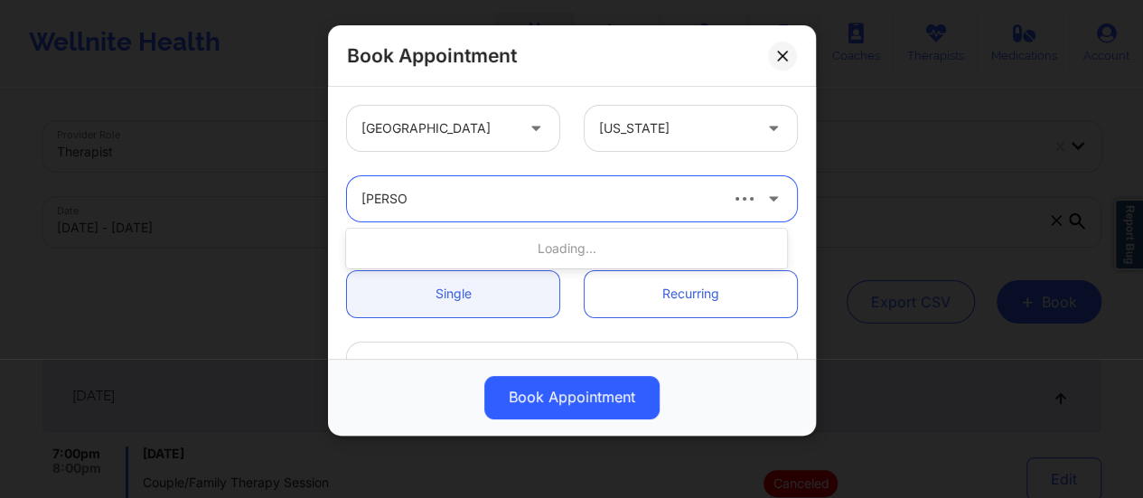
type input "[PERSON_NAME]"
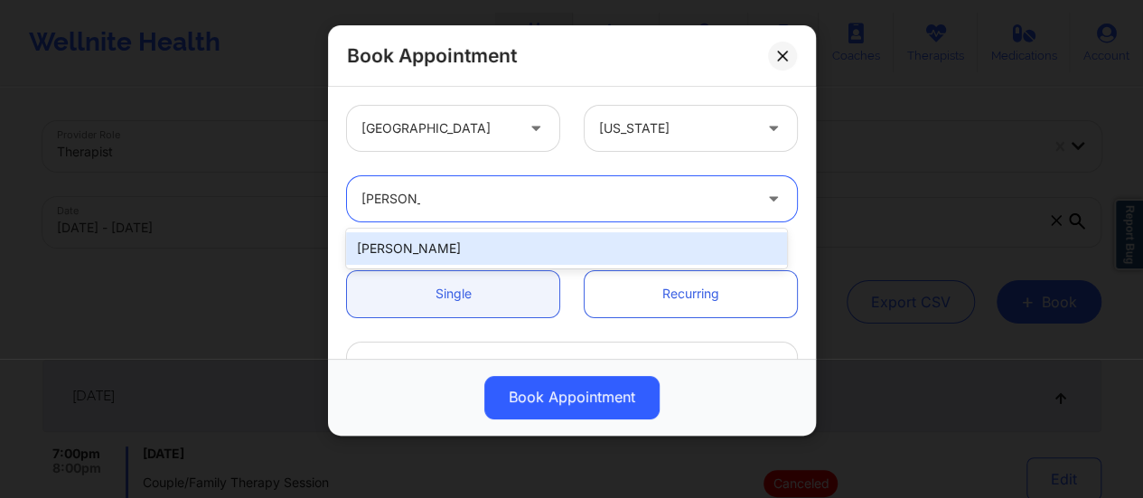
click at [582, 246] on div "[PERSON_NAME]" at bounding box center [566, 248] width 441 height 33
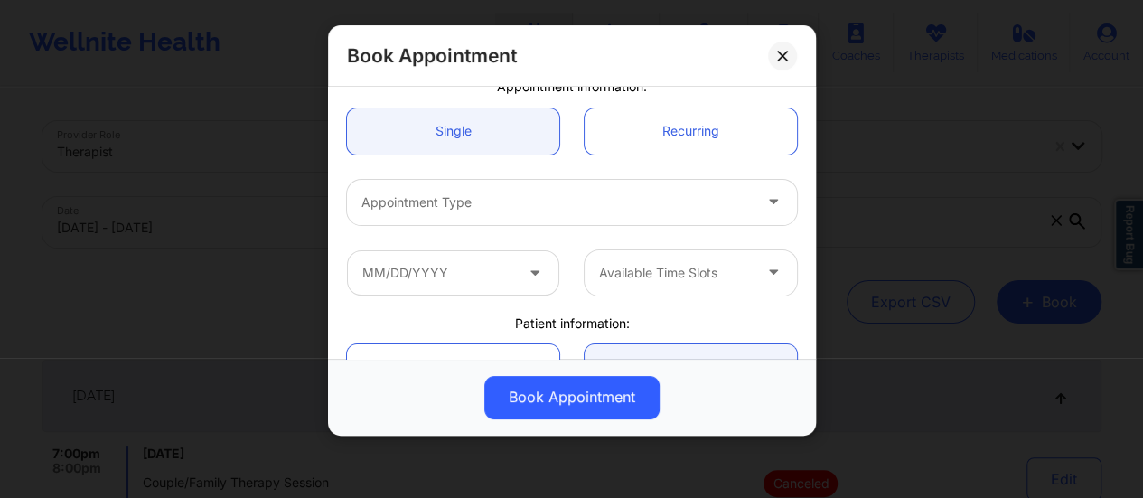
scroll to position [164, 0]
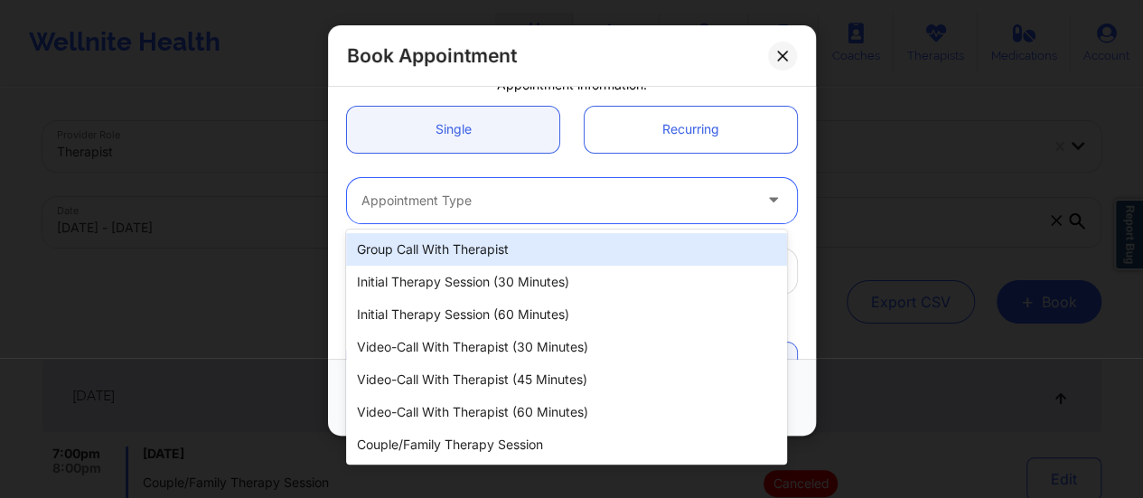
click at [521, 218] on div "Appointment Type" at bounding box center [550, 200] width 407 height 45
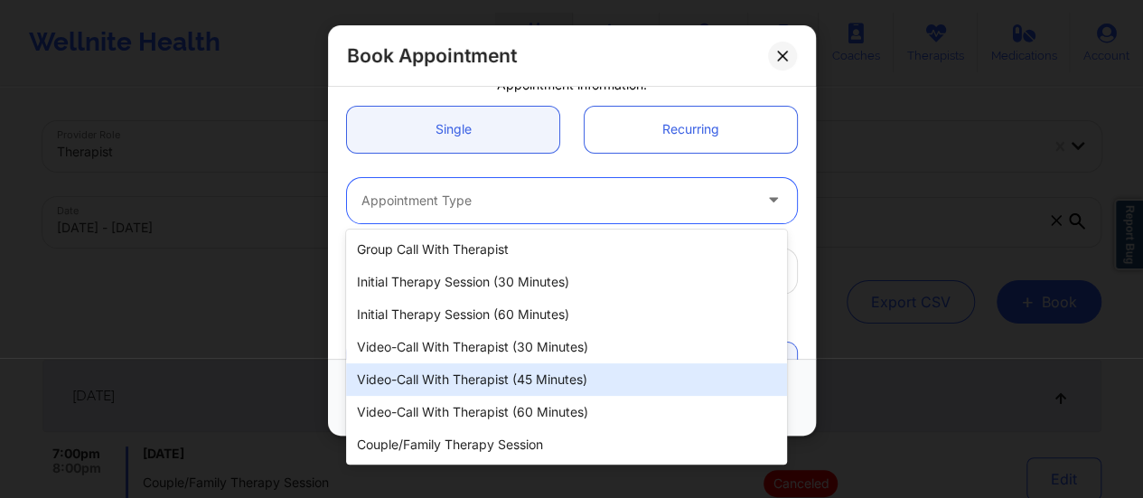
click at [465, 377] on div "Video-Call with Therapist (45 minutes)" at bounding box center [566, 379] width 441 height 33
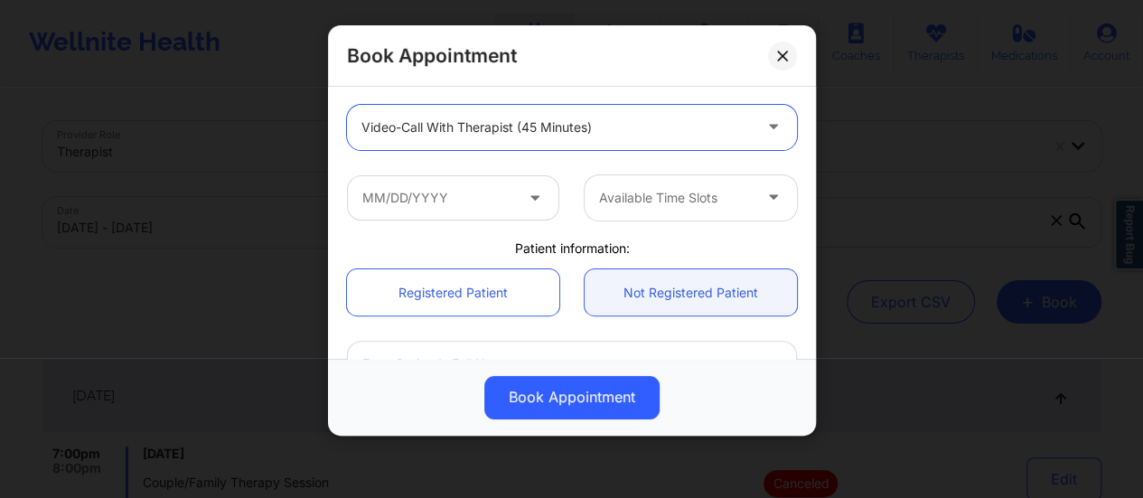
scroll to position [240, 0]
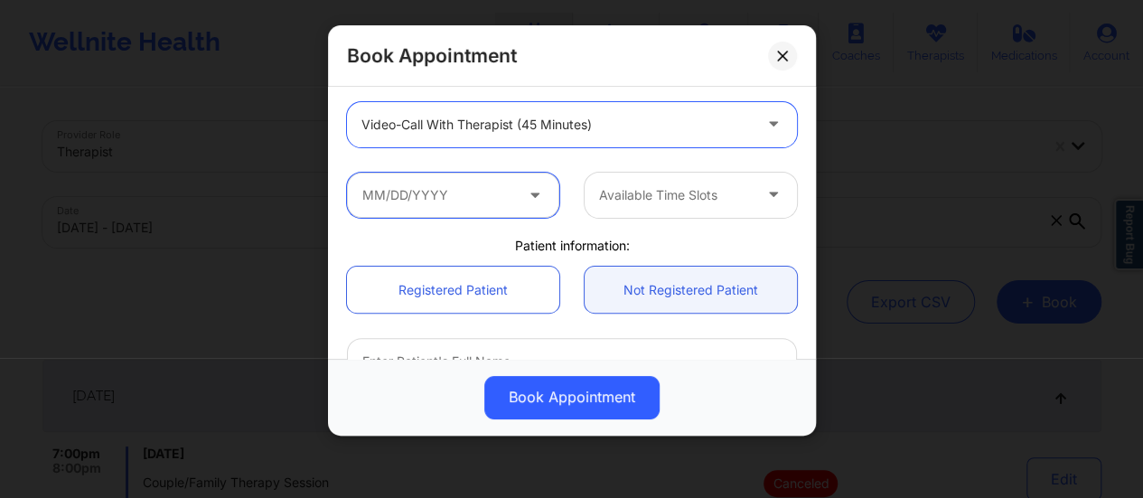
click at [445, 197] on input "text" at bounding box center [453, 195] width 212 height 45
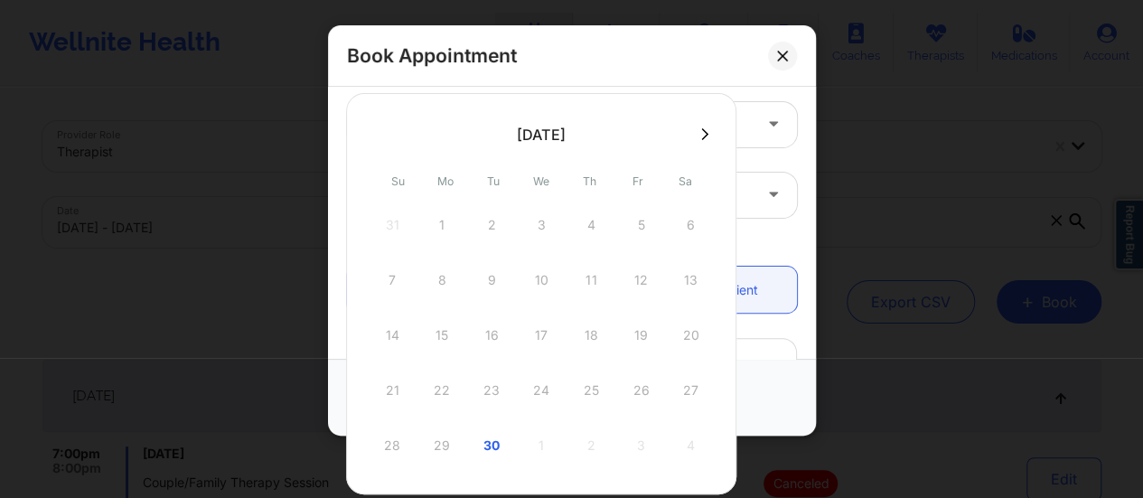
click at [708, 131] on div at bounding box center [541, 133] width 390 height 27
click at [708, 131] on button at bounding box center [705, 134] width 18 height 15
click at [533, 225] on div "1" at bounding box center [541, 225] width 45 height 51
type input "[DATE]"
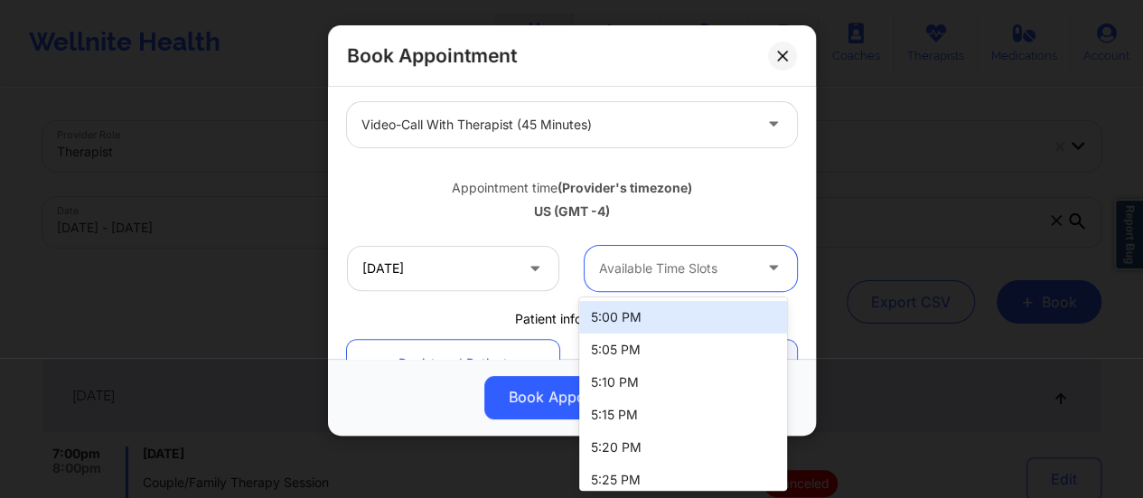
click at [684, 268] on div at bounding box center [675, 269] width 153 height 22
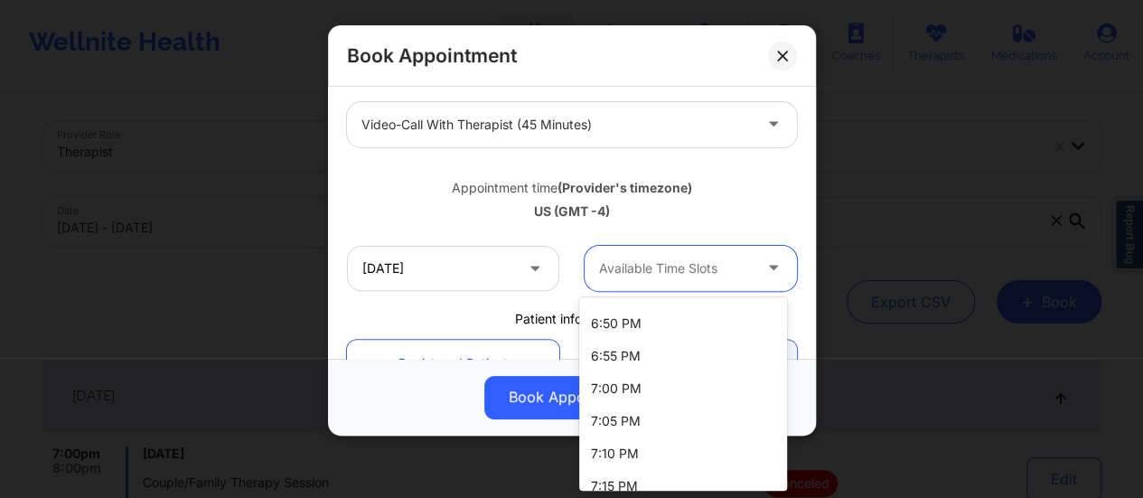
scroll to position [712, 0]
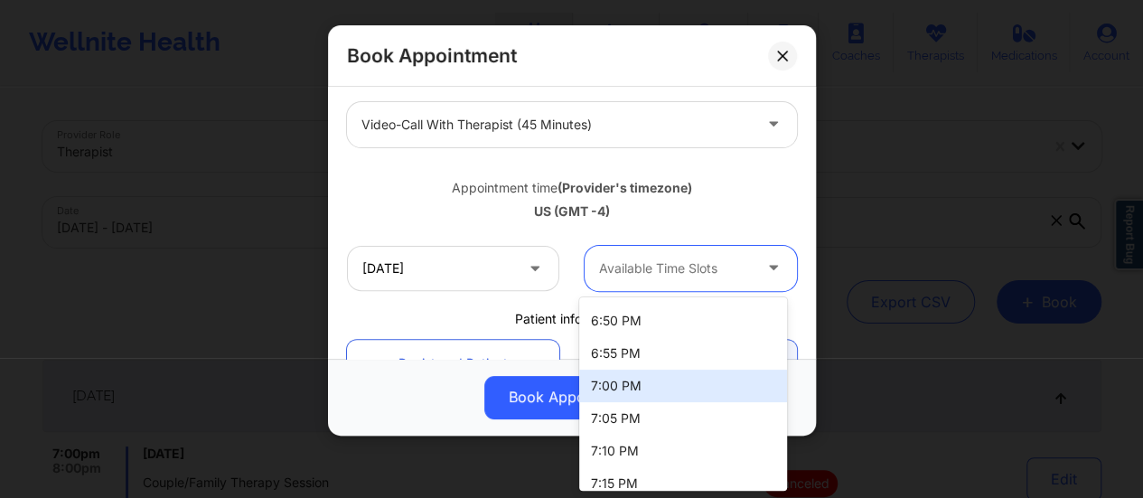
click at [624, 386] on div "7:00 PM" at bounding box center [683, 386] width 208 height 33
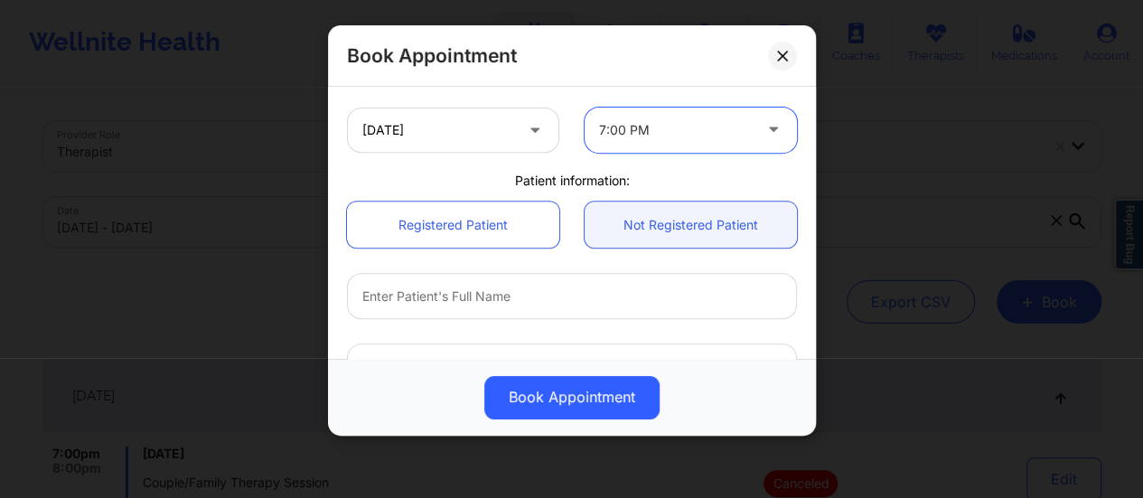
scroll to position [390, 0]
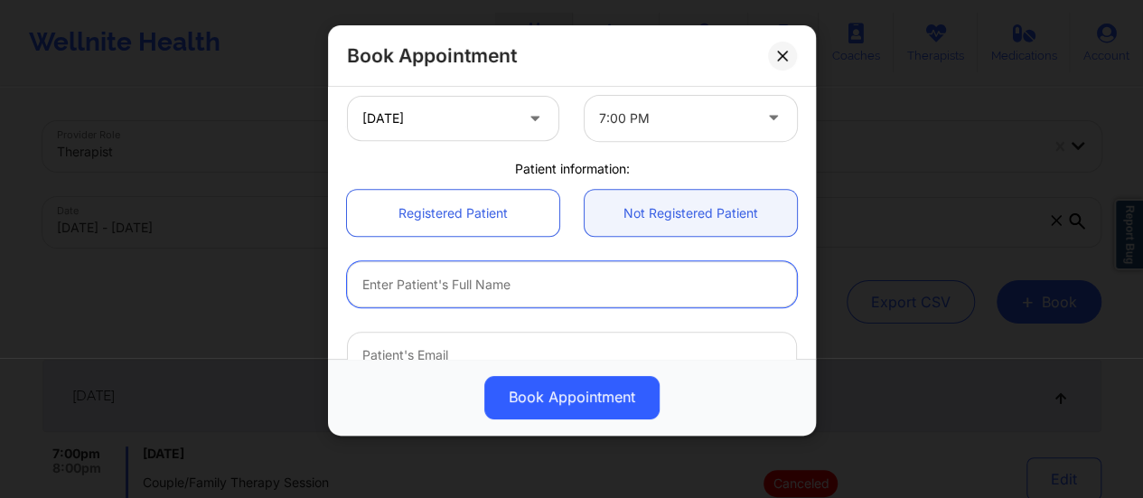
click at [531, 288] on input "text" at bounding box center [572, 284] width 450 height 46
type input "[PERSON_NAME]"
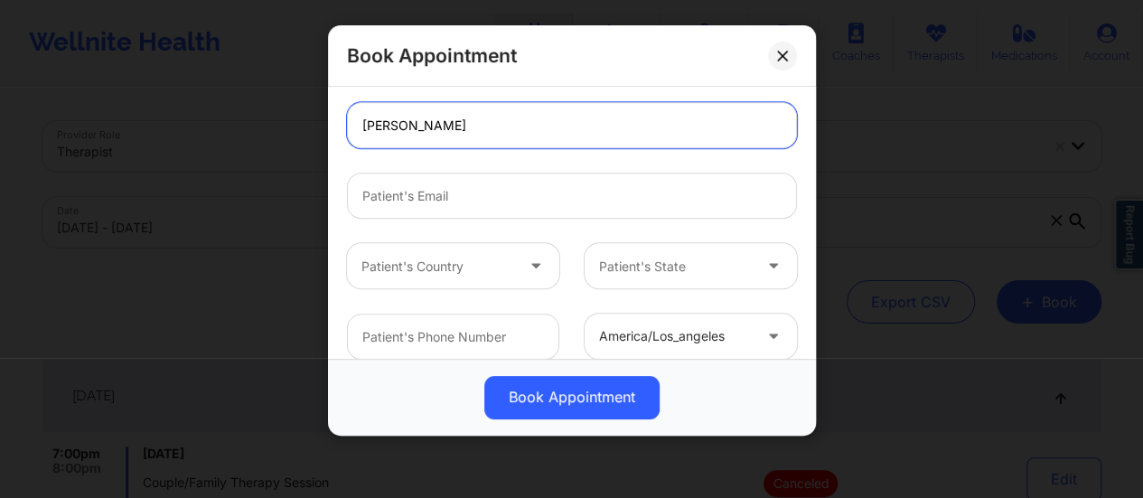
scroll to position [551, 0]
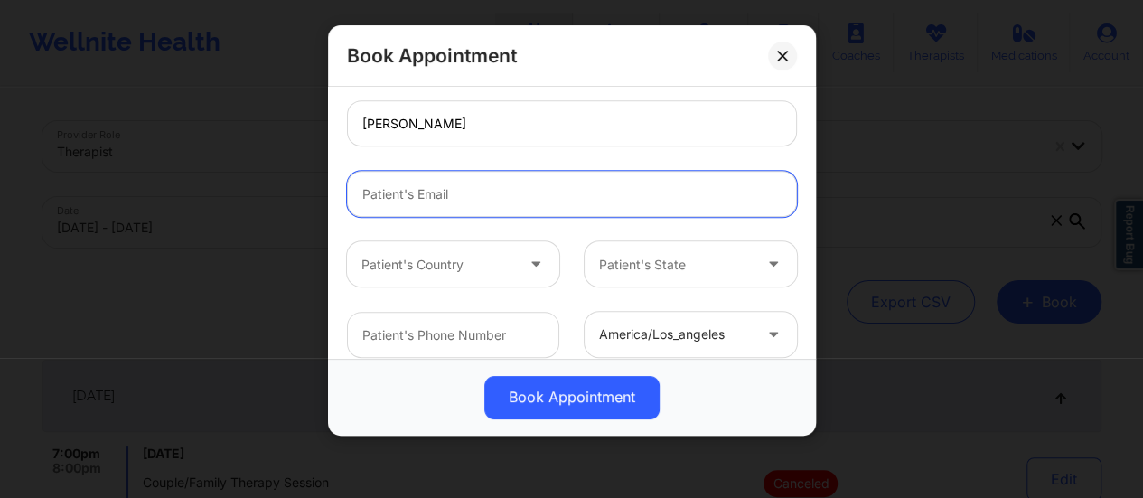
click at [453, 200] on input "email" at bounding box center [572, 194] width 450 height 46
paste input "[EMAIL_ADDRESS][DOMAIN_NAME]"
type input "[EMAIL_ADDRESS][DOMAIN_NAME]"
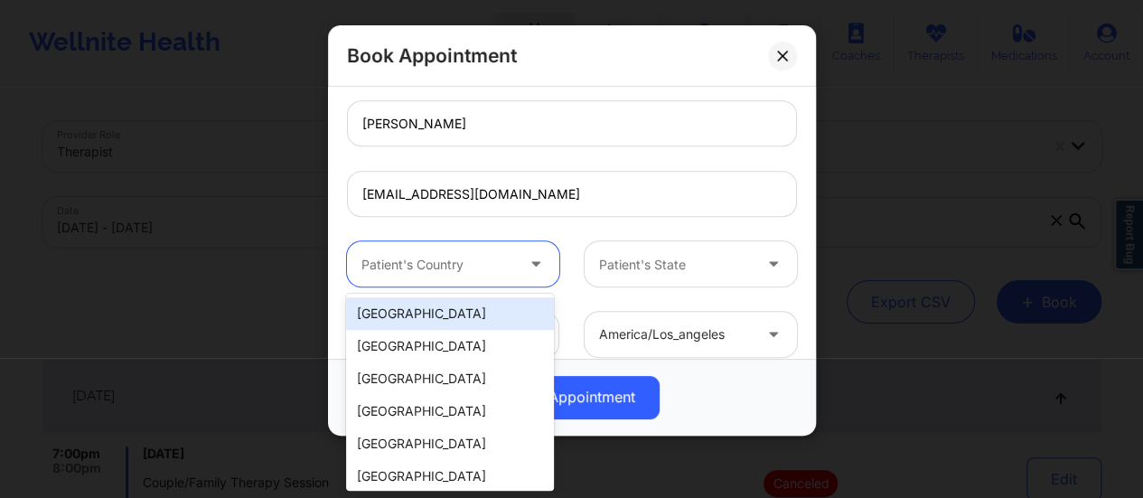
click at [461, 256] on div at bounding box center [437, 265] width 153 height 22
click at [446, 303] on div "[GEOGRAPHIC_DATA]" at bounding box center [450, 313] width 208 height 33
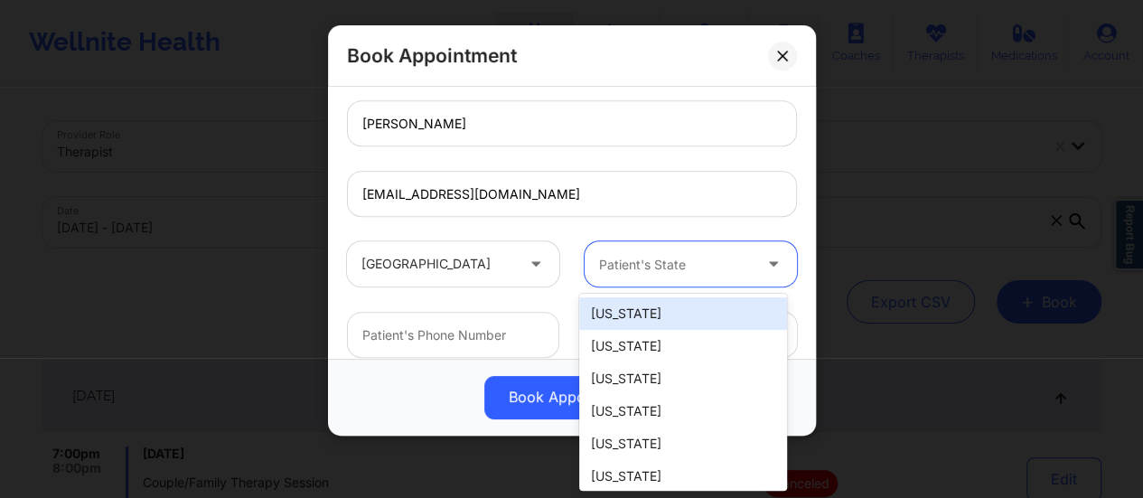
click at [662, 262] on div at bounding box center [675, 265] width 153 height 22
type input "New"
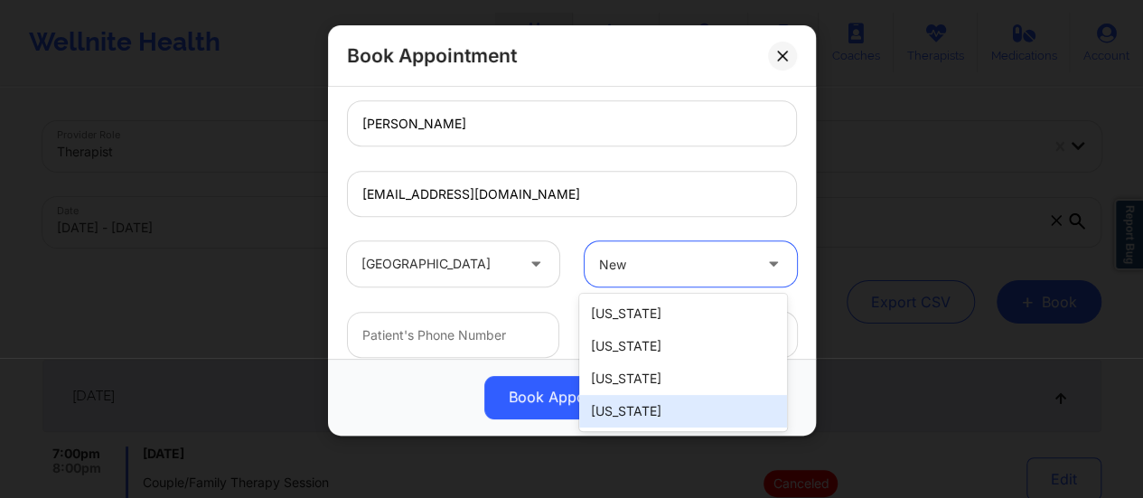
click at [647, 403] on div "[US_STATE]" at bounding box center [683, 411] width 208 height 33
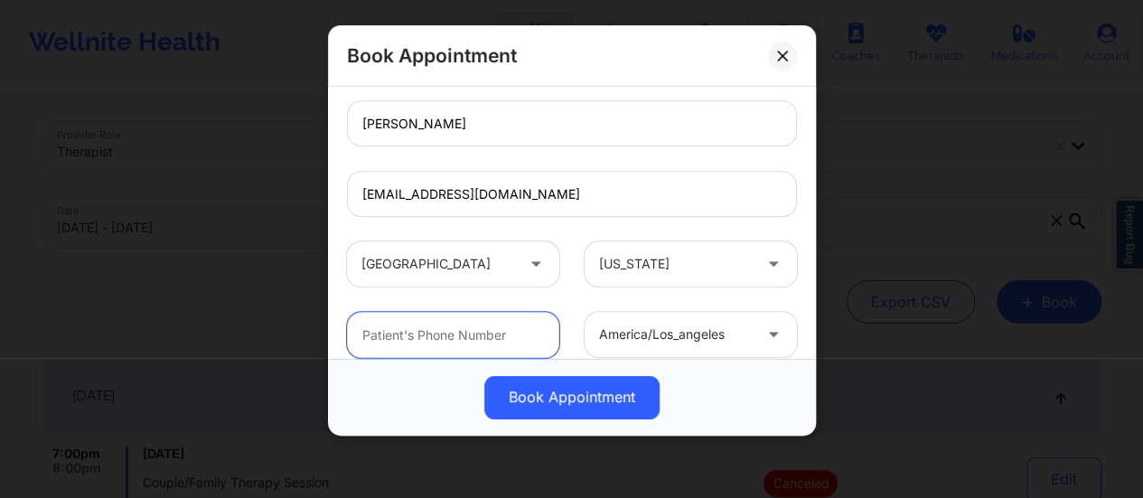
click at [487, 326] on input "text" at bounding box center [453, 335] width 212 height 46
paste input "[PHONE_NUMBER]"
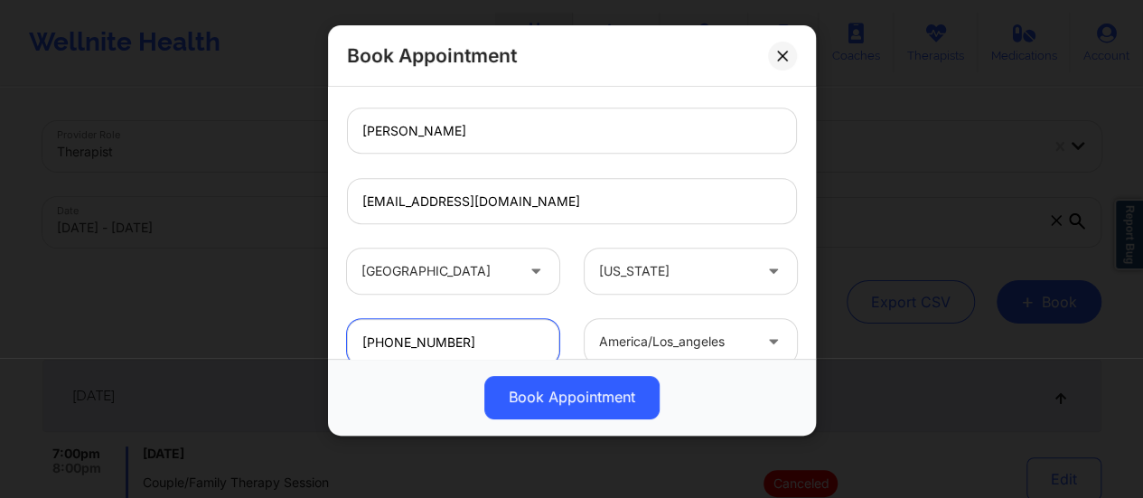
scroll to position [665, 0]
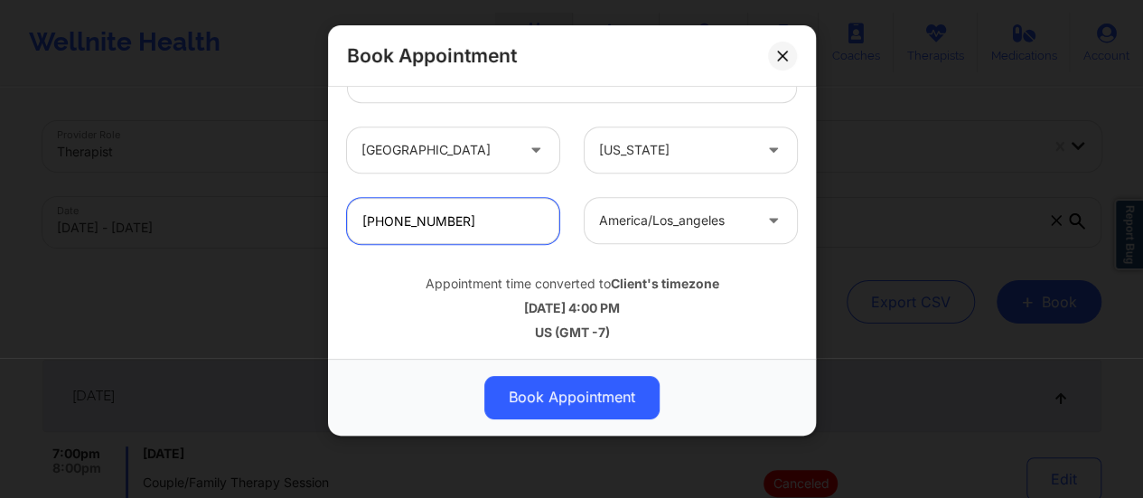
type input "[PHONE_NUMBER]"
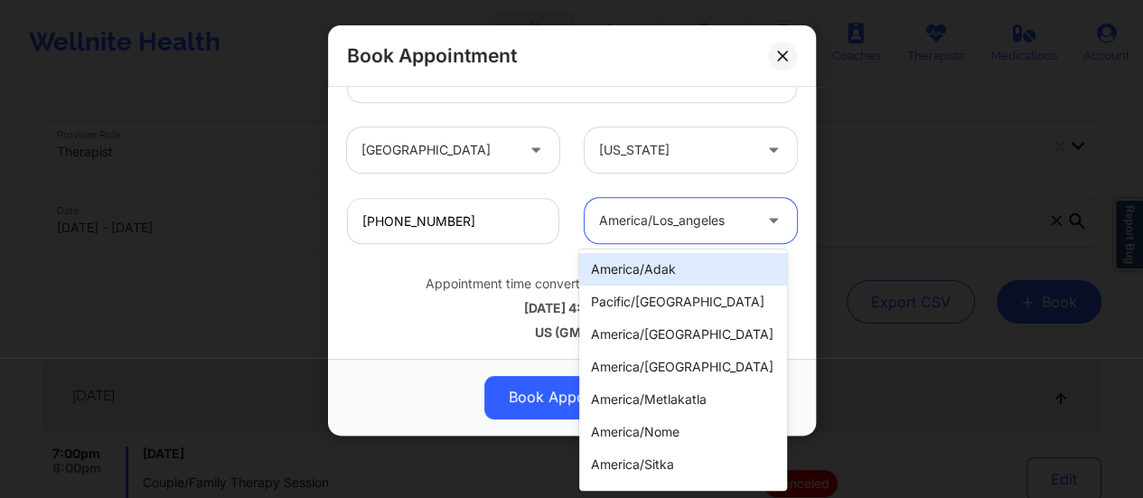
click at [663, 222] on div at bounding box center [675, 222] width 153 height 22
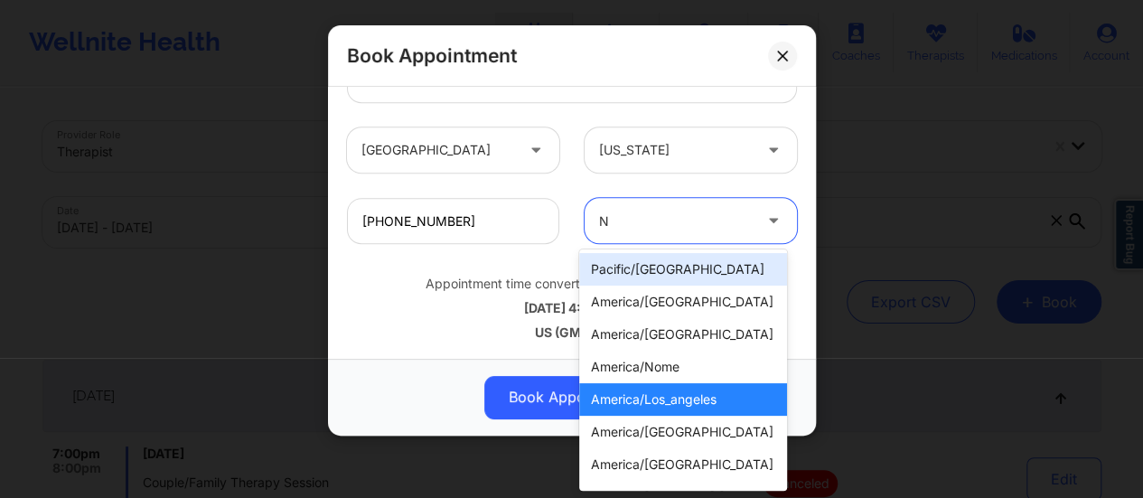
type input "Ne"
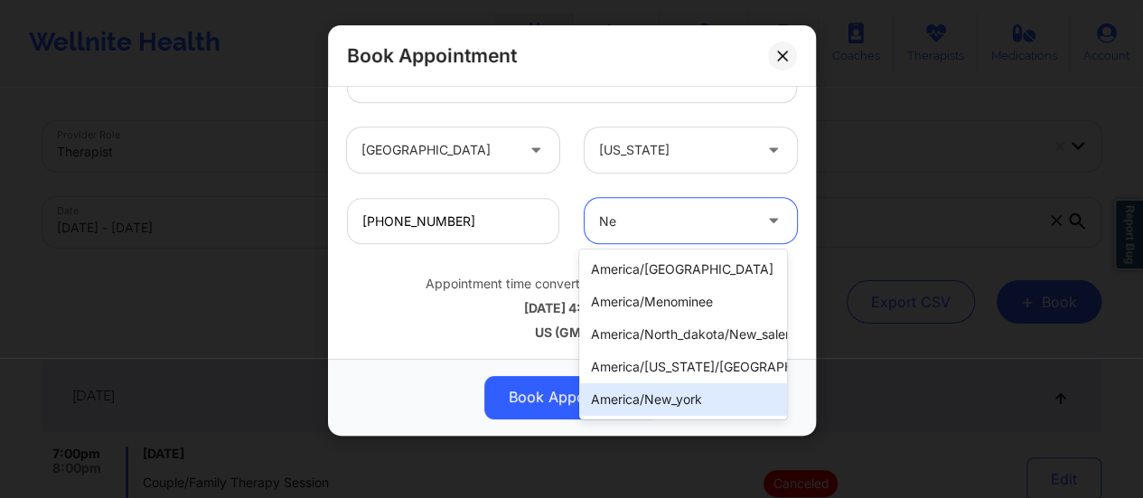
click at [700, 383] on div "america/new_york" at bounding box center [683, 399] width 208 height 33
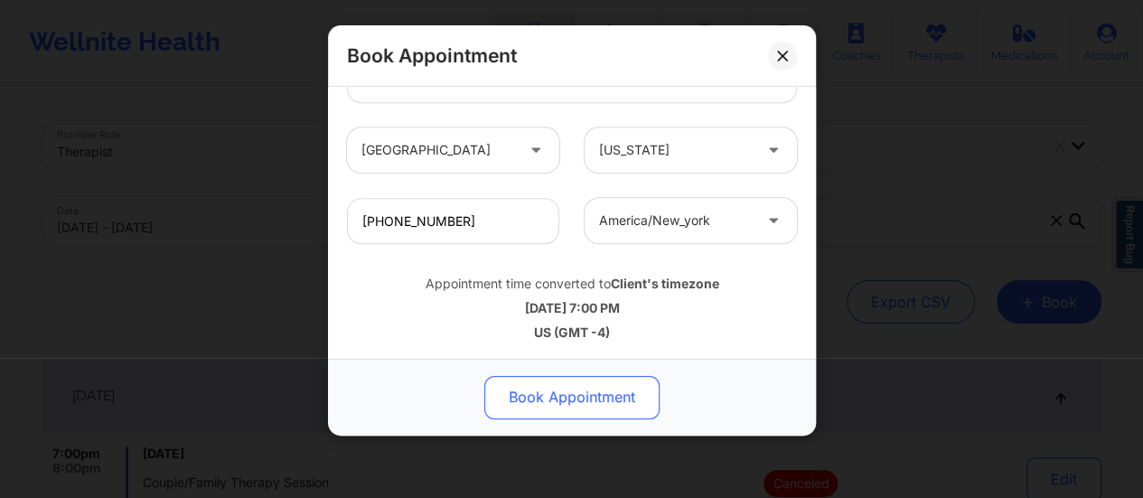
click at [568, 409] on button "Book Appointment" at bounding box center [571, 397] width 175 height 43
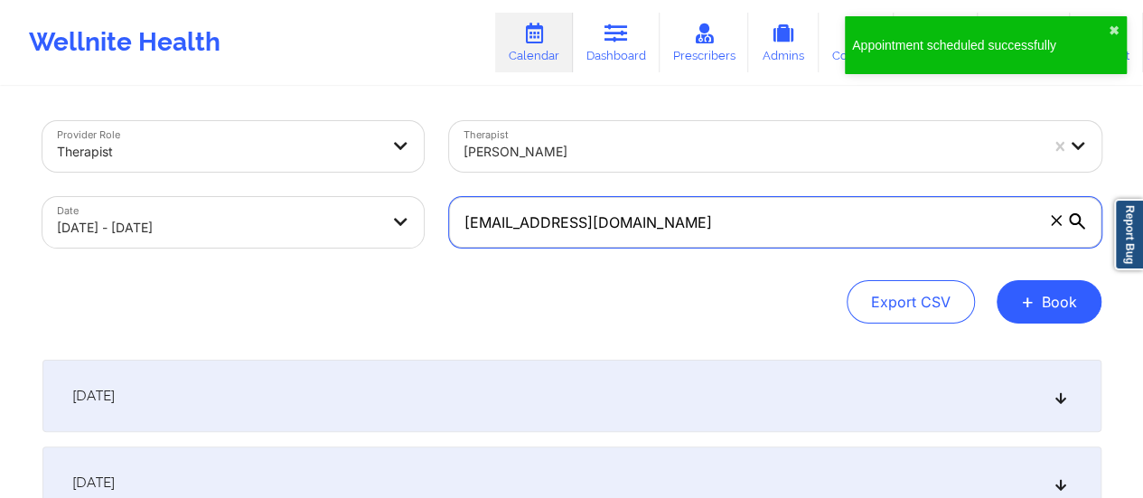
click at [625, 228] on input "[EMAIL_ADDRESS][DOMAIN_NAME]" at bounding box center [775, 222] width 652 height 51
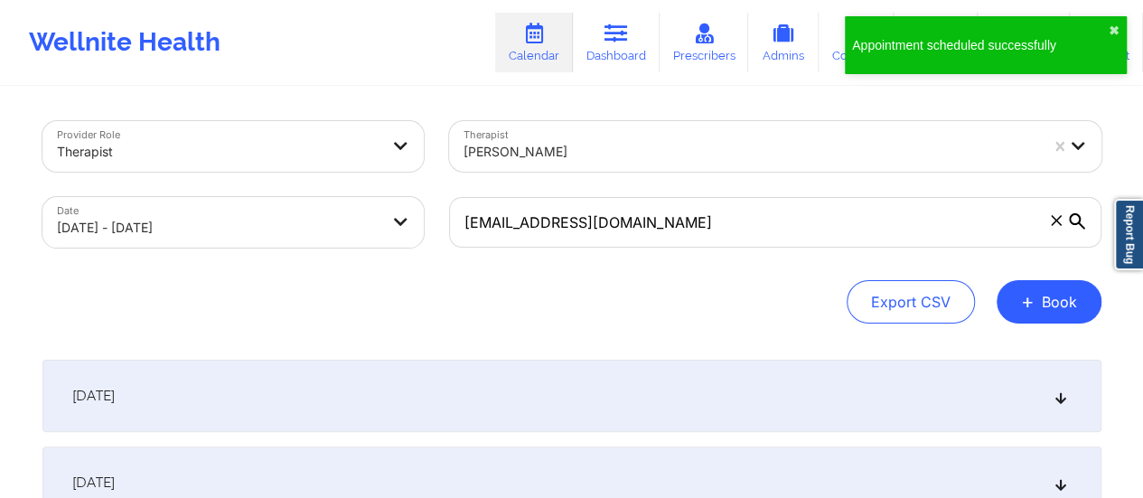
click at [535, 419] on div "[DATE]" at bounding box center [571, 396] width 1059 height 72
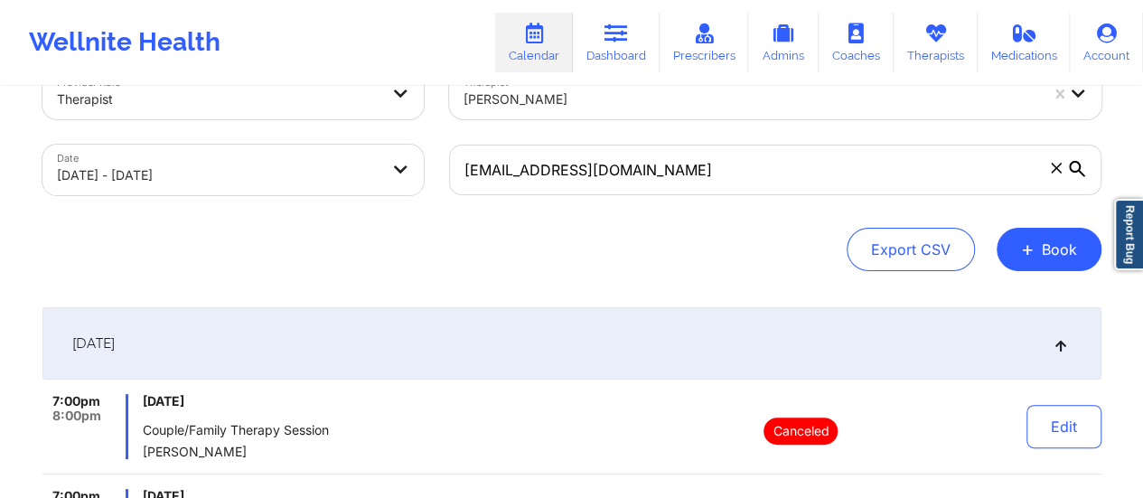
scroll to position [48, 0]
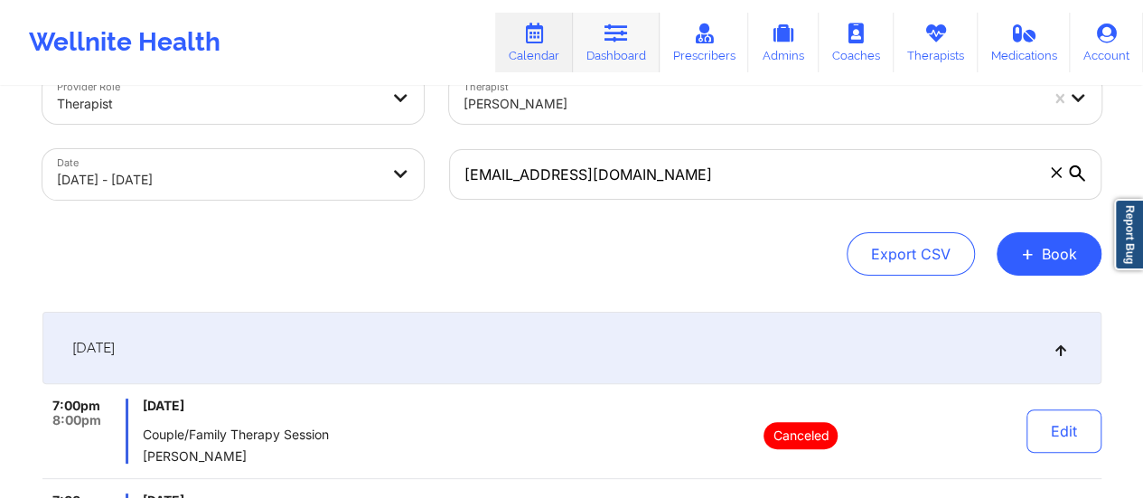
click at [643, 48] on link "Dashboard" at bounding box center [616, 43] width 87 height 60
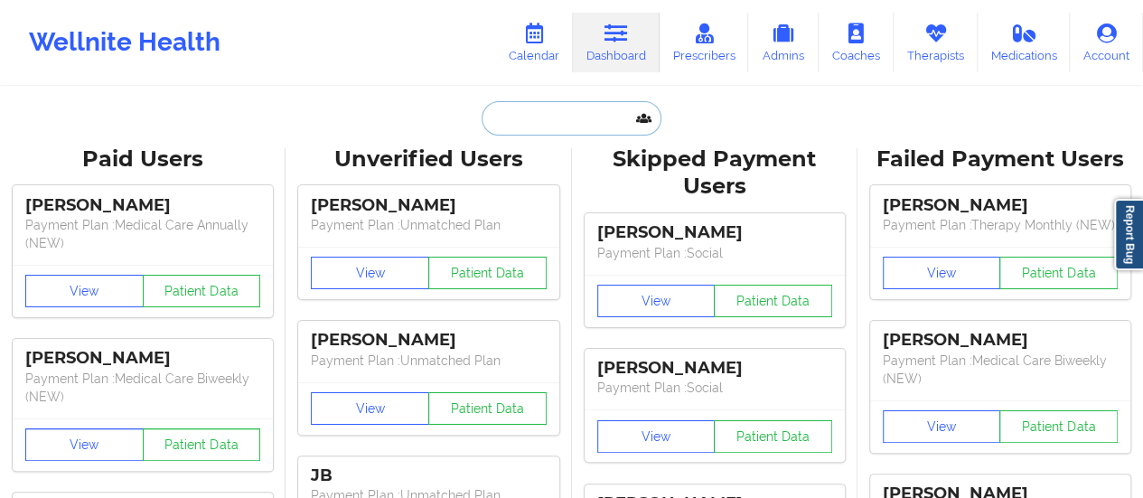
click at [544, 119] on input "text" at bounding box center [571, 118] width 179 height 34
paste input "[EMAIL_ADDRESS][DOMAIN_NAME]"
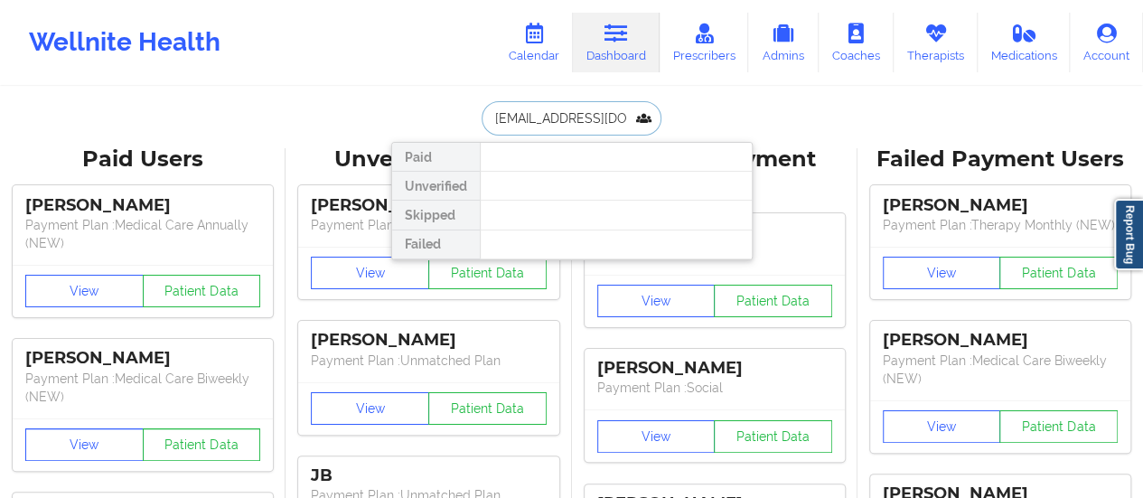
click at [568, 120] on input "[EMAIL_ADDRESS][DOMAIN_NAME]" at bounding box center [571, 118] width 179 height 34
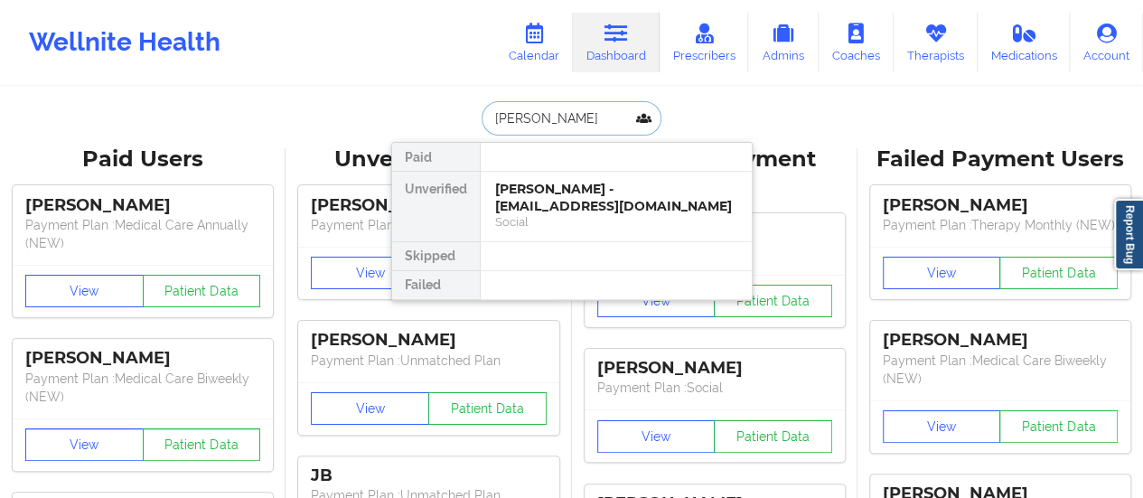
click at [576, 108] on input "[PERSON_NAME]" at bounding box center [571, 118] width 179 height 34
paste input "[EMAIL_ADDRESS][DOMAIN_NAME]"
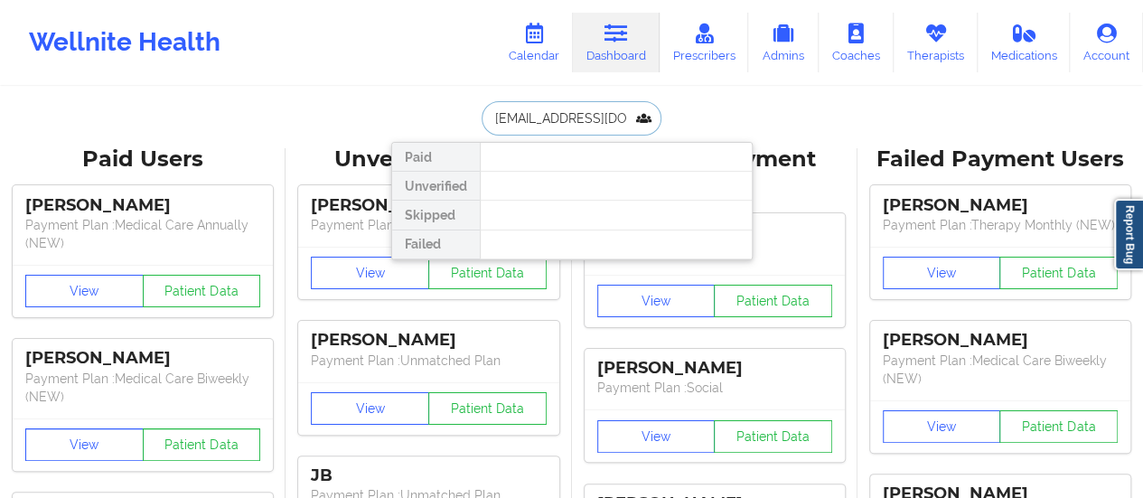
type input "[EMAIL_ADDRESS][DOMAIN_NAME]"
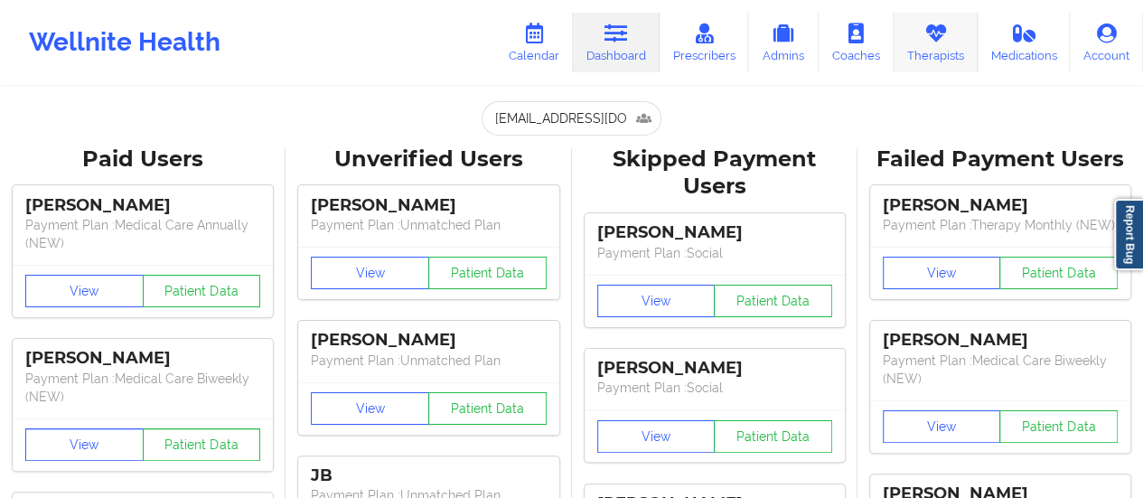
click at [902, 46] on link "Therapists" at bounding box center [936, 43] width 84 height 60
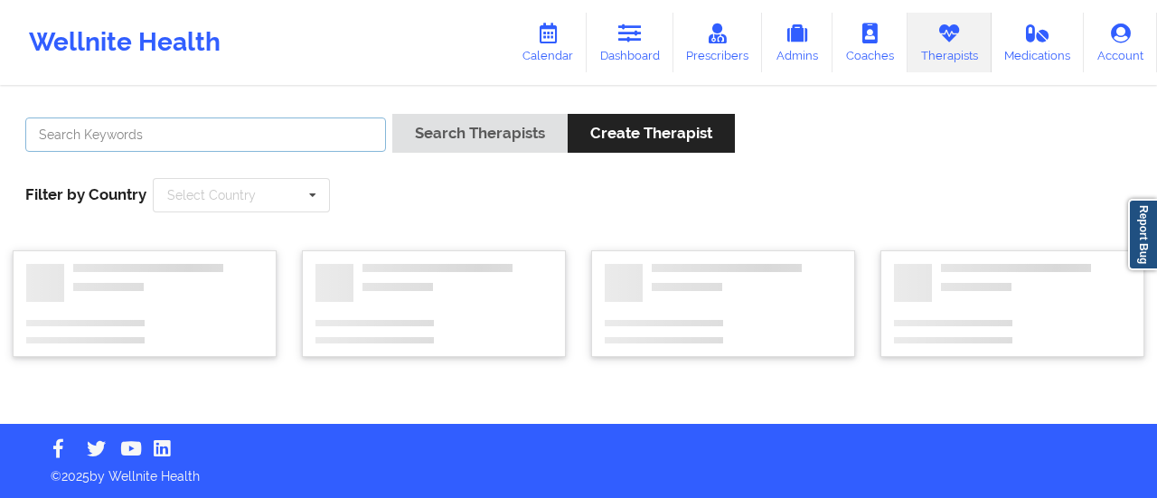
click at [321, 124] on input "text" at bounding box center [205, 134] width 361 height 34
paste input "[PERSON_NAME]"
click at [392, 114] on button "Search Therapists" at bounding box center [479, 133] width 175 height 39
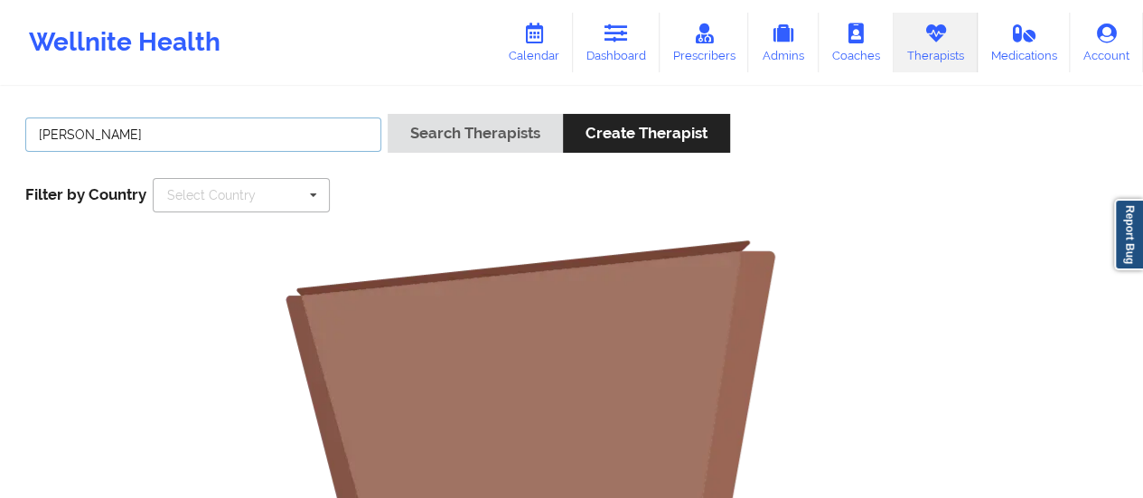
click at [388, 114] on button "Search Therapists" at bounding box center [475, 133] width 175 height 39
type input "Ebony"
click at [388, 114] on button "Search Therapists" at bounding box center [475, 133] width 175 height 39
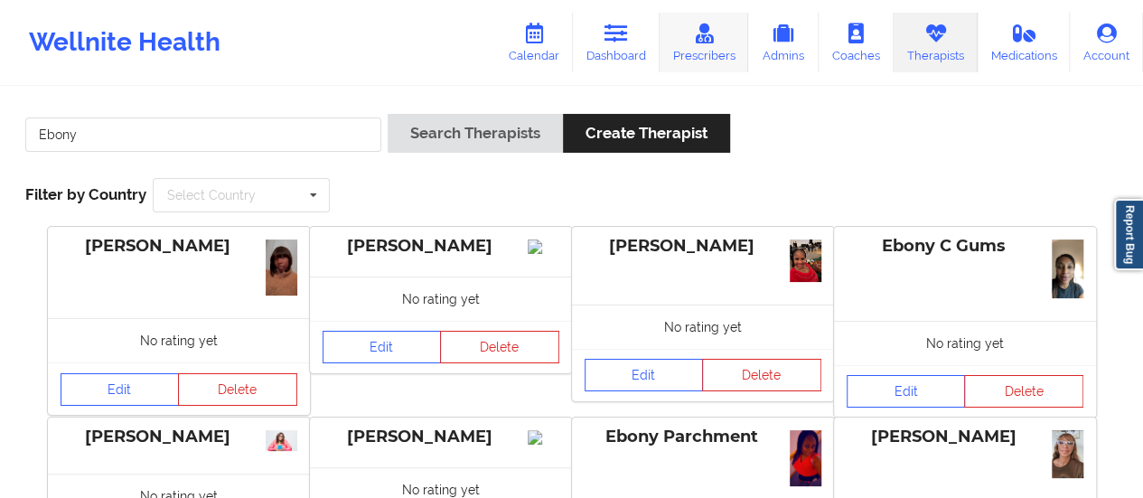
click at [718, 48] on link "Prescribers" at bounding box center [704, 43] width 89 height 60
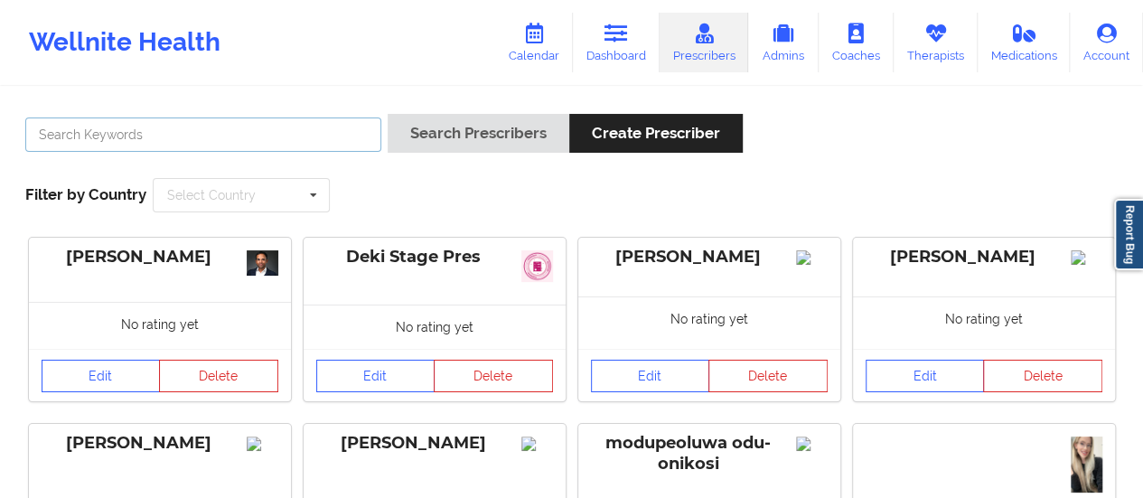
click at [311, 124] on input "text" at bounding box center [203, 134] width 356 height 34
paste input "[PERSON_NAME]"
click at [388, 114] on button "Search Prescribers" at bounding box center [479, 133] width 182 height 39
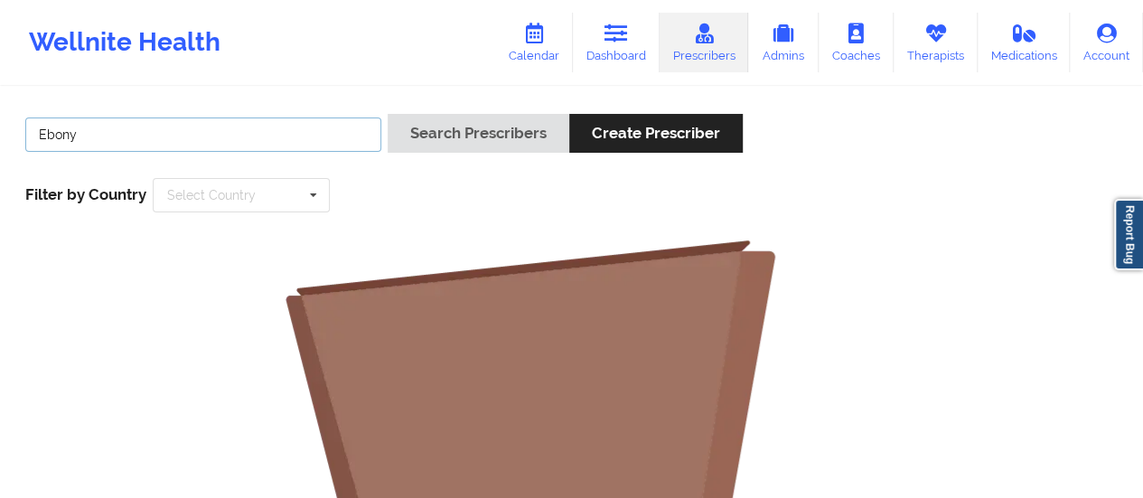
click at [249, 125] on input "Ebony" at bounding box center [203, 134] width 356 height 34
paste input "[PERSON_NAME]"
type input "[PERSON_NAME]"
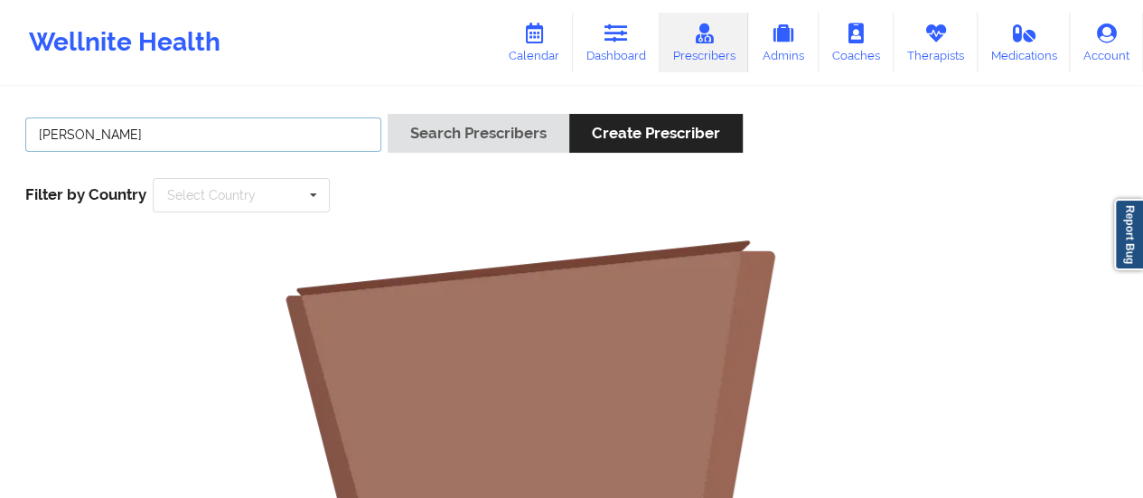
click at [388, 114] on button "Search Prescribers" at bounding box center [479, 133] width 182 height 39
click at [864, 44] on link "Coaches" at bounding box center [856, 43] width 75 height 60
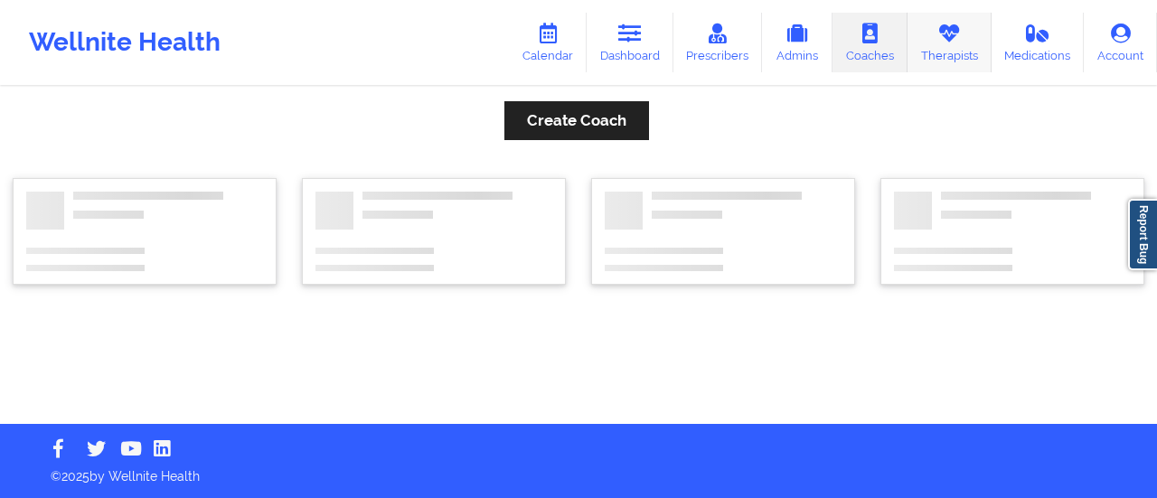
click at [931, 53] on link "Therapists" at bounding box center [949, 43] width 84 height 60
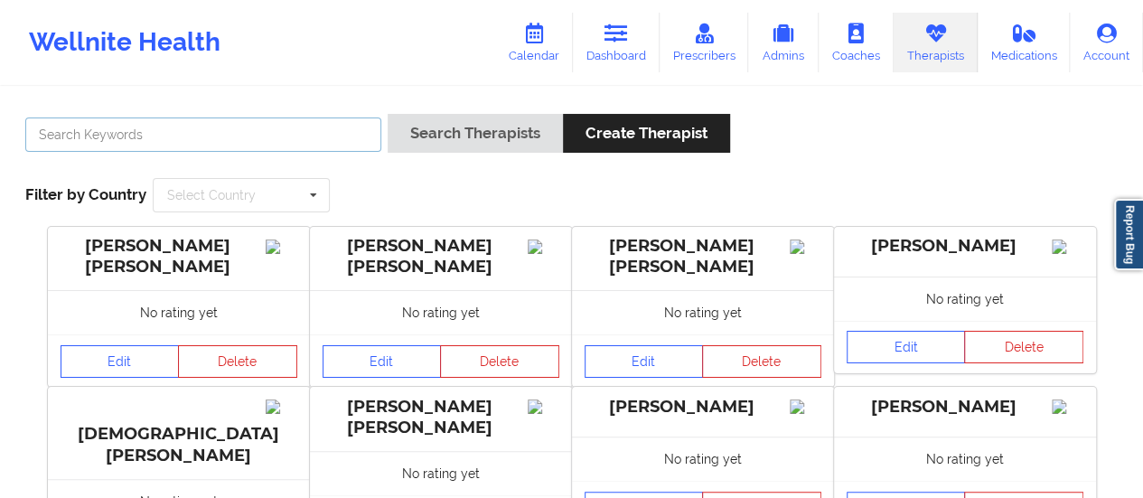
click at [314, 138] on input "text" at bounding box center [203, 134] width 356 height 34
paste input "[PERSON_NAME]"
click at [388, 114] on button "Search Therapists" at bounding box center [475, 133] width 175 height 39
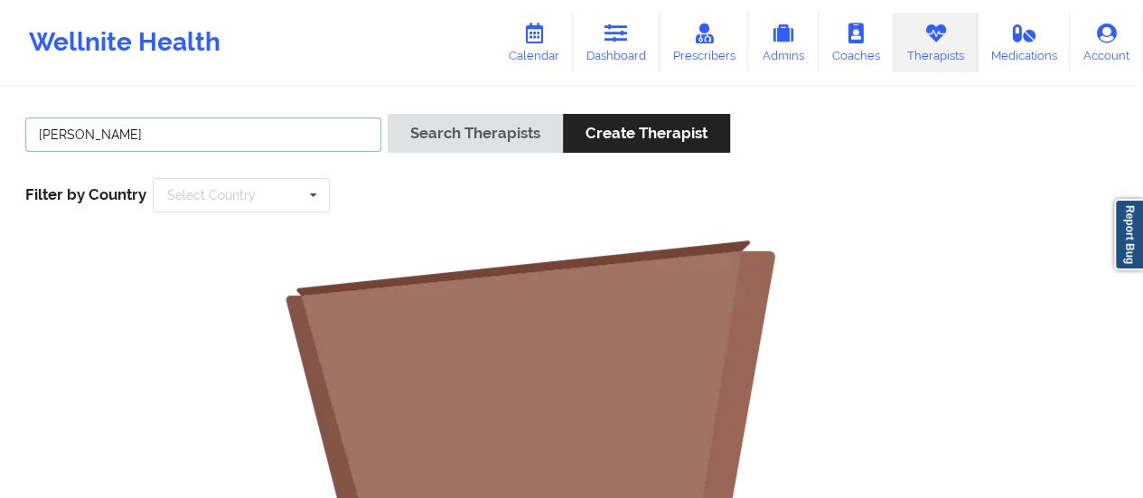
drag, startPoint x: 123, startPoint y: 133, endPoint x: 83, endPoint y: 133, distance: 39.8
click at [83, 133] on input "[PERSON_NAME]" at bounding box center [203, 134] width 356 height 34
type input "[PERSON_NAME]"
click at [388, 114] on button "Search Therapists" at bounding box center [475, 133] width 175 height 39
click at [83, 133] on input "[PERSON_NAME]" at bounding box center [203, 134] width 356 height 34
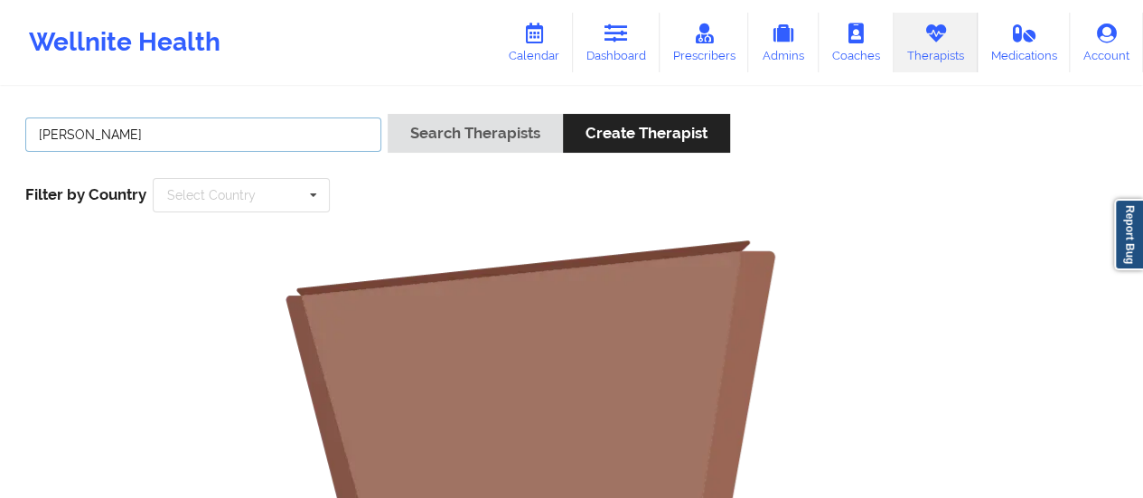
click at [83, 133] on input "[PERSON_NAME]" at bounding box center [203, 134] width 356 height 34
click at [388, 114] on button "Search Therapists" at bounding box center [475, 133] width 175 height 39
click at [601, 47] on link "Dashboard" at bounding box center [616, 43] width 87 height 60
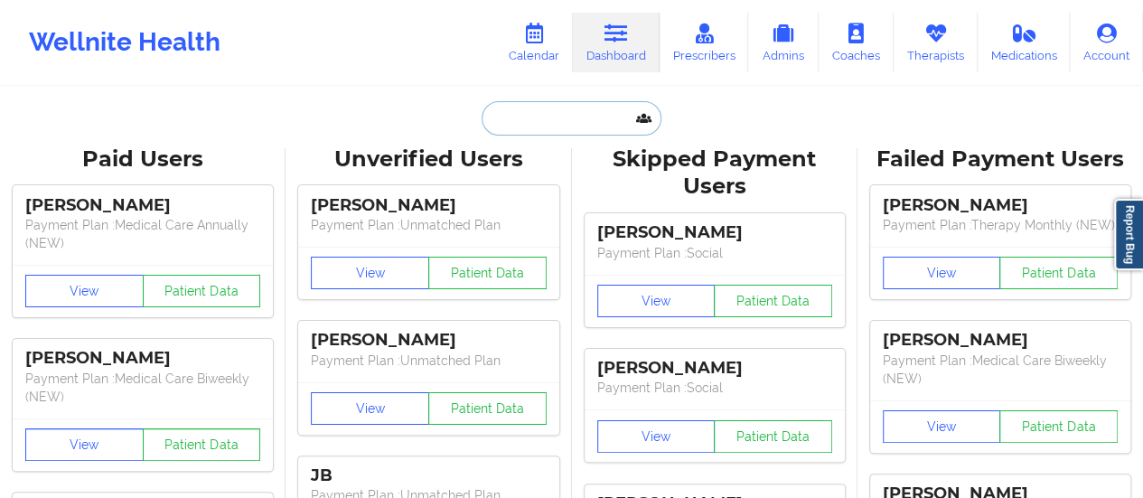
click at [557, 109] on input "text" at bounding box center [571, 118] width 179 height 34
paste input "[EMAIL_ADDRESS][DOMAIN_NAME]"
type input "[EMAIL_ADDRESS][DOMAIN_NAME]"
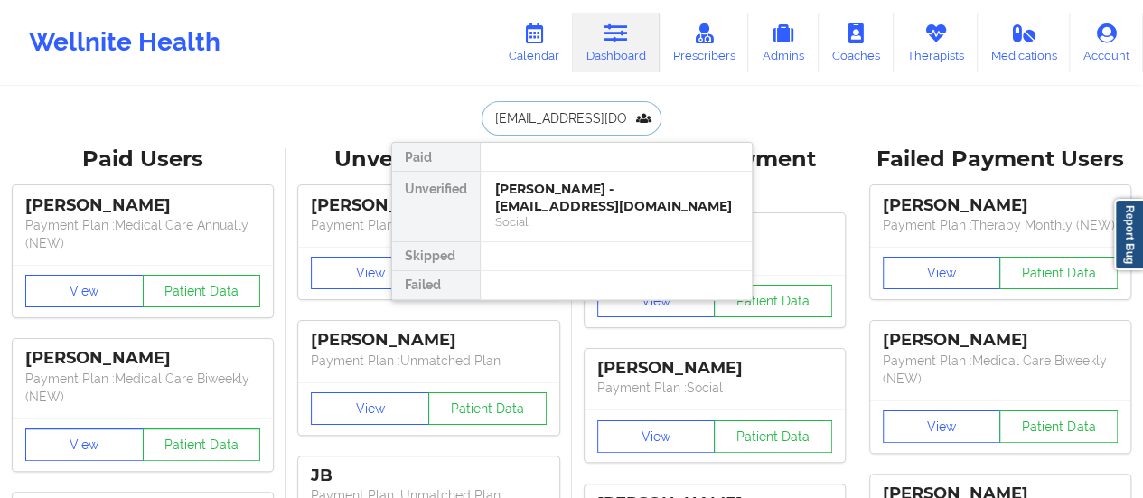
click at [558, 199] on div "[PERSON_NAME] - [EMAIL_ADDRESS][DOMAIN_NAME]" at bounding box center [616, 197] width 242 height 33
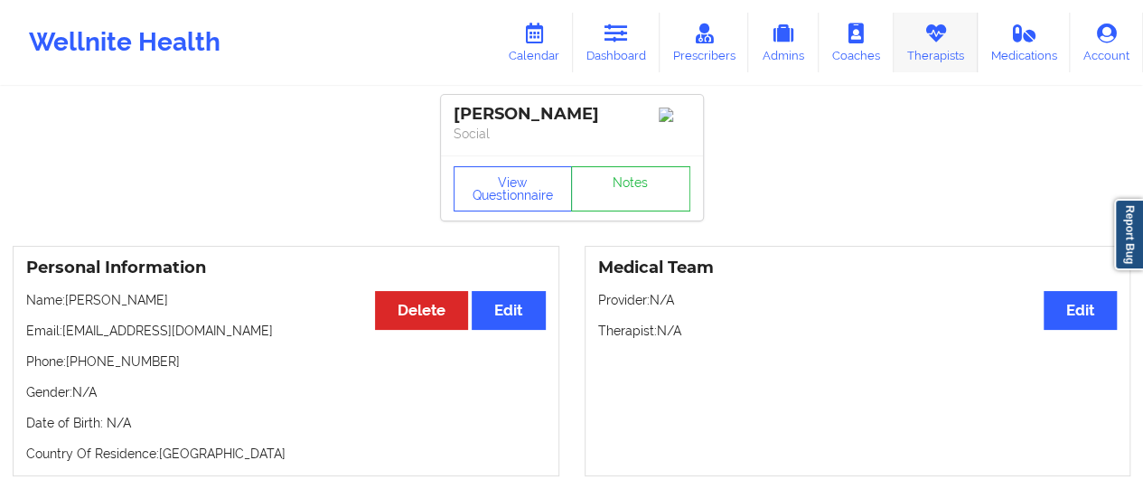
click at [937, 46] on link "Therapists" at bounding box center [936, 43] width 84 height 60
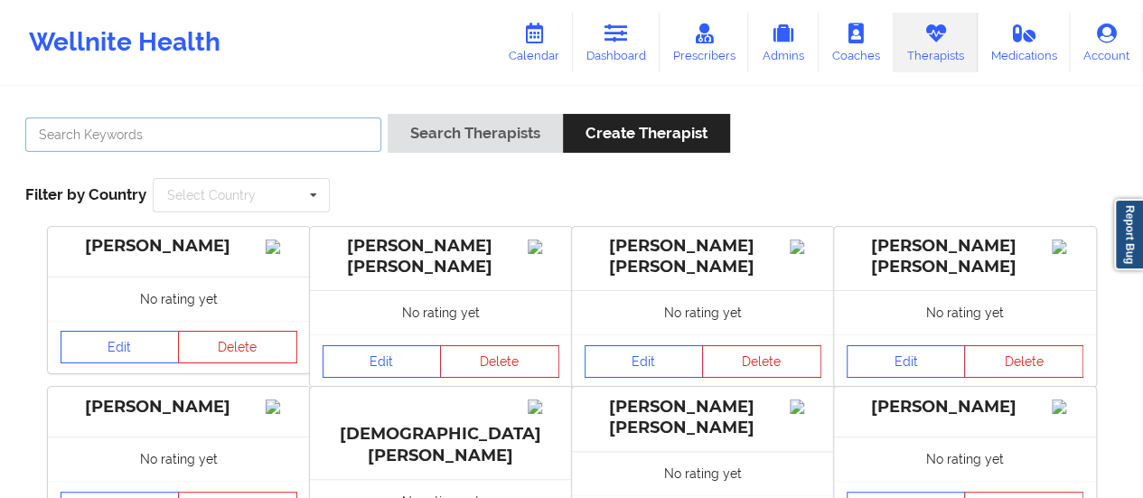
click at [305, 138] on input "text" at bounding box center [203, 134] width 356 height 34
type input "[PERSON_NAME]"
click at [388, 114] on button "Search Therapists" at bounding box center [475, 133] width 175 height 39
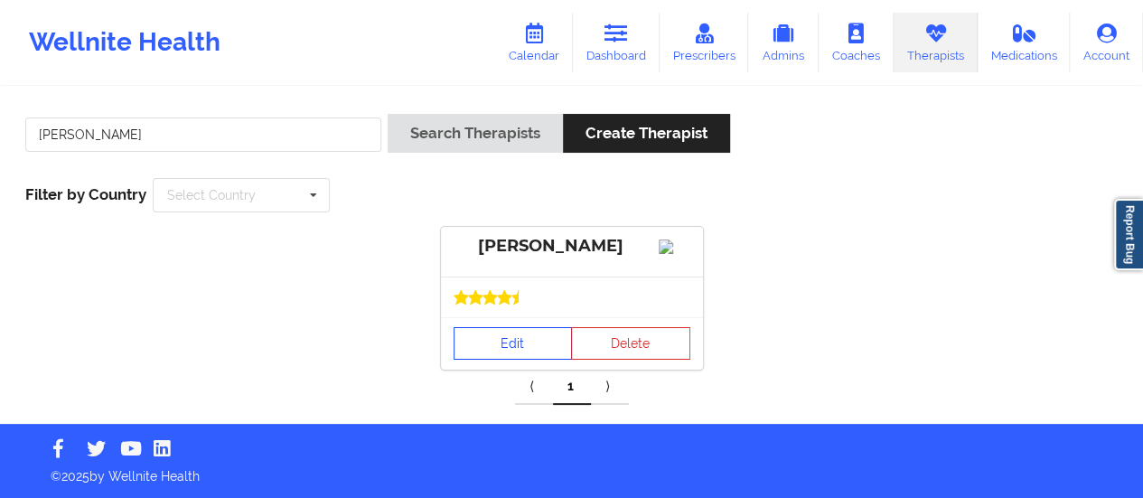
click at [506, 370] on div "Edit Delete" at bounding box center [572, 343] width 262 height 52
click at [506, 360] on link "Edit" at bounding box center [513, 343] width 119 height 33
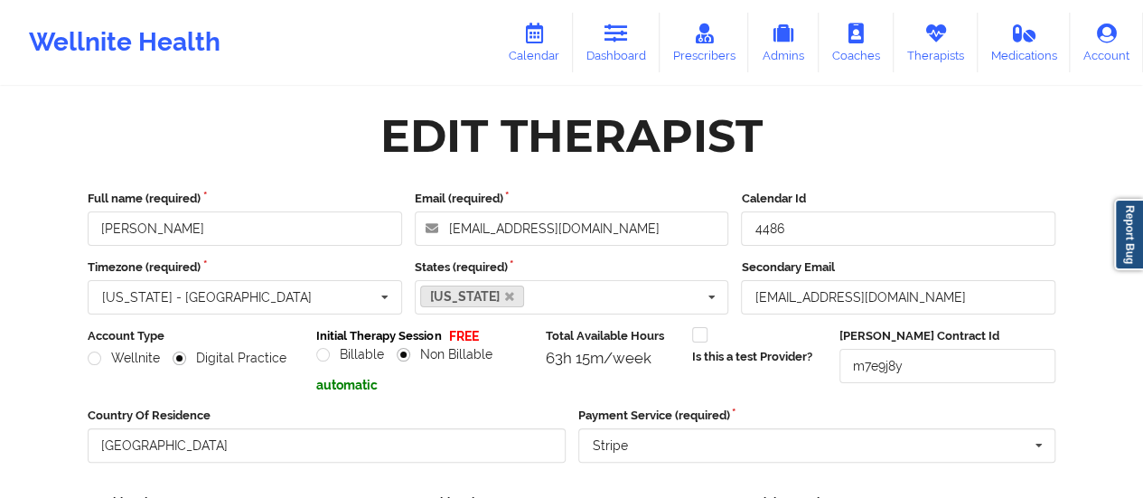
scroll to position [325, 0]
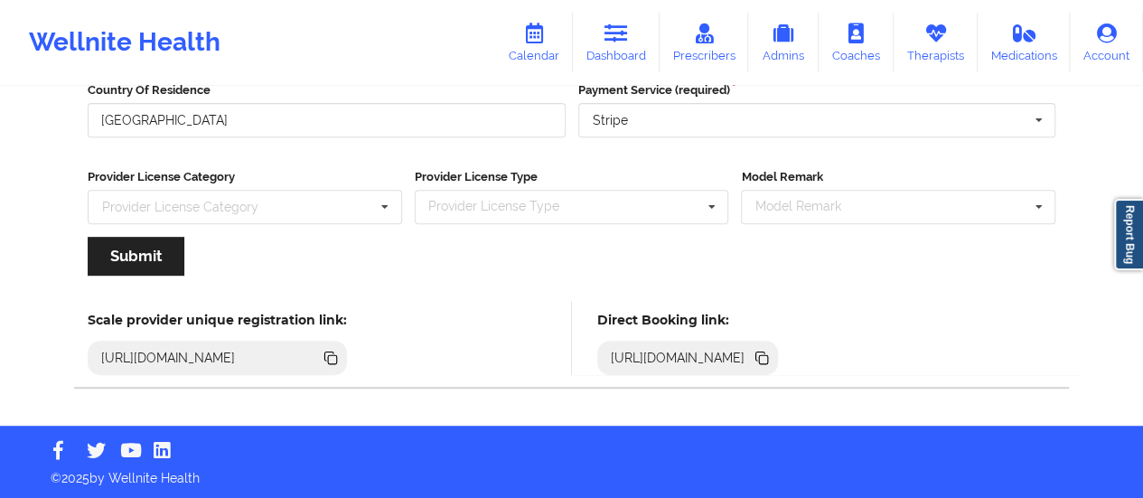
click at [772, 350] on icon at bounding box center [762, 358] width 20 height 20
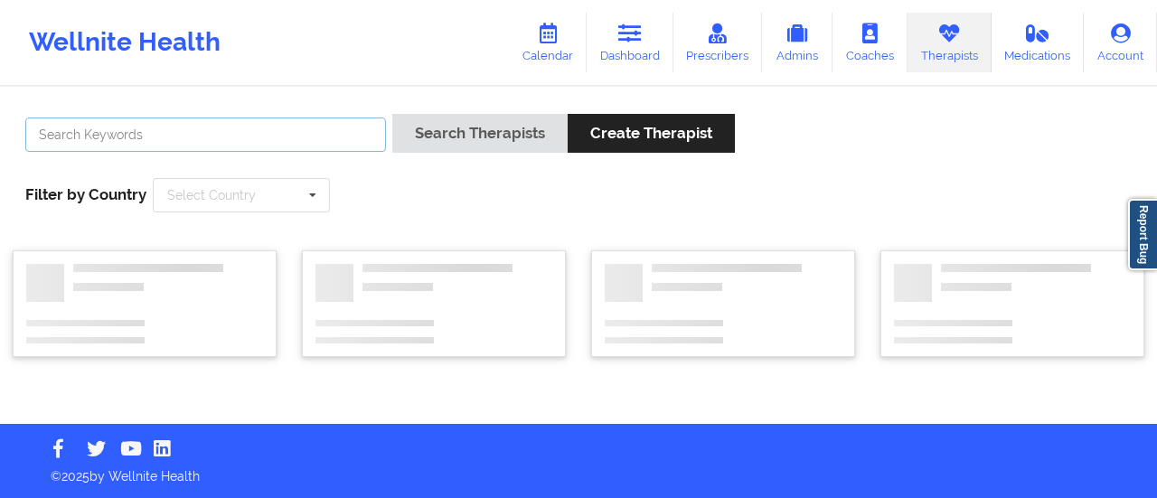
click at [192, 132] on input "text" at bounding box center [205, 134] width 361 height 34
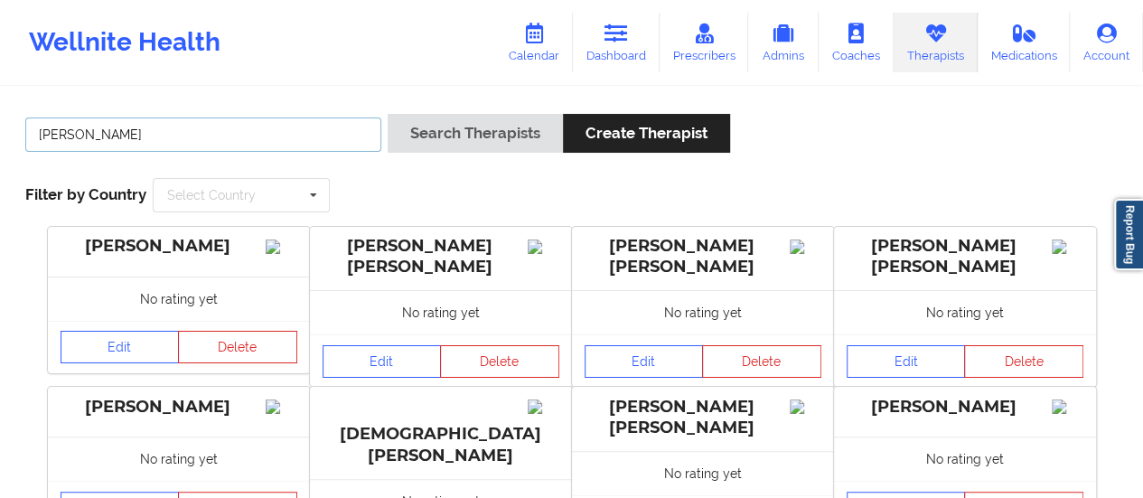
type input "[PERSON_NAME]"
click at [388, 114] on button "Search Therapists" at bounding box center [475, 133] width 175 height 39
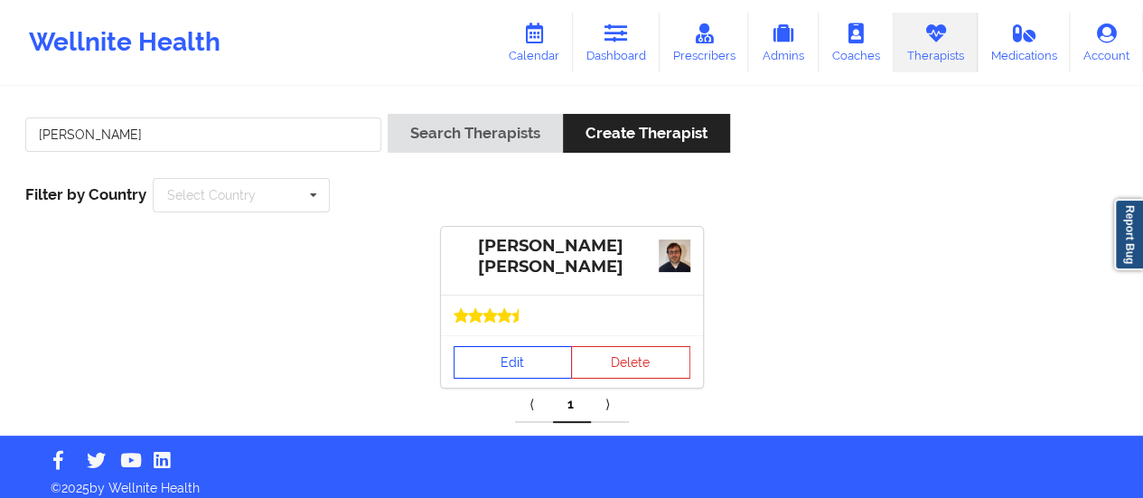
click at [497, 360] on link "Edit" at bounding box center [513, 362] width 119 height 33
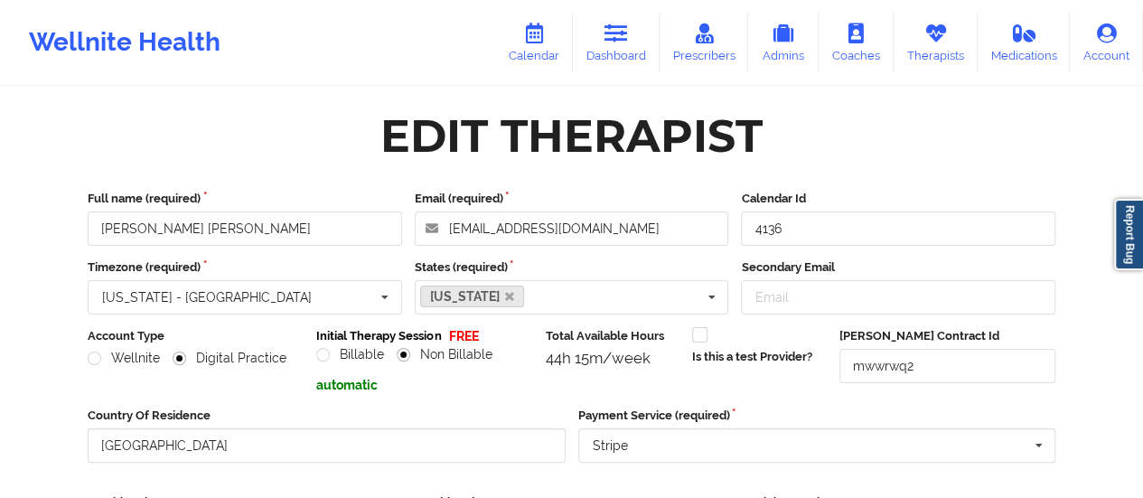
scroll to position [412, 0]
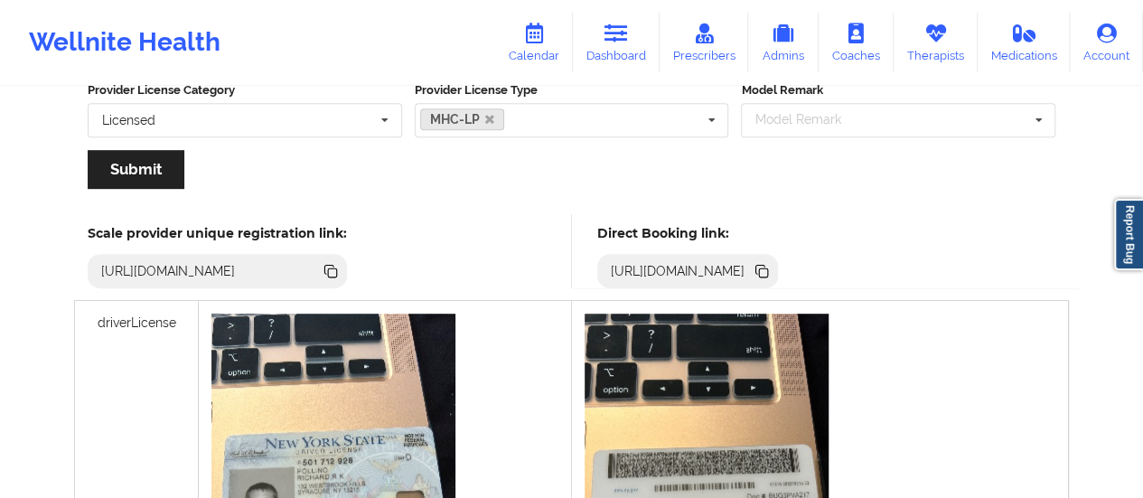
click at [753, 275] on div "[URL][DOMAIN_NAME]" at bounding box center [678, 271] width 149 height 18
click at [772, 262] on icon at bounding box center [762, 271] width 20 height 20
click at [528, 40] on icon at bounding box center [533, 33] width 23 height 20
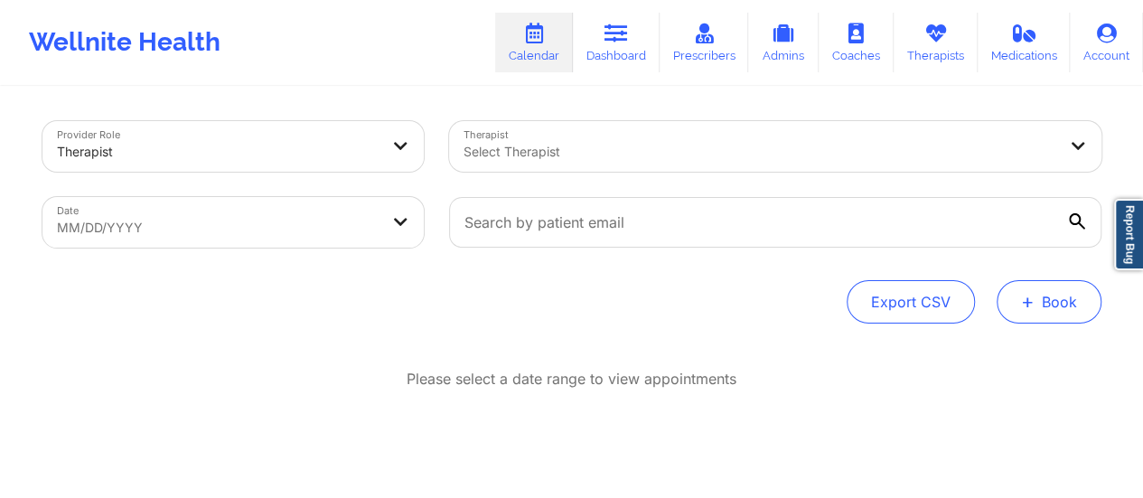
click at [1047, 291] on button "+ Book" at bounding box center [1049, 301] width 105 height 43
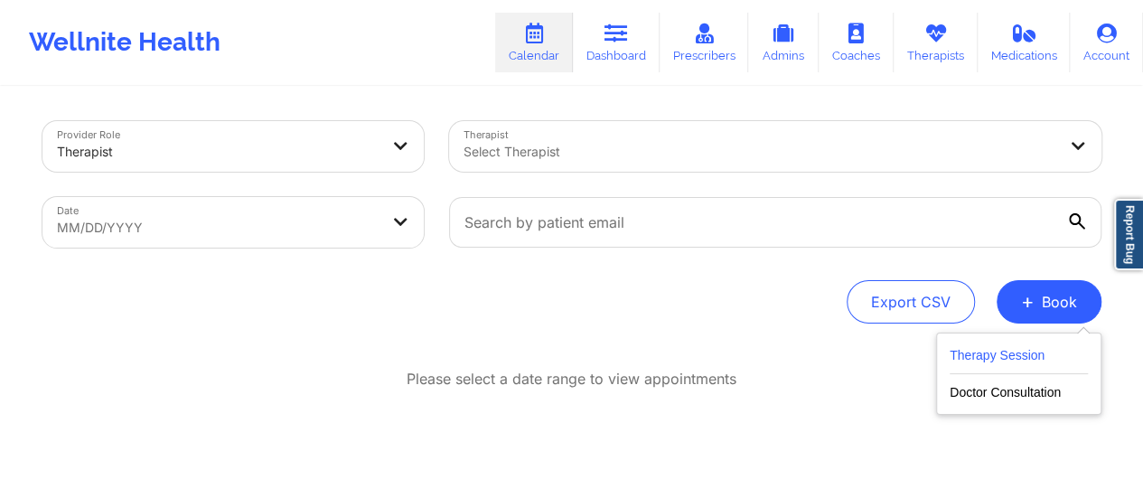
click at [1009, 364] on button "Therapy Session" at bounding box center [1019, 359] width 138 height 30
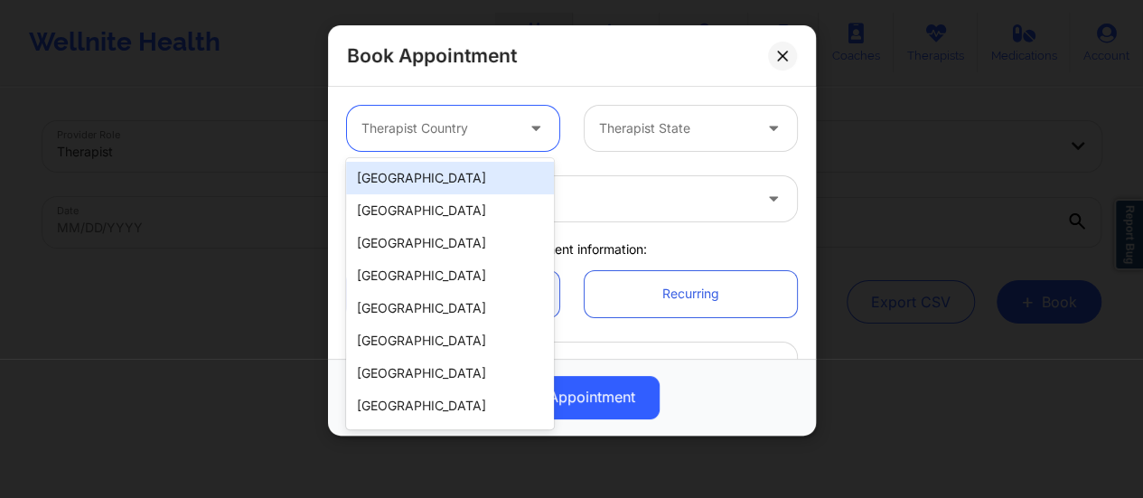
click at [520, 120] on div at bounding box center [537, 128] width 43 height 45
click at [455, 169] on div "[GEOGRAPHIC_DATA]" at bounding box center [450, 178] width 208 height 33
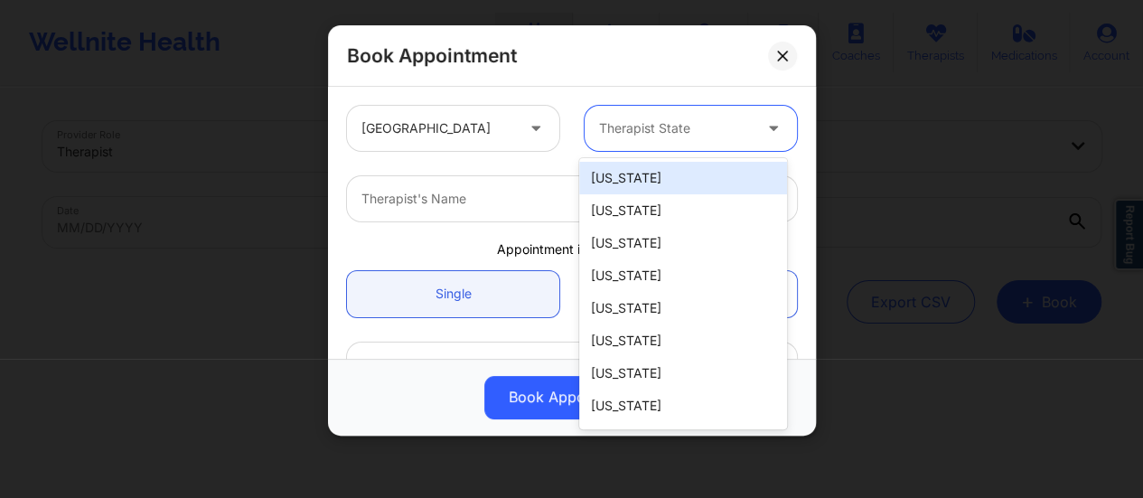
click at [634, 136] on div at bounding box center [675, 128] width 153 height 22
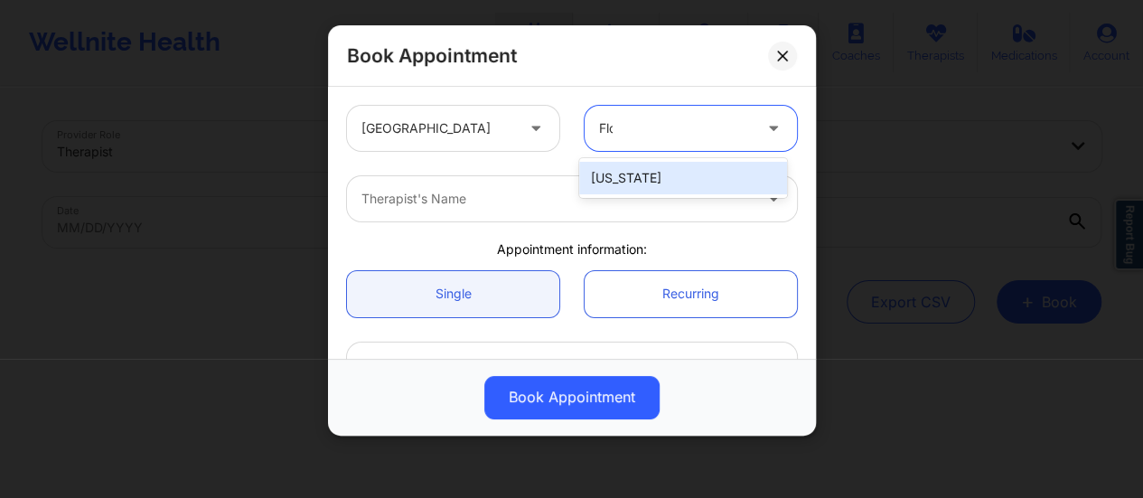
type input "[PERSON_NAME]"
click at [652, 163] on div "[US_STATE]" at bounding box center [683, 178] width 208 height 33
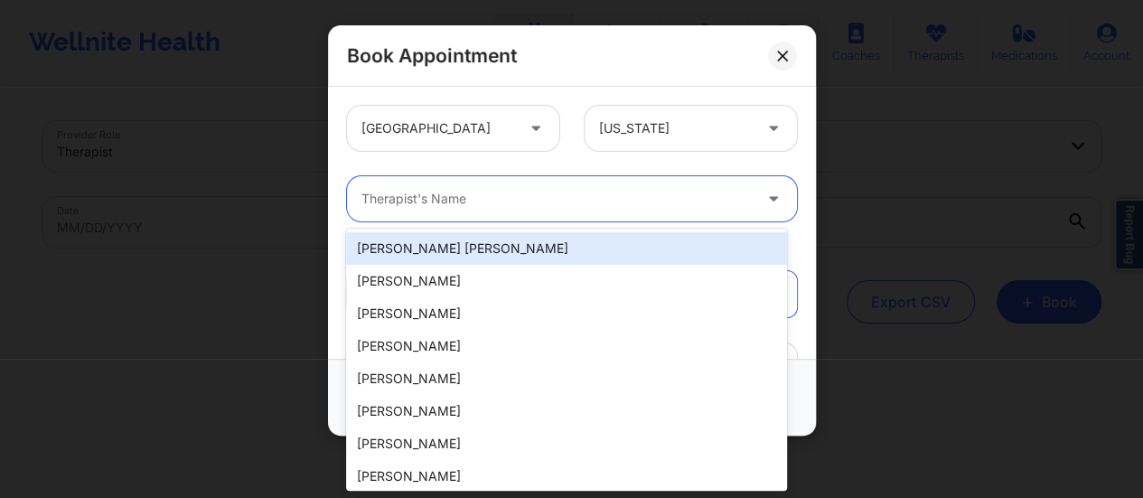
click at [596, 185] on div "Therapist's Name" at bounding box center [550, 198] width 407 height 45
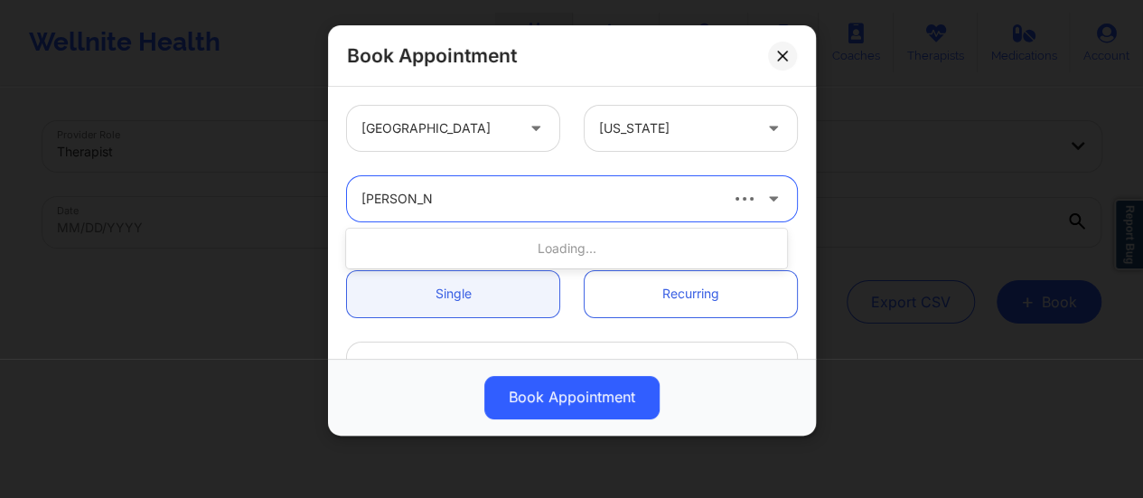
type input "[PERSON_NAME]"
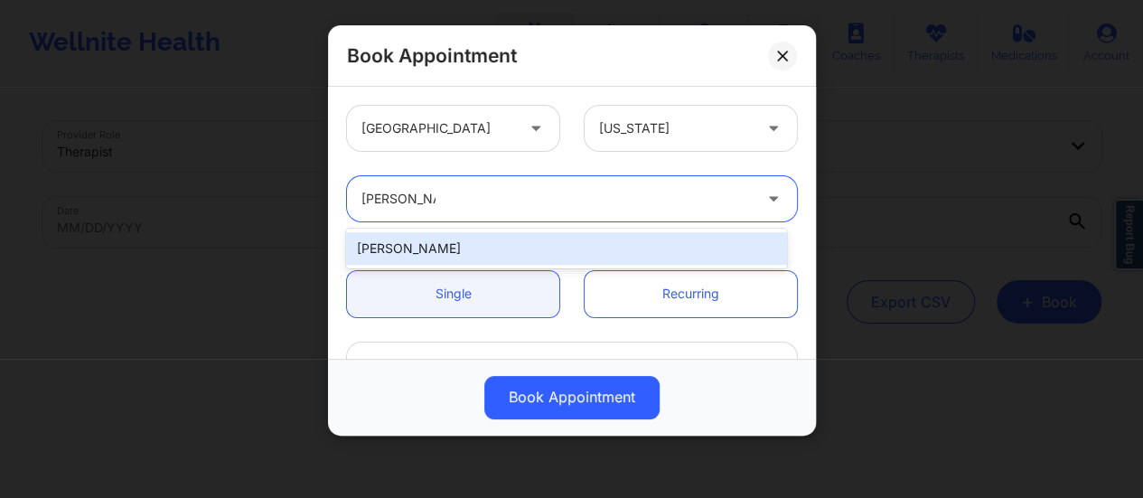
click at [539, 249] on div "[PERSON_NAME]" at bounding box center [566, 248] width 441 height 33
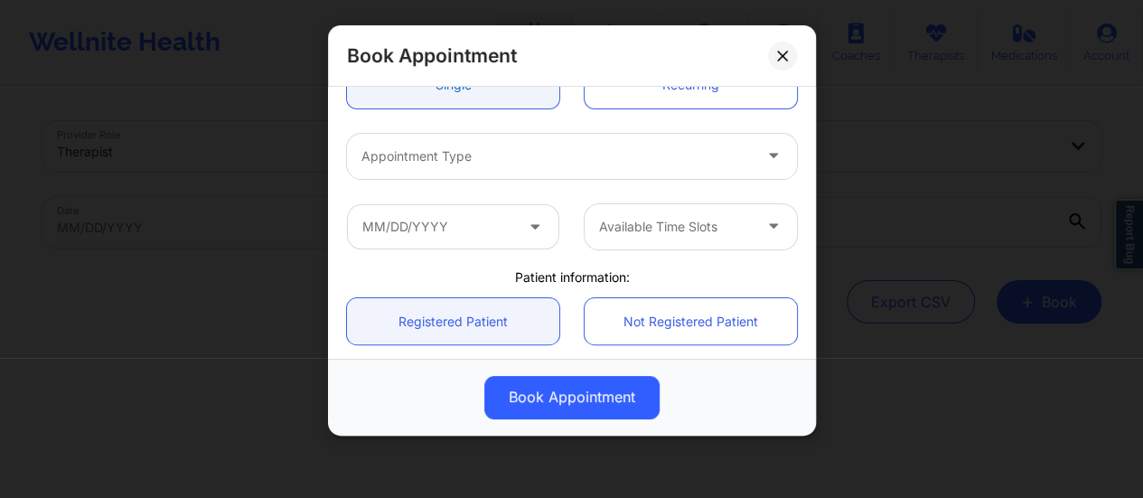
scroll to position [213, 0]
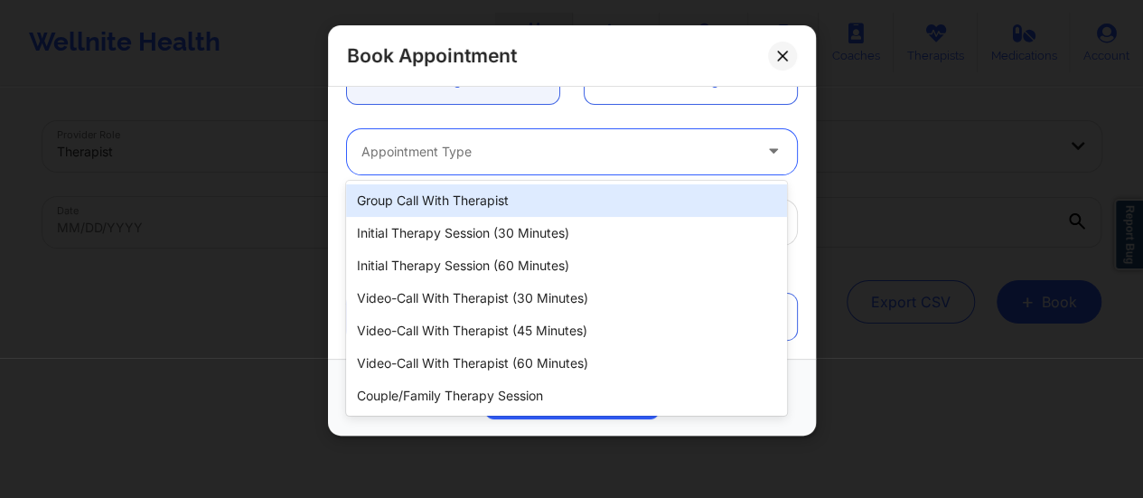
click at [497, 147] on div at bounding box center [556, 152] width 390 height 22
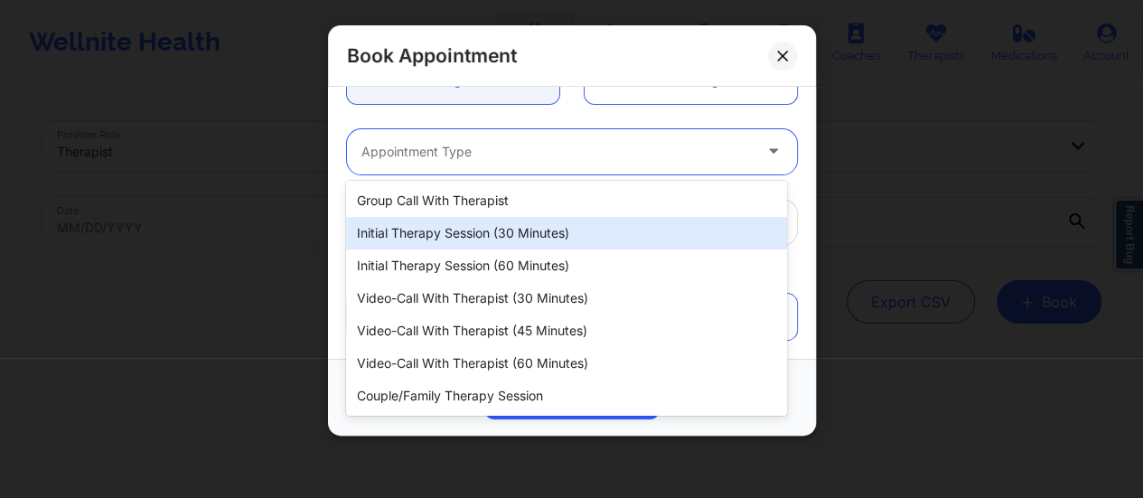
click at [492, 241] on div "Initial Therapy Session (30 minutes)" at bounding box center [566, 233] width 441 height 33
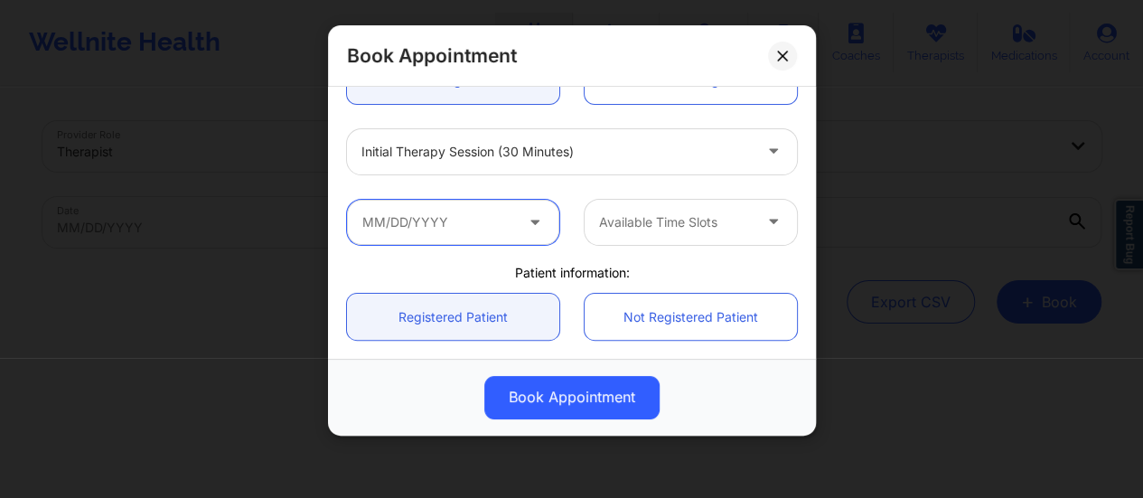
click at [451, 224] on input "text" at bounding box center [453, 222] width 212 height 45
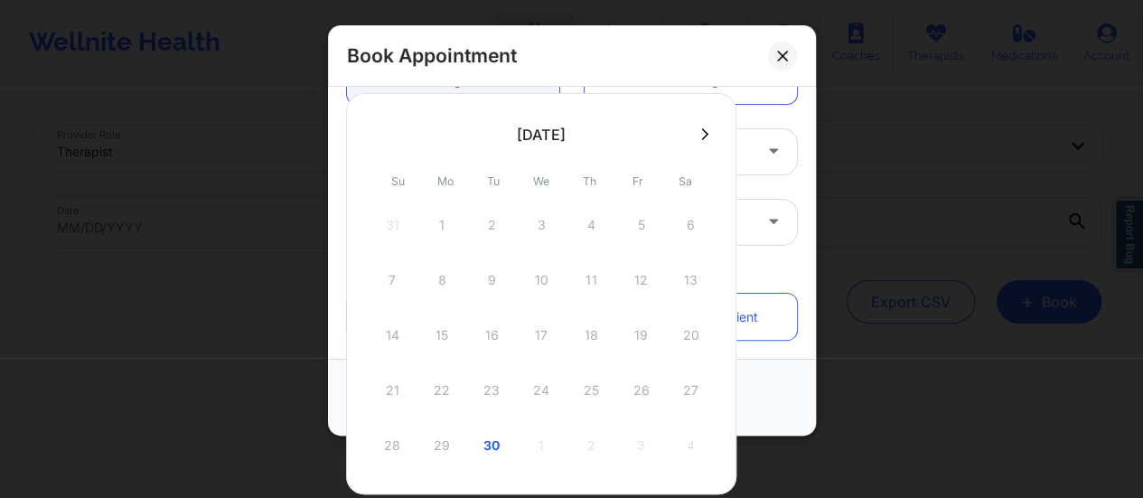
click at [705, 136] on icon at bounding box center [704, 134] width 7 height 14
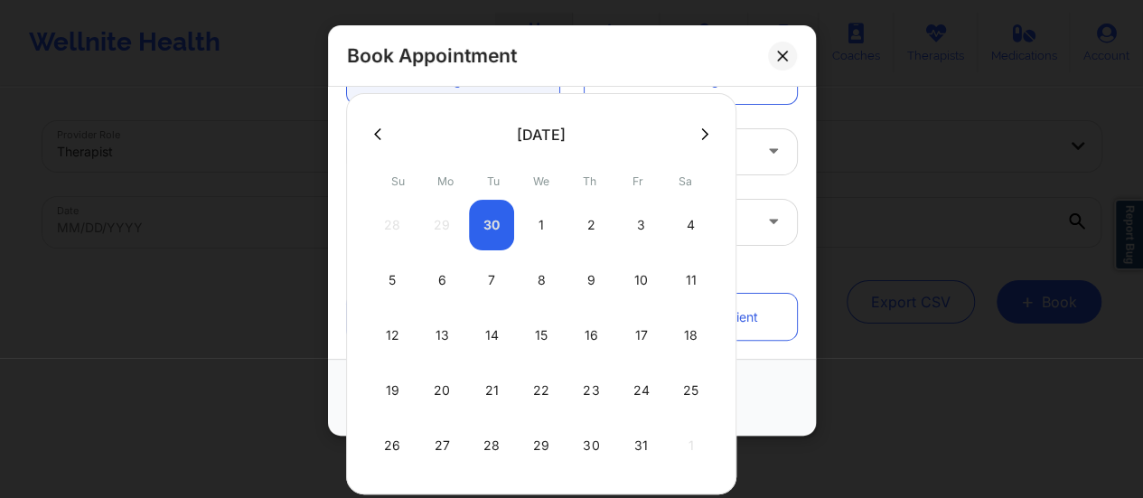
click at [443, 279] on div "6" at bounding box center [441, 280] width 45 height 51
type input "[DATE]"
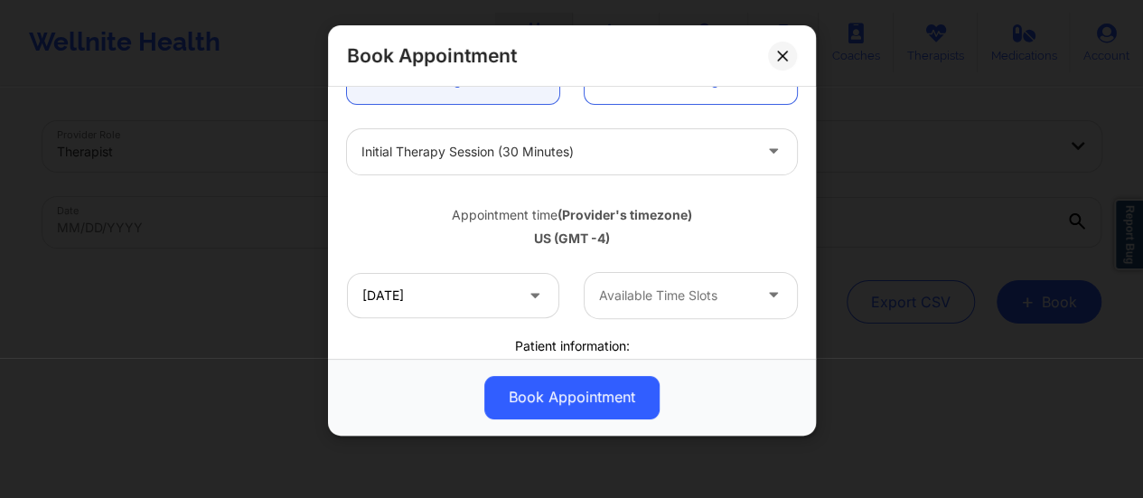
click at [701, 318] on div "[DATE] Available Time Slots" at bounding box center [571, 295] width 475 height 70
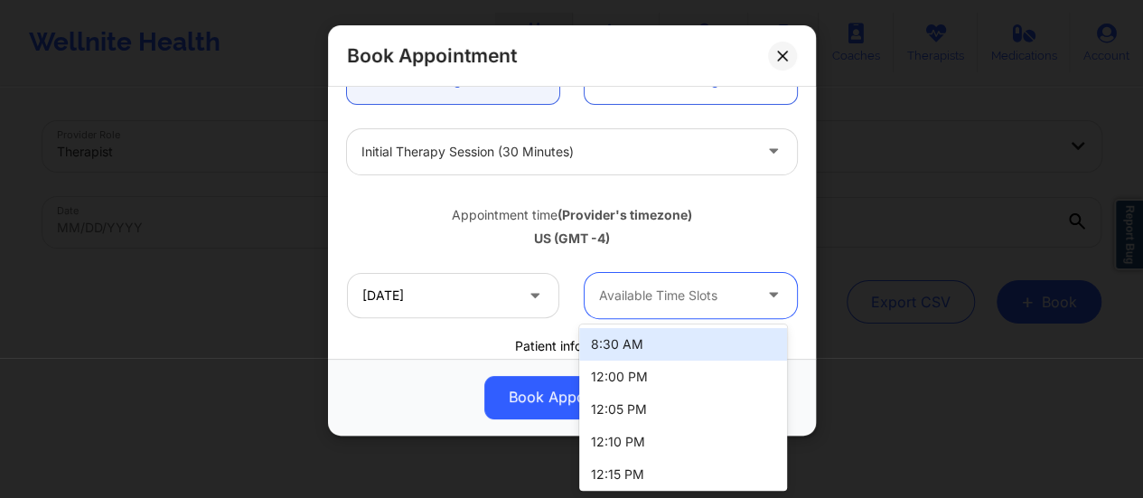
click at [690, 307] on div "Available Time Slots" at bounding box center [669, 295] width 169 height 45
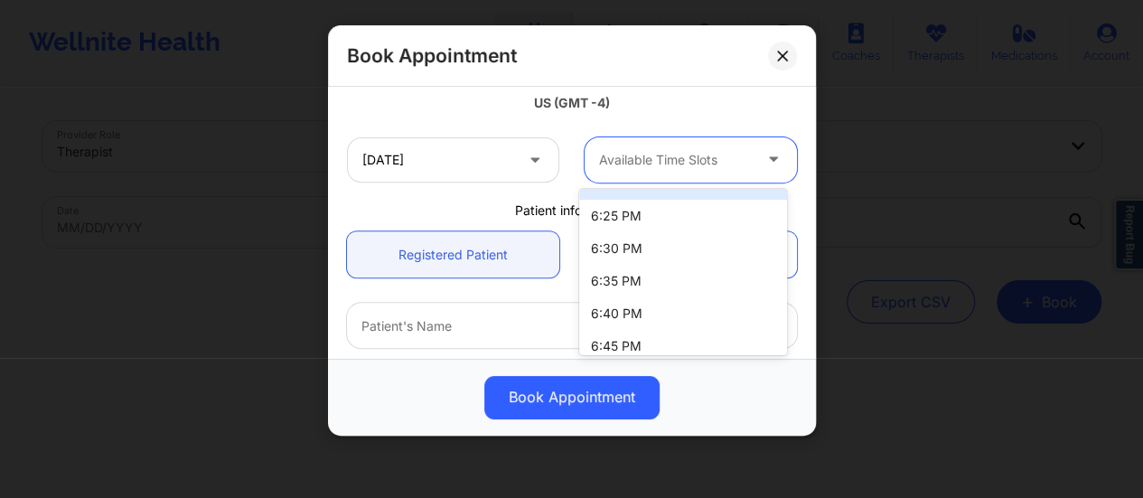
scroll to position [1691, 0]
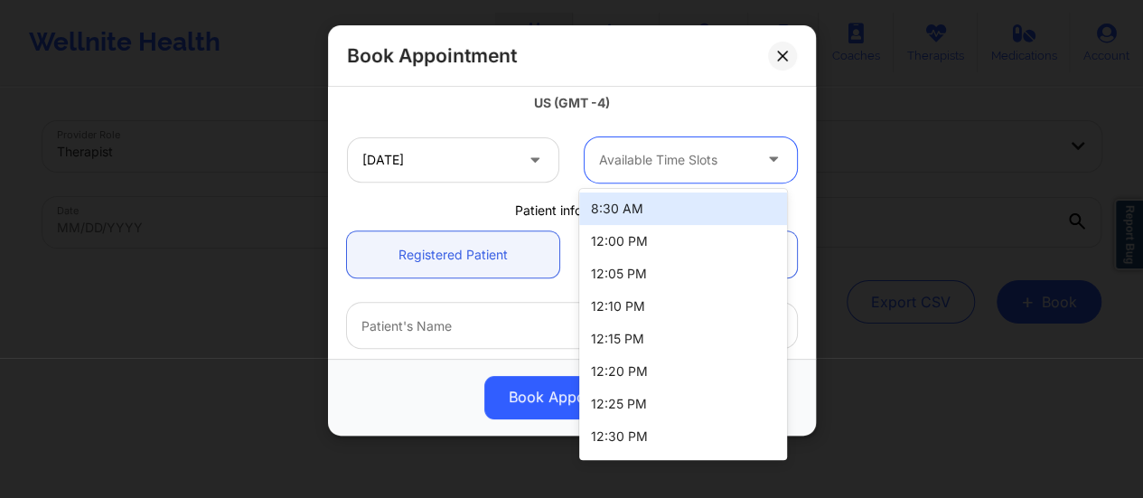
click at [687, 156] on div at bounding box center [675, 160] width 153 height 22
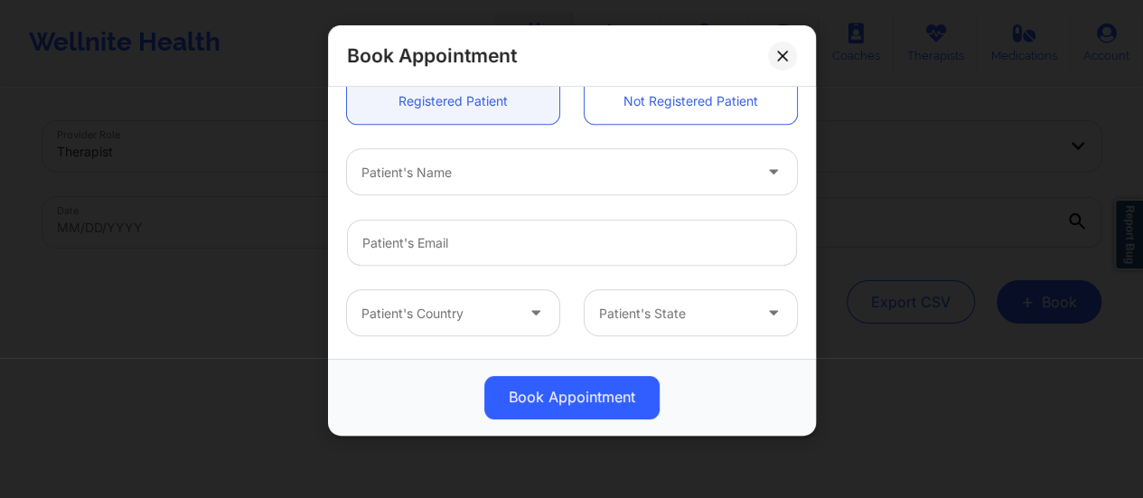
scroll to position [0, 0]
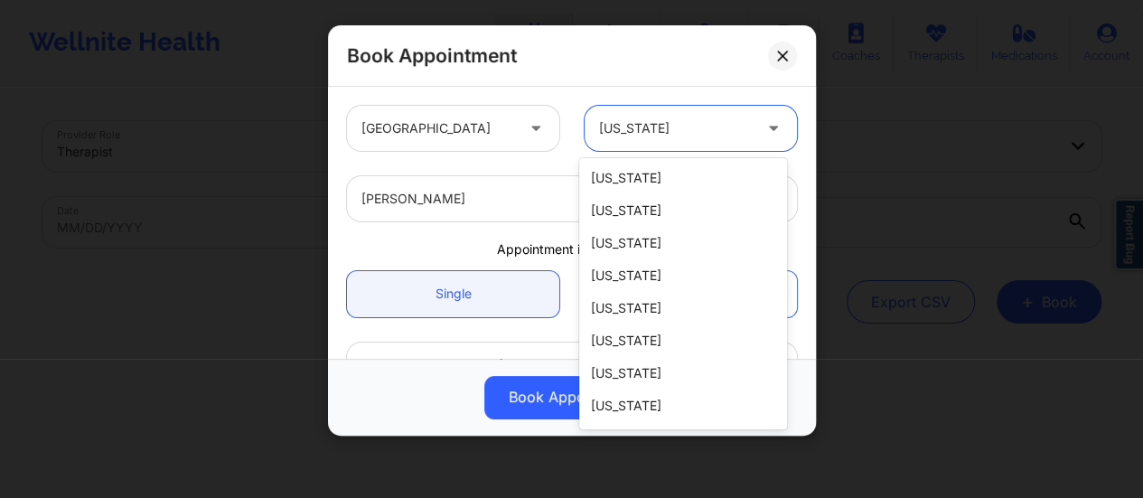
click at [613, 134] on div at bounding box center [675, 128] width 153 height 22
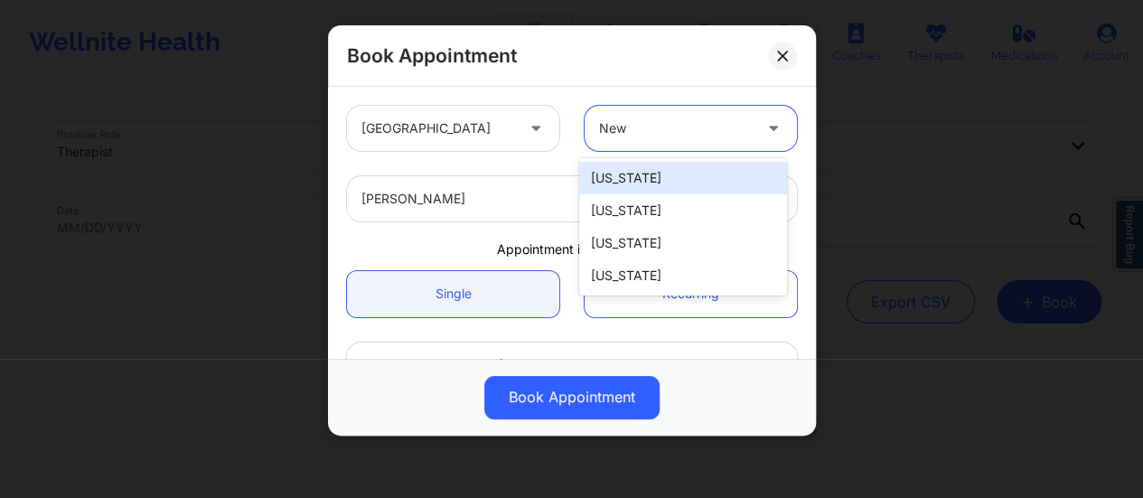
type input "New"
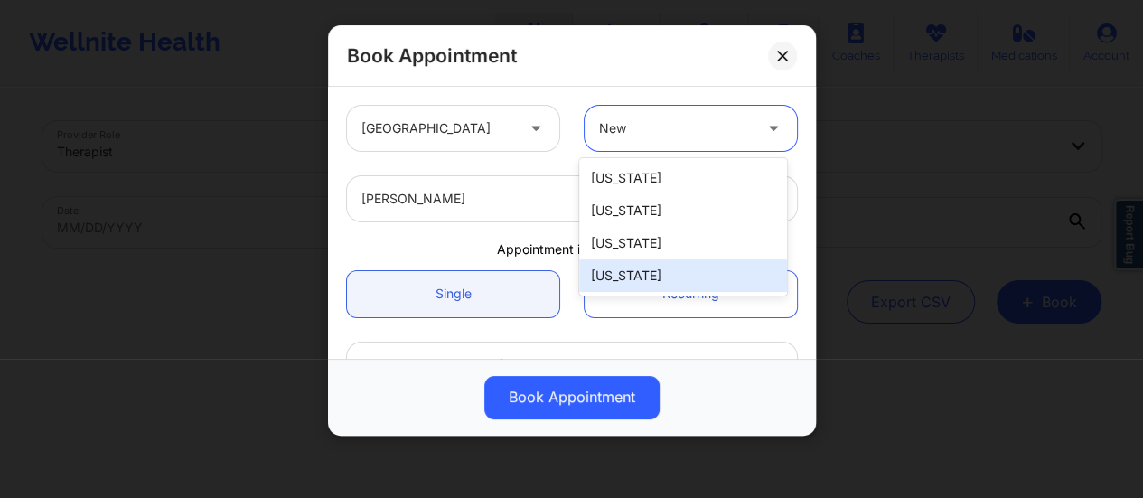
click at [614, 264] on div "[US_STATE]" at bounding box center [683, 275] width 208 height 33
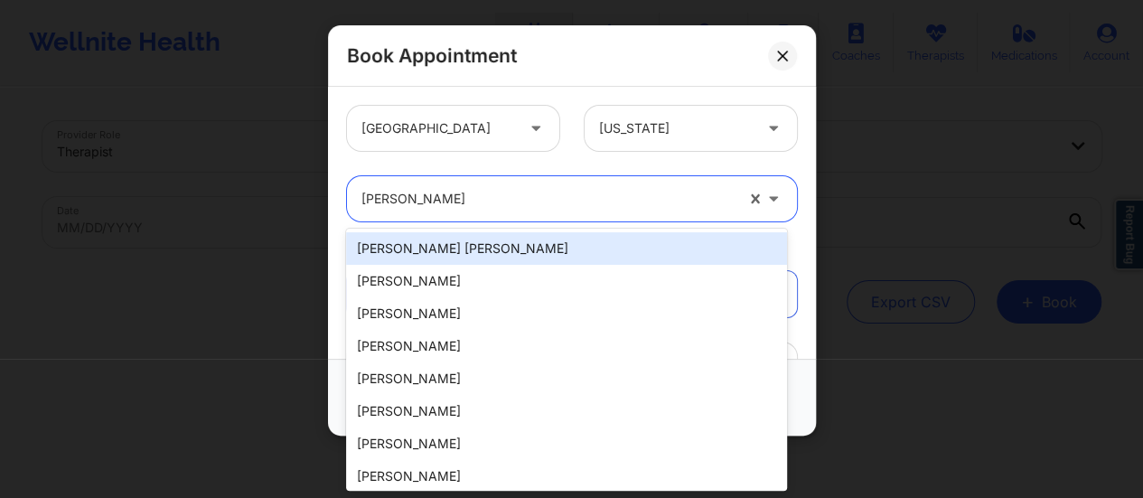
click at [490, 200] on div at bounding box center [547, 199] width 372 height 22
type input "R"
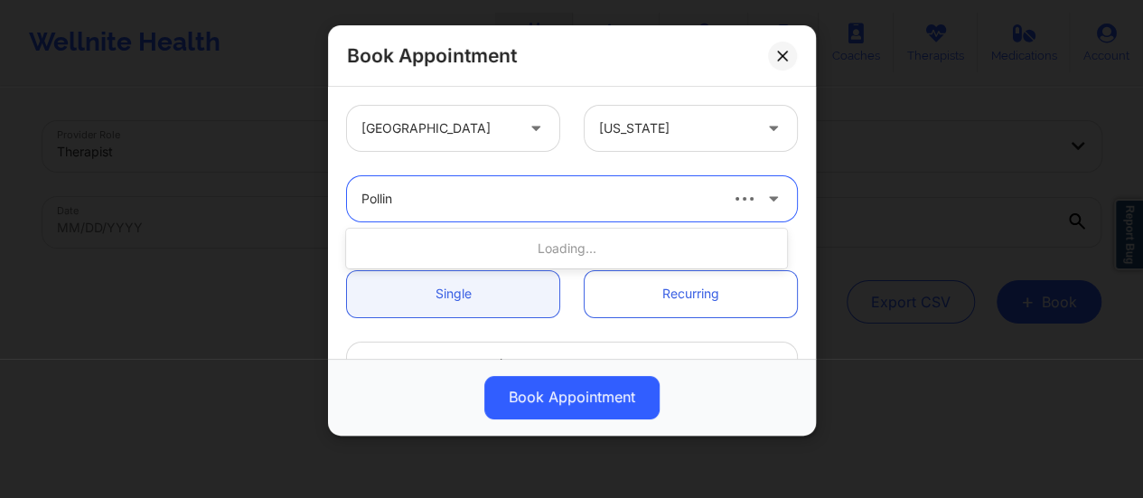
type input "[PERSON_NAME]"
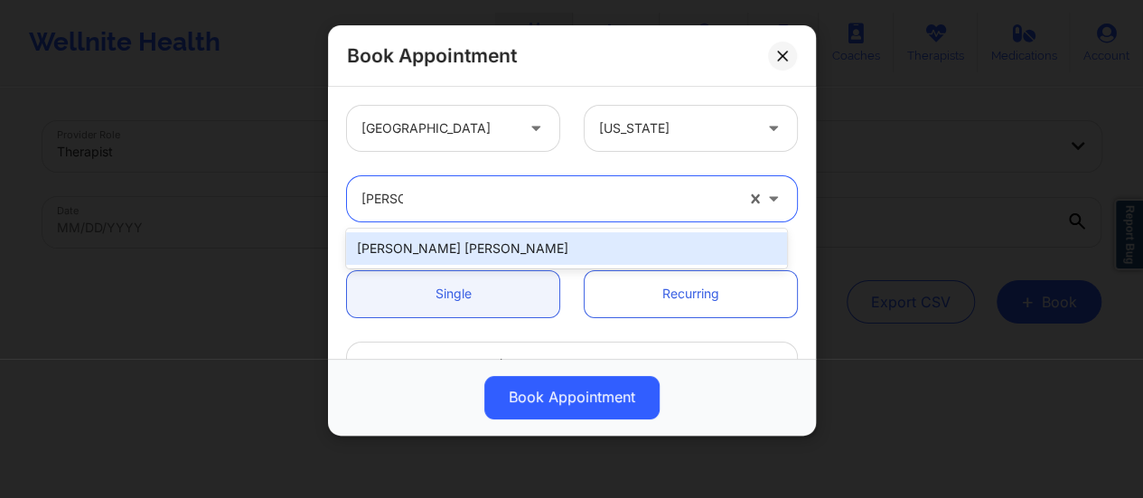
click at [566, 258] on div "[PERSON_NAME] [PERSON_NAME]" at bounding box center [566, 248] width 441 height 33
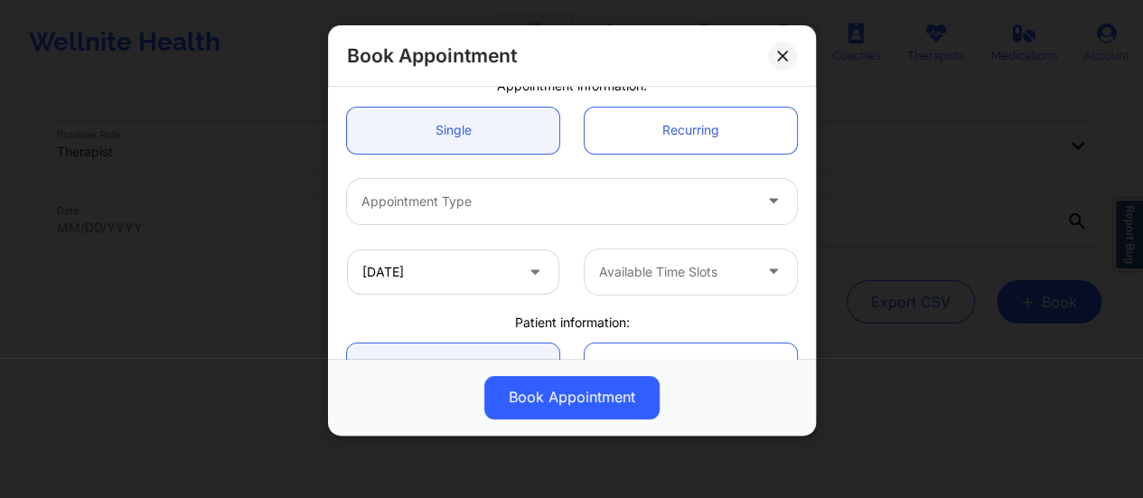
scroll to position [160, 0]
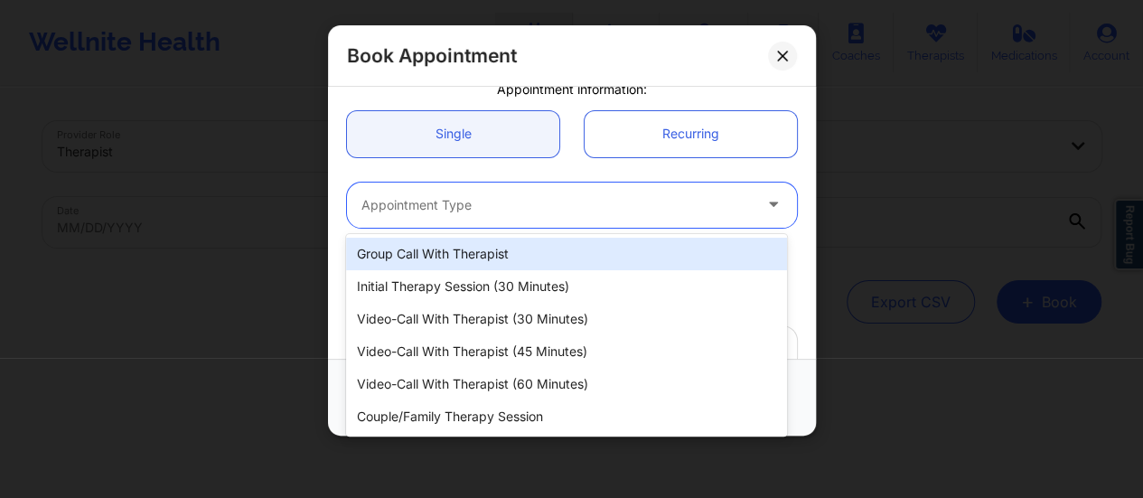
click at [499, 183] on div "Appointment Type" at bounding box center [550, 205] width 407 height 45
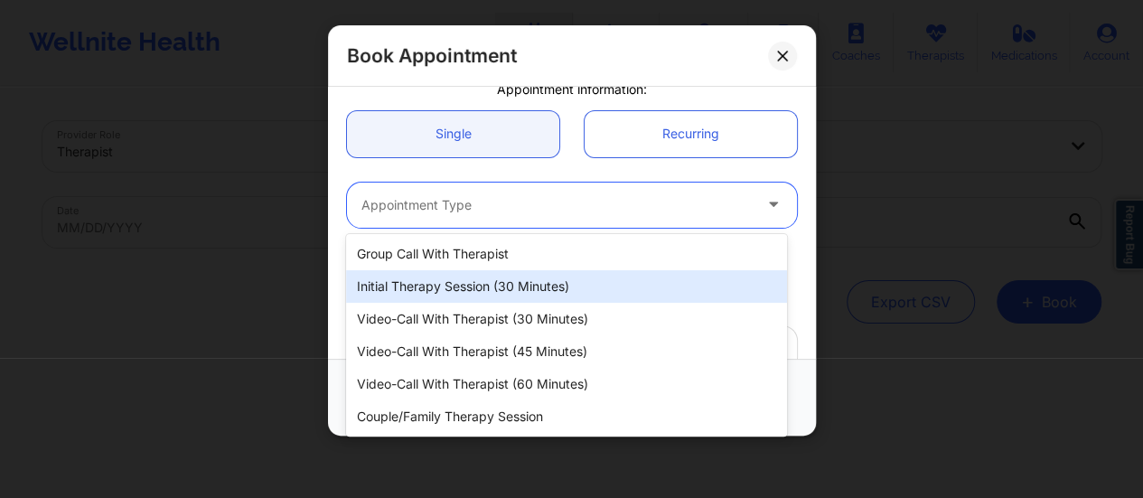
click at [465, 294] on div "Initial Therapy Session (30 minutes)" at bounding box center [566, 286] width 441 height 33
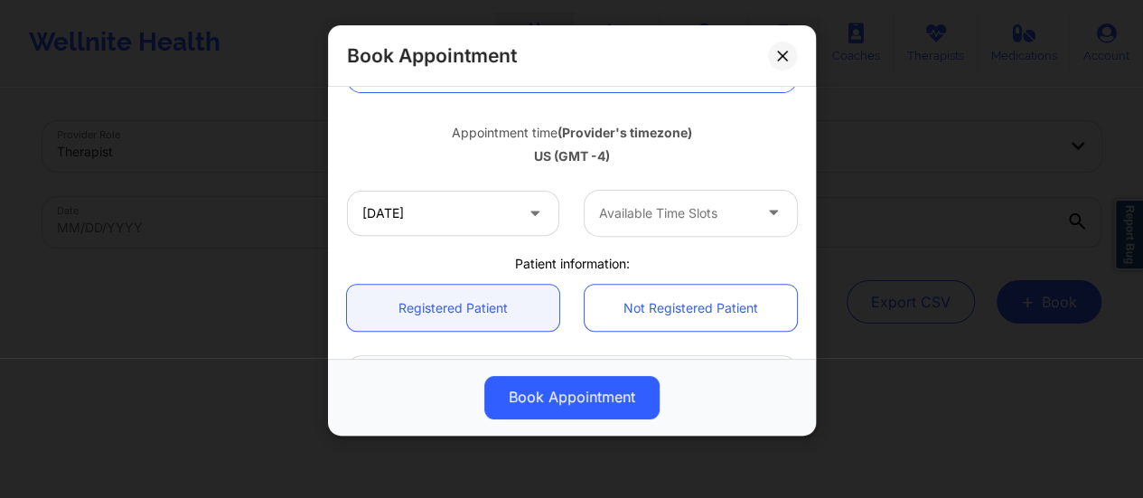
scroll to position [304, 0]
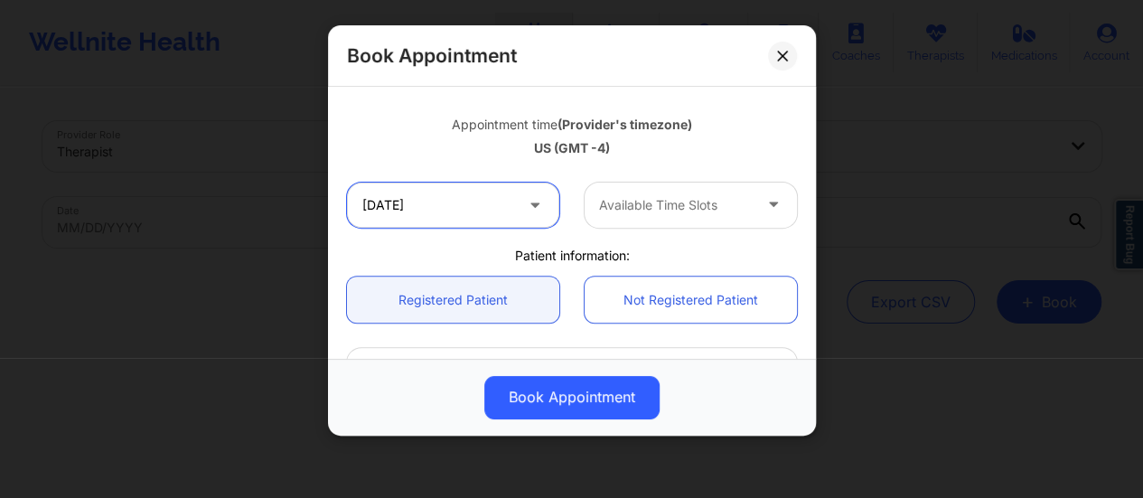
click at [505, 198] on input "[DATE]" at bounding box center [453, 205] width 212 height 45
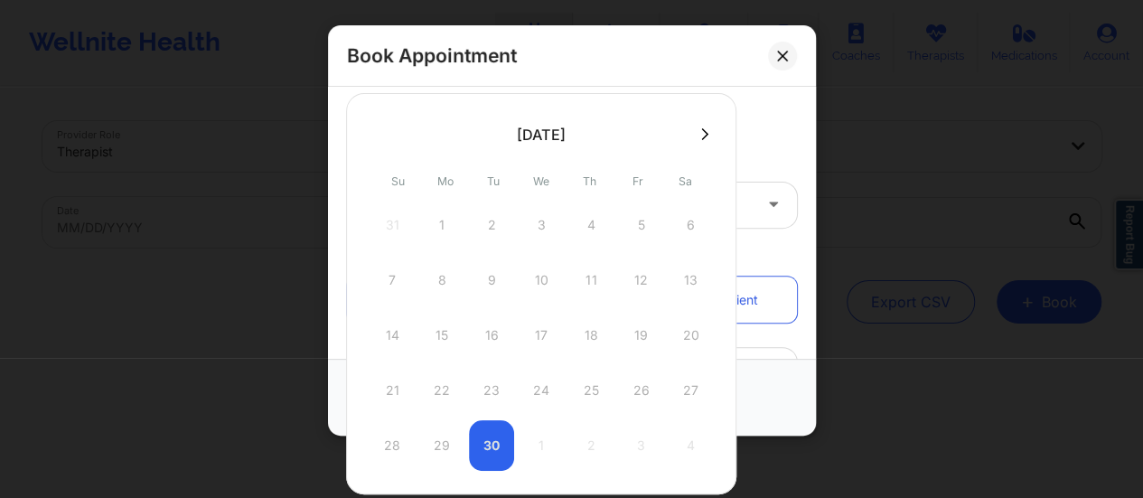
click at [704, 135] on icon at bounding box center [705, 133] width 7 height 12
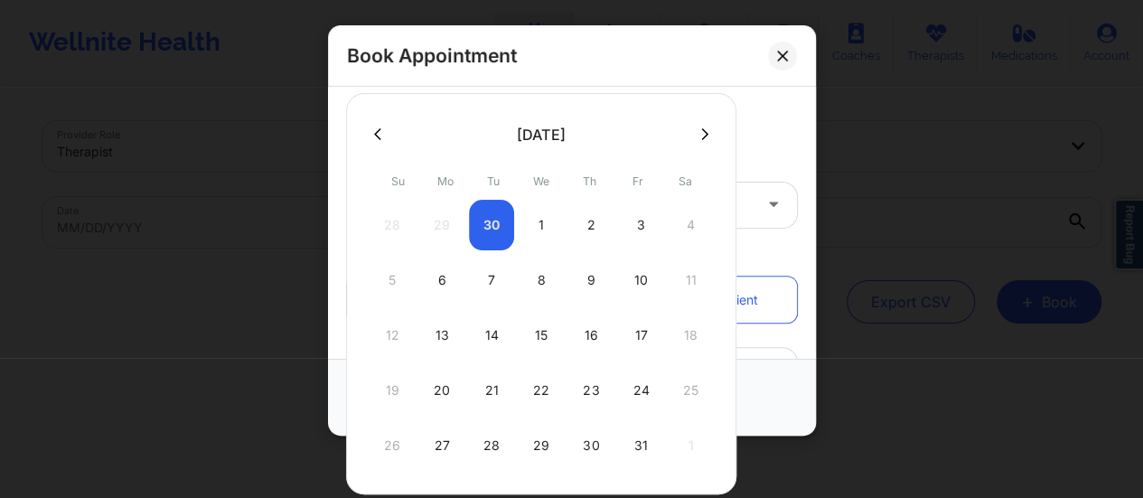
click at [540, 228] on div "1" at bounding box center [541, 225] width 45 height 51
type input "[DATE]"
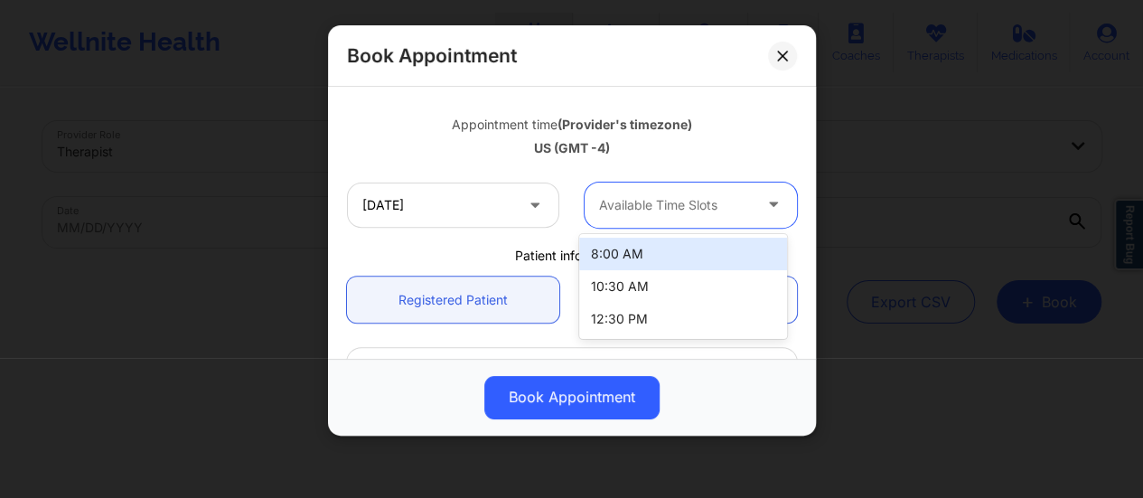
click at [690, 212] on div at bounding box center [675, 205] width 153 height 22
click at [667, 199] on div at bounding box center [675, 205] width 153 height 22
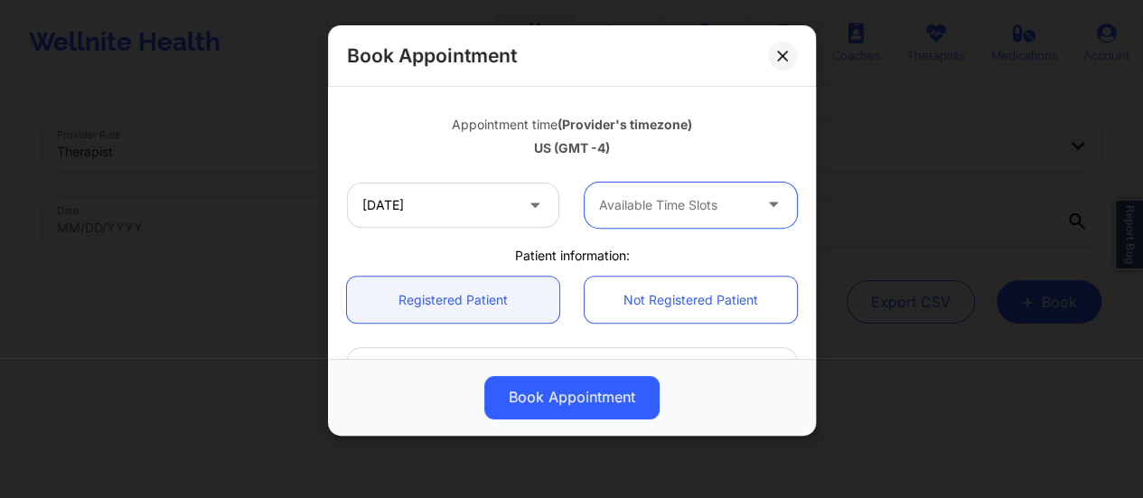
click at [658, 226] on div "Available Time Slots" at bounding box center [669, 205] width 169 height 45
